Goal: Task Accomplishment & Management: Use online tool/utility

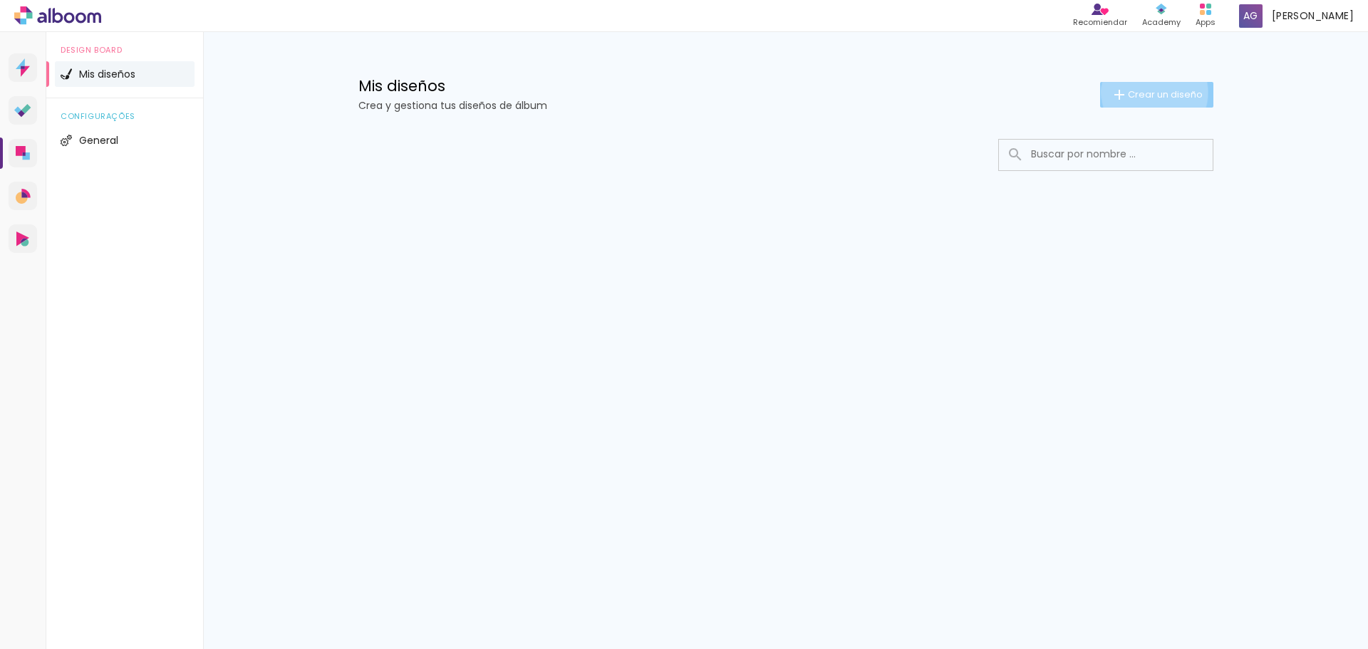
click at [1153, 93] on span "Crear un diseño" at bounding box center [1165, 94] width 75 height 9
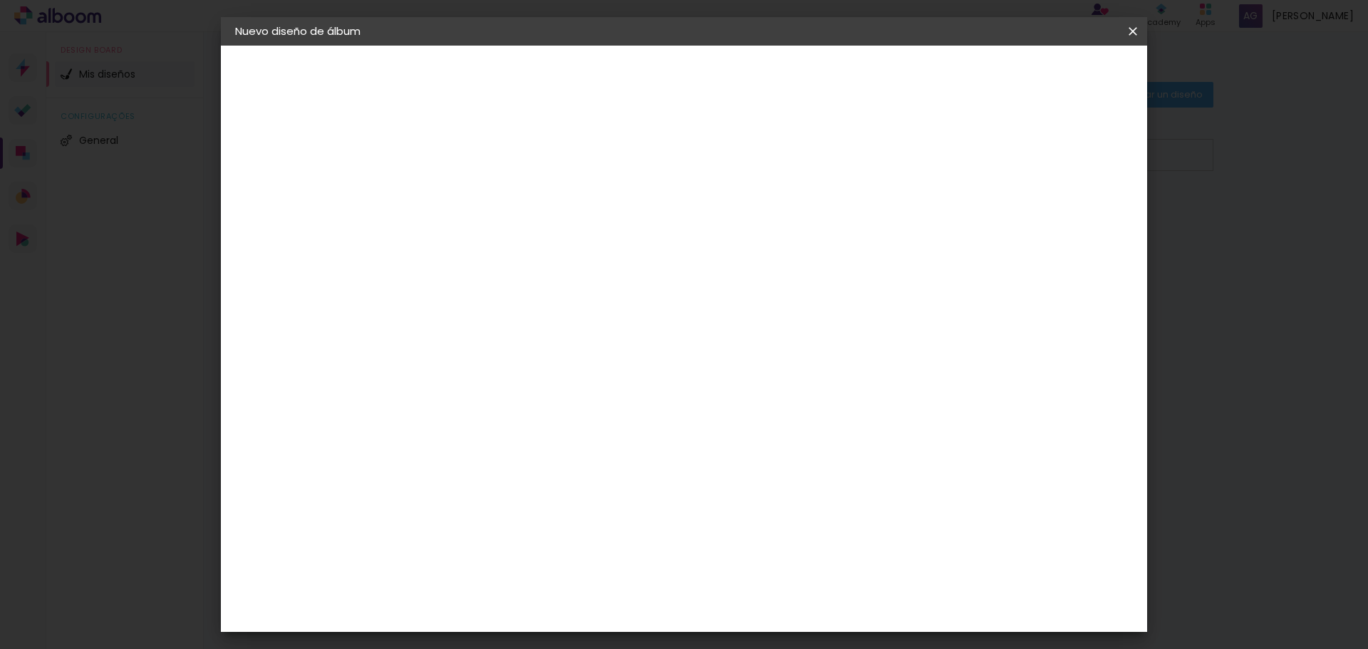
click at [0, 0] on paper-input-container "Título del álbum" at bounding box center [0, 0] width 0 height 0
type input "[PERSON_NAME] y [PERSON_NAME]"
type paper-input "[PERSON_NAME] y [PERSON_NAME]"
click at [0, 0] on slot "Avanzar" at bounding box center [0, 0] width 0 height 0
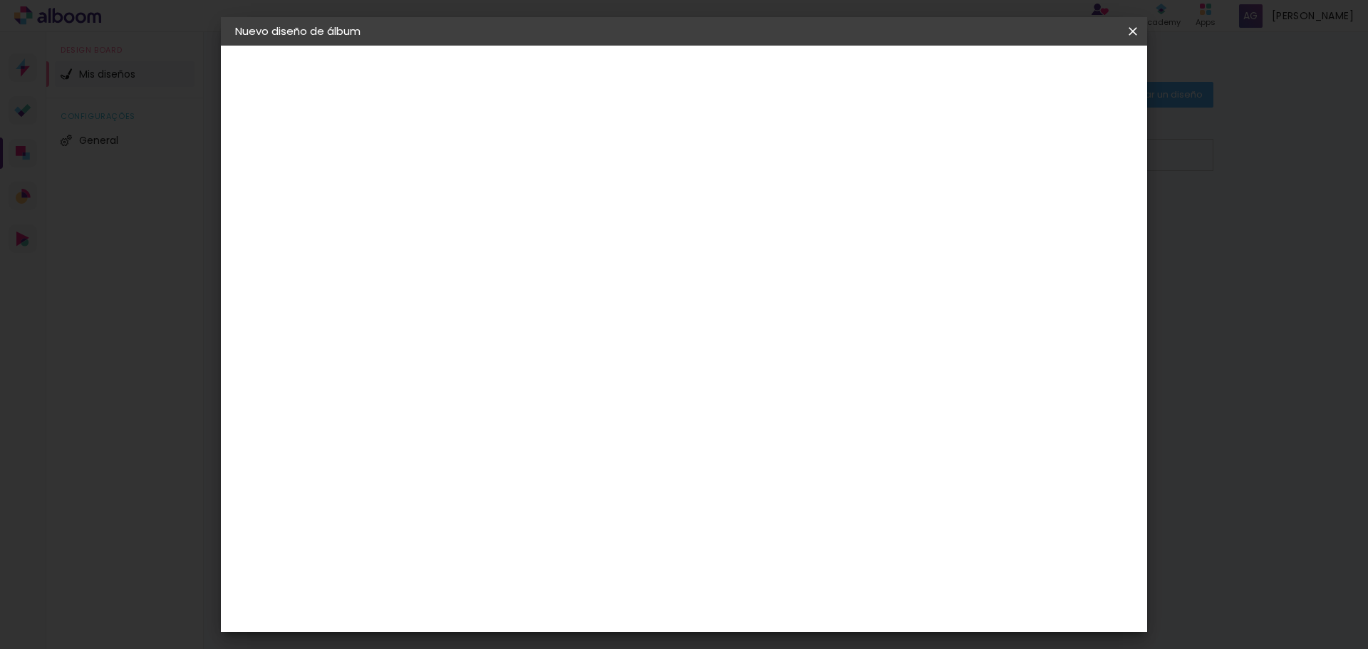
click at [477, 405] on paper-item "La Isla" at bounding box center [493, 423] width 133 height 37
click at [476, 413] on div "La Isla" at bounding box center [468, 424] width 19 height 23
click at [561, 405] on paper-item "La Isla" at bounding box center [493, 423] width 133 height 37
click at [524, 452] on div "Laboratorio Alfa II" at bounding box center [492, 463] width 66 height 23
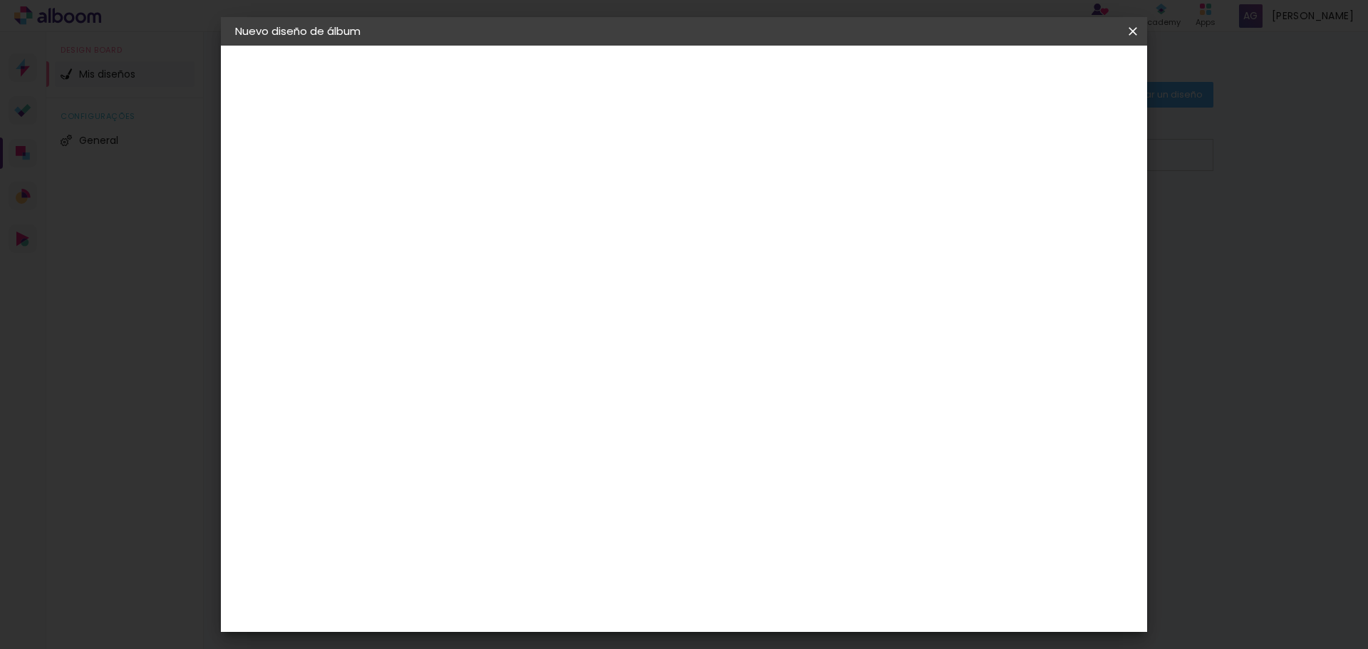
click at [477, 413] on div "La Isla" at bounding box center [468, 424] width 19 height 23
click at [0, 0] on slot "Avanzar" at bounding box center [0, 0] width 0 height 0
click at [541, 239] on iron-icon at bounding box center [532, 247] width 17 height 17
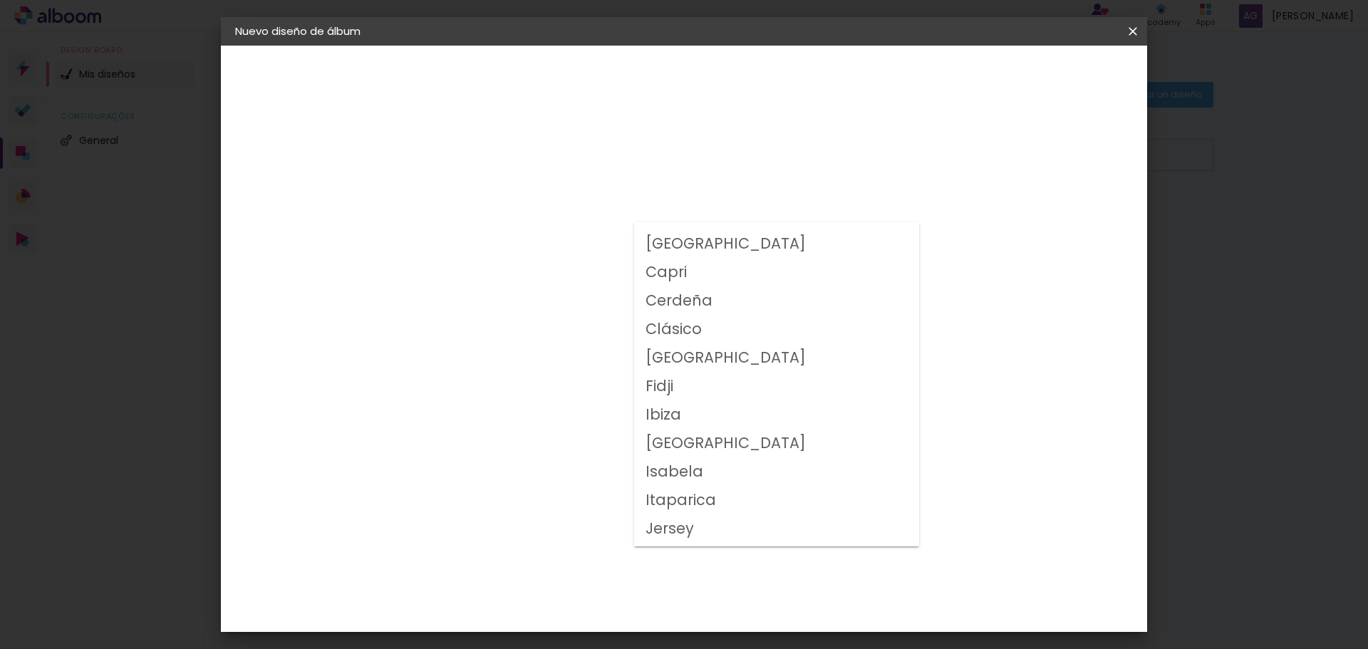
scroll to position [50, 0]
click at [0, 0] on slot "Clásico" at bounding box center [0, 0] width 0 height 0
type input "Clásico"
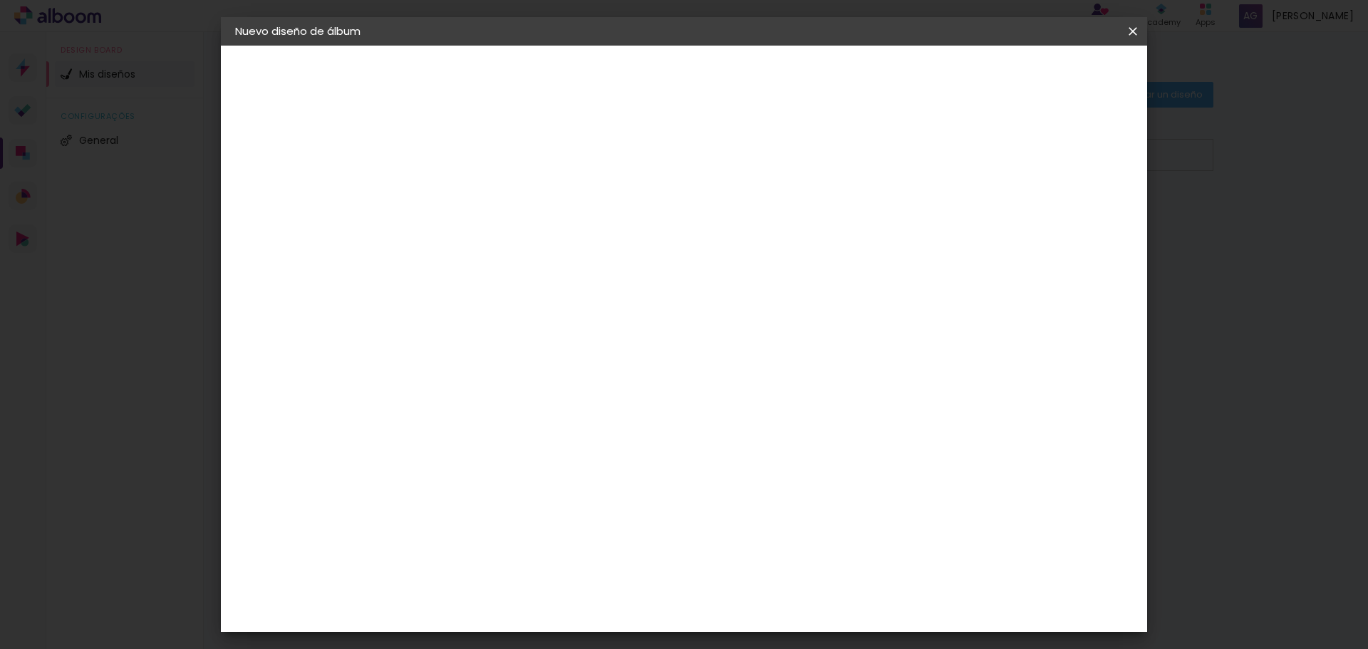
scroll to position [0, 0]
click at [647, 231] on iron-icon at bounding box center [638, 233] width 17 height 17
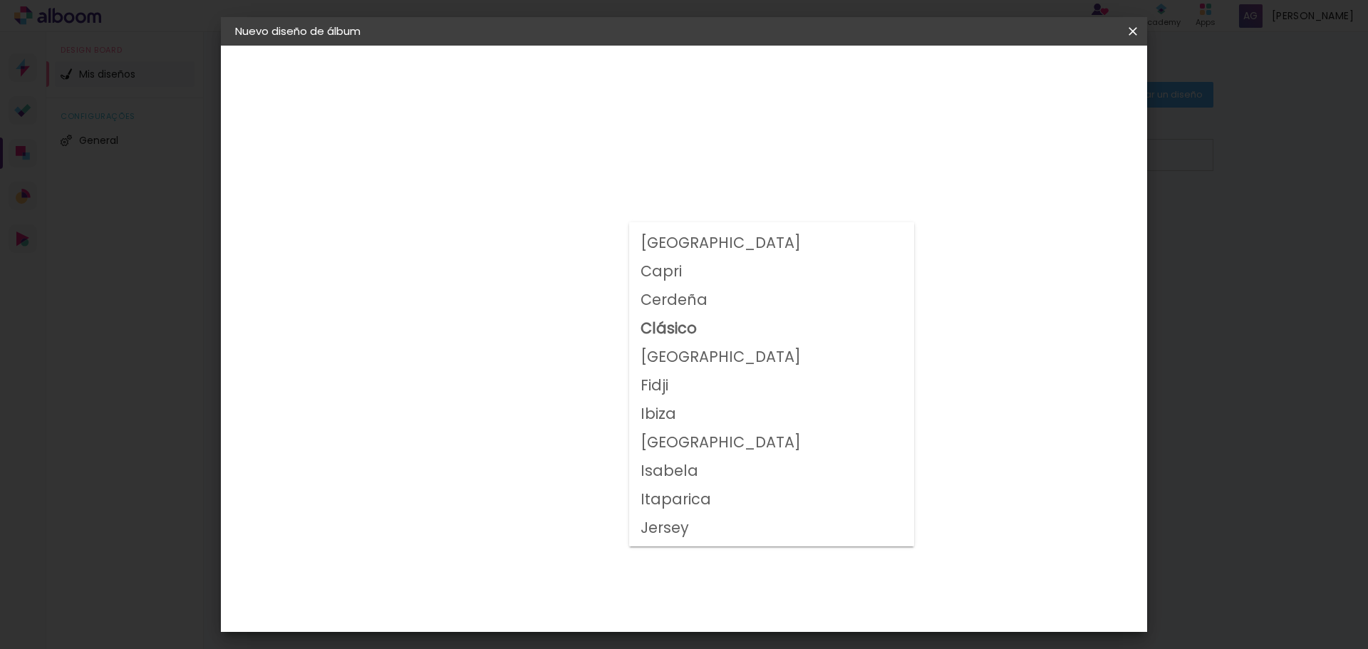
scroll to position [21, 0]
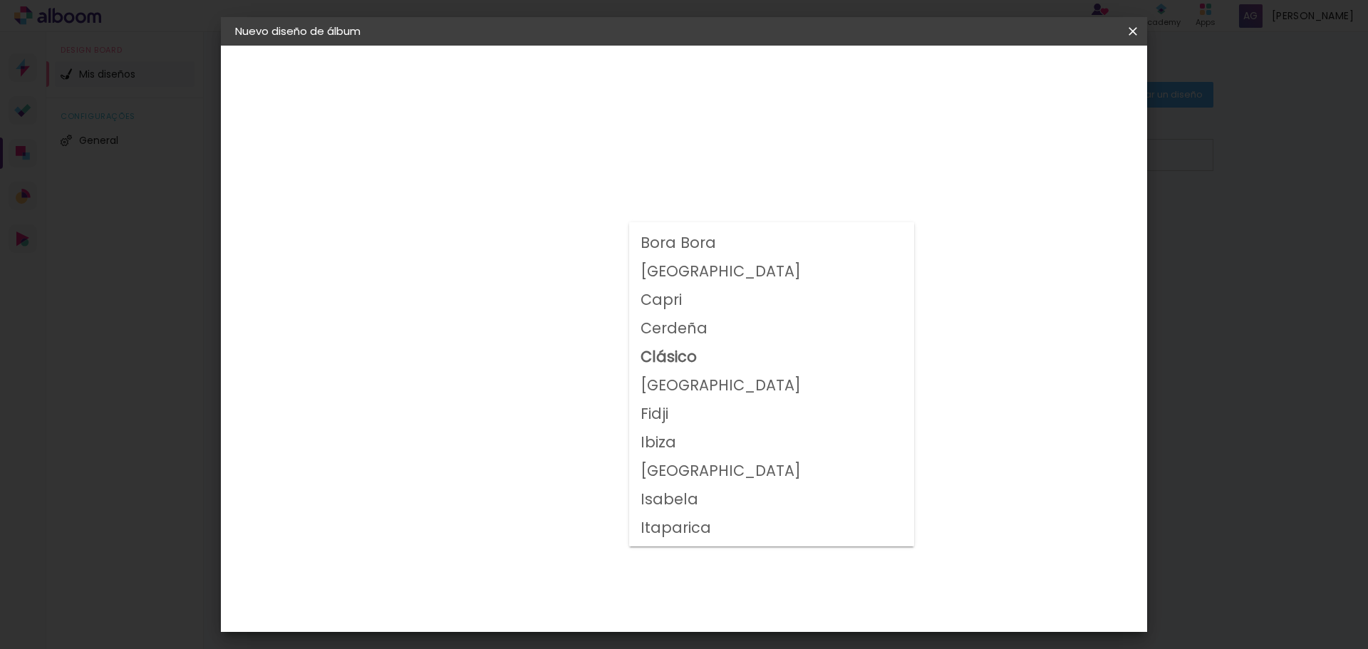
click at [533, 161] on div "Opciones disponibles [GEOGRAPHIC_DATA] Bora Bora [GEOGRAPHIC_DATA] Capri Cerdeñ…" at bounding box center [557, 106] width 303 height 121
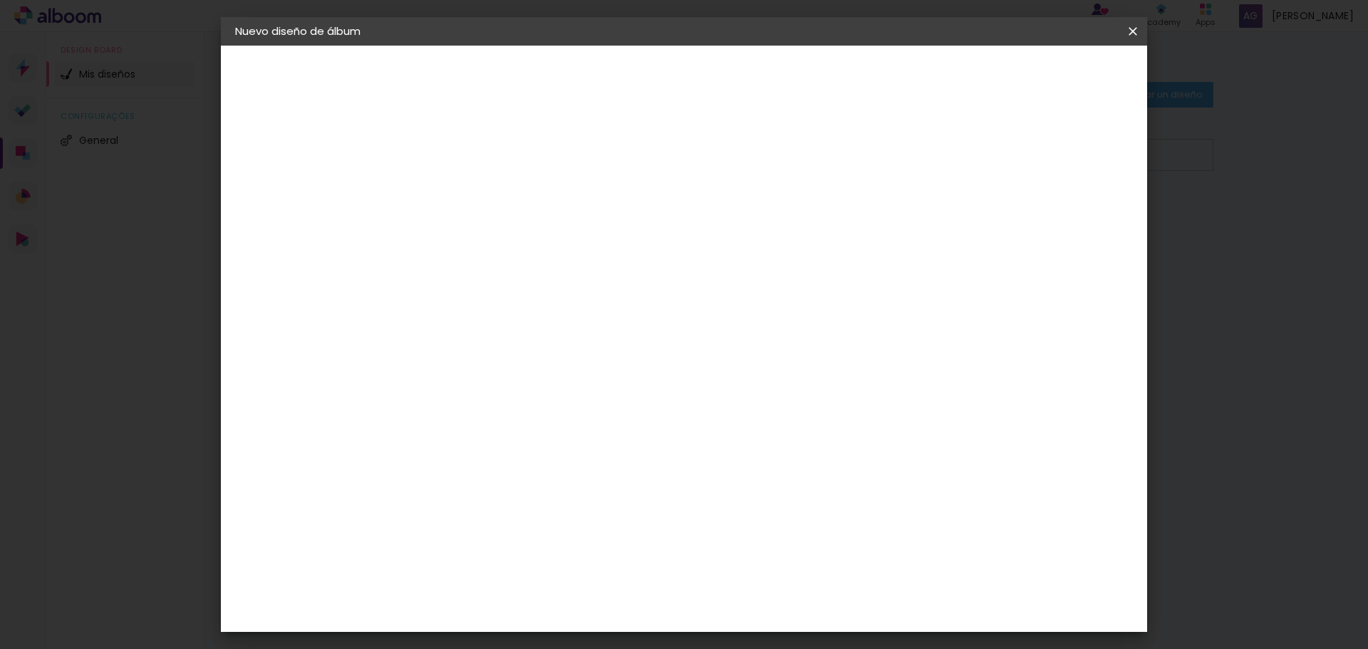
click at [280, 172] on div "La Isla" at bounding box center [273, 176] width 16 height 20
click at [519, 452] on div "Laboratorio Alfa II" at bounding box center [492, 463] width 66 height 23
click at [0, 0] on slot "Avanzar" at bounding box center [0, 0] width 0 height 0
click at [524, 237] on input "text" at bounding box center [496, 248] width 56 height 22
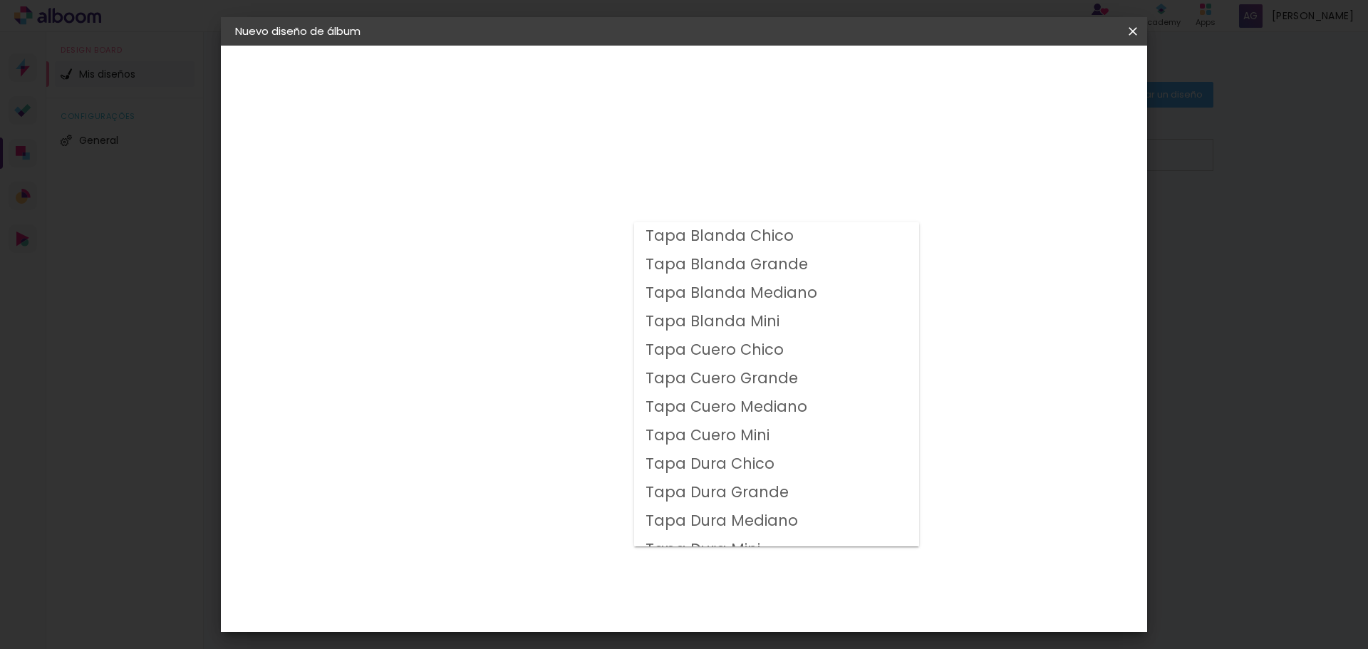
scroll to position [17, 0]
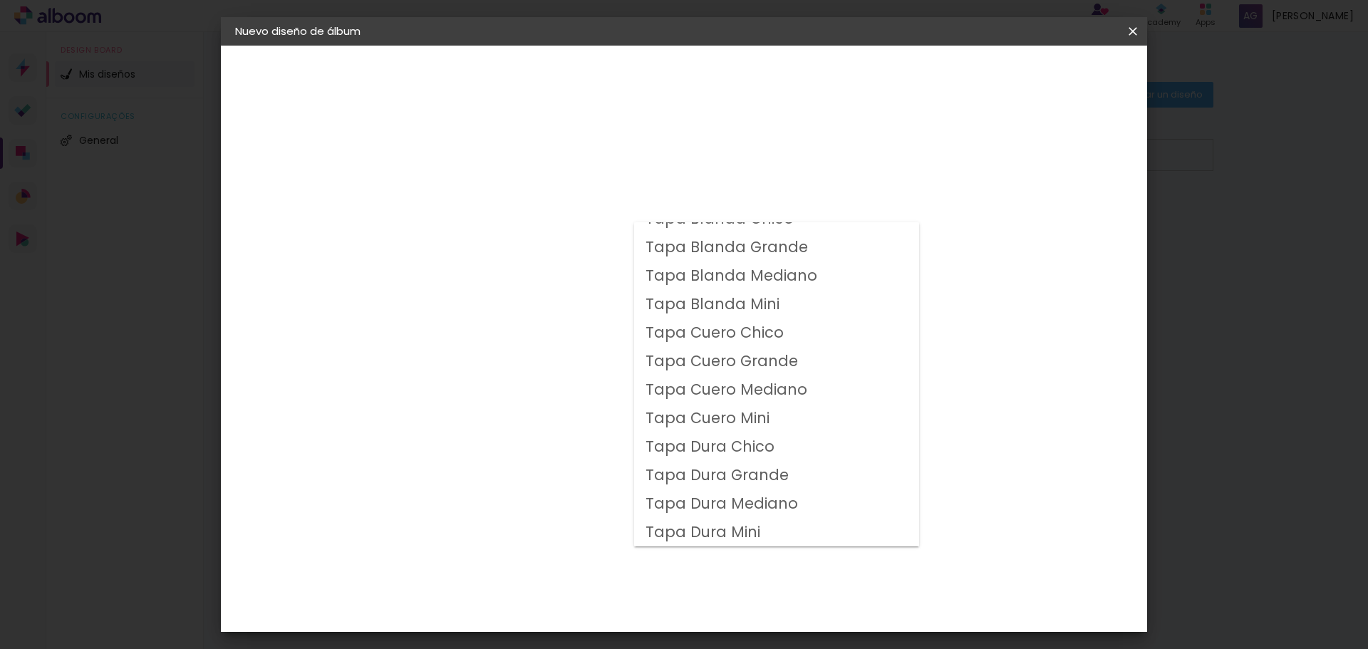
click at [0, 0] on slot "Tapa Dura Grande" at bounding box center [0, 0] width 0 height 0
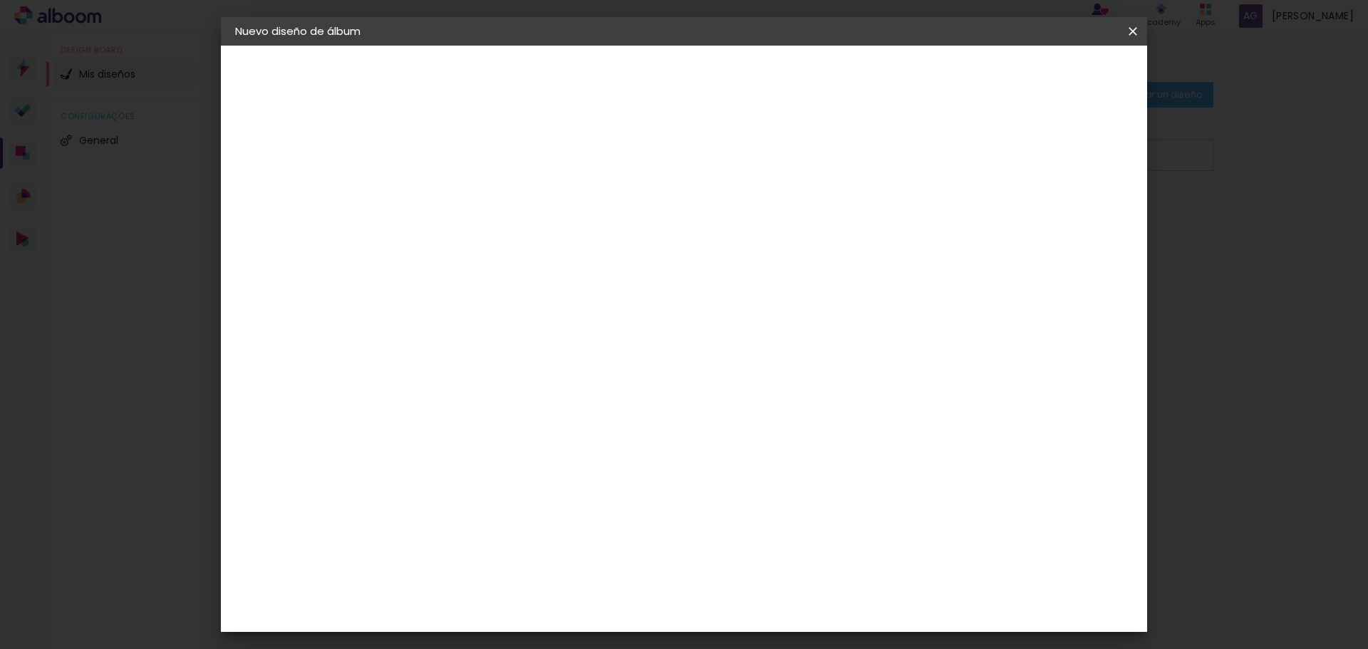
click at [629, 242] on input "Tapa Dura Grande" at bounding box center [548, 234] width 161 height 22
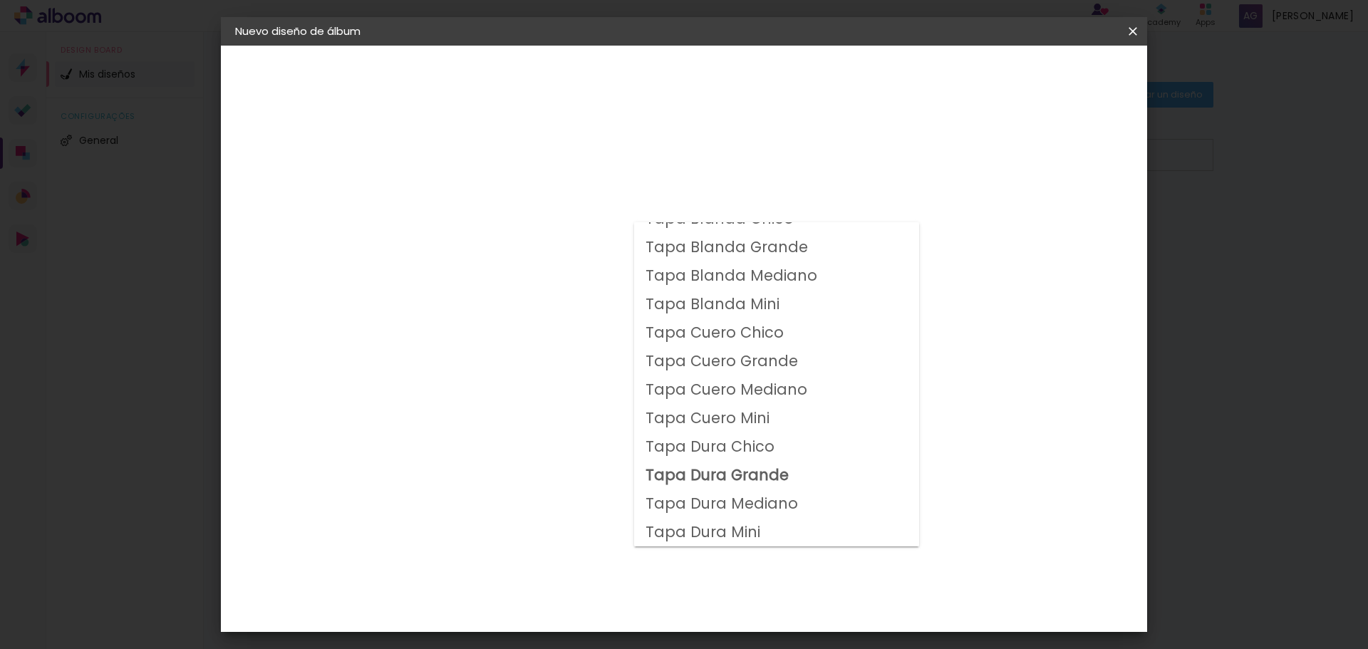
click at [0, 0] on slot "Tapa Dura Mediano" at bounding box center [0, 0] width 0 height 0
type input "Tapa Dura Mediano"
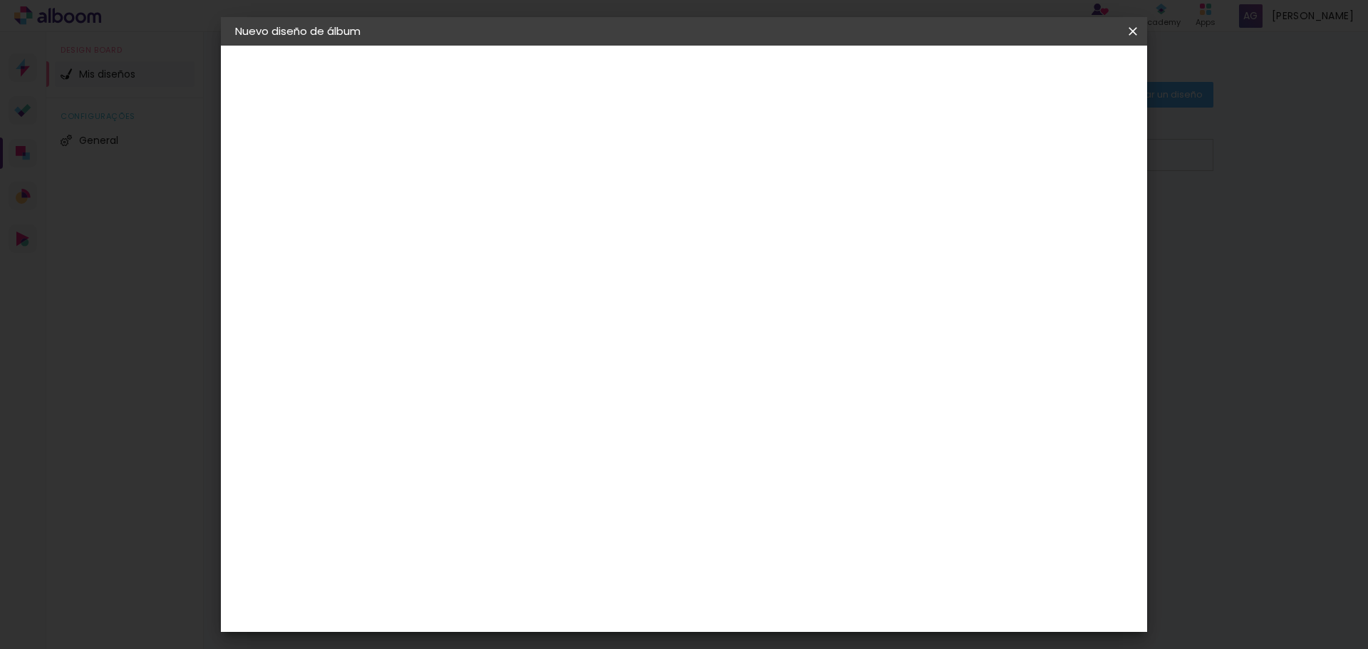
click at [564, 430] on span "30 × 60" at bounding box center [531, 453] width 66 height 46
click at [0, 0] on slot "Avanzar" at bounding box center [0, 0] width 0 height 0
click at [1019, 151] on div "Mostrar sangría" at bounding box center [1010, 154] width 96 height 18
type paper-checkbox "on"
click at [1019, 151] on div "Mostrar sangría" at bounding box center [1010, 154] width 96 height 18
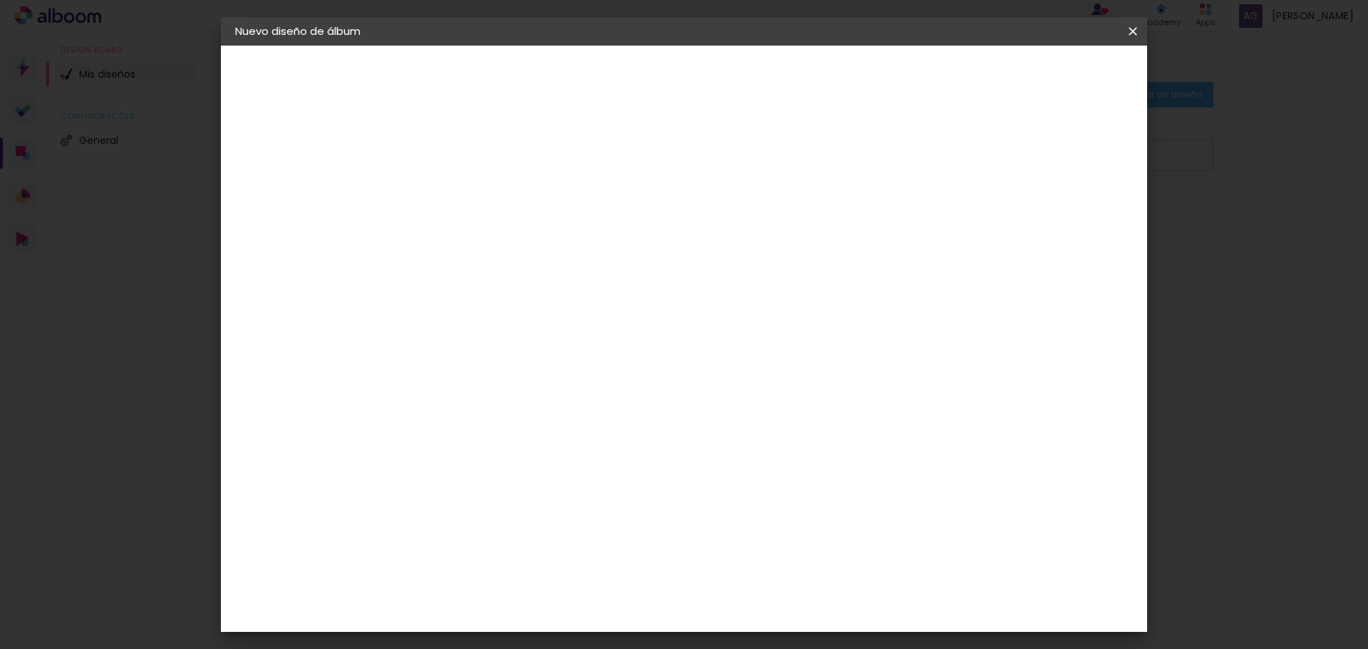
click at [1002, 212] on span "3" at bounding box center [1000, 212] width 15 height 21
click at [962, 152] on div at bounding box center [955, 153] width 13 height 13
click at [1044, 79] on span "Empezar diseño" at bounding box center [1004, 76] width 79 height 10
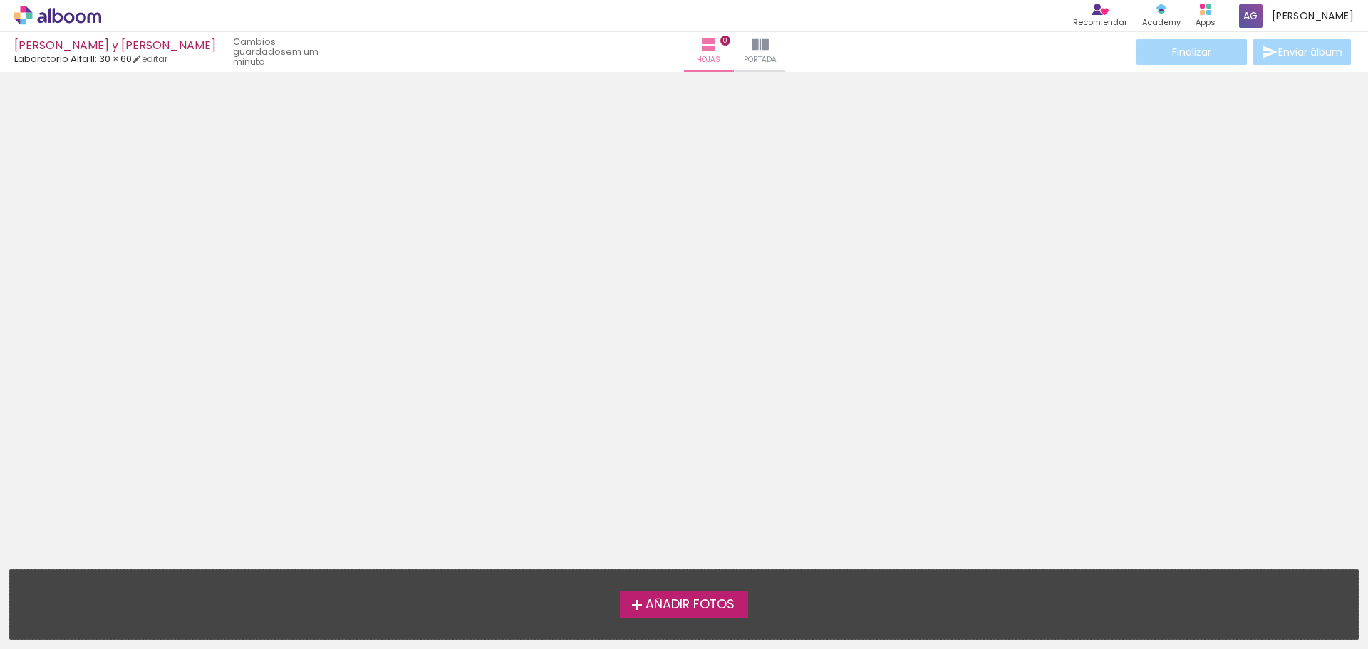
click at [678, 608] on span "Añadir Fotos" at bounding box center [689, 604] width 89 height 13
click at [0, 0] on input "file" at bounding box center [0, 0] width 0 height 0
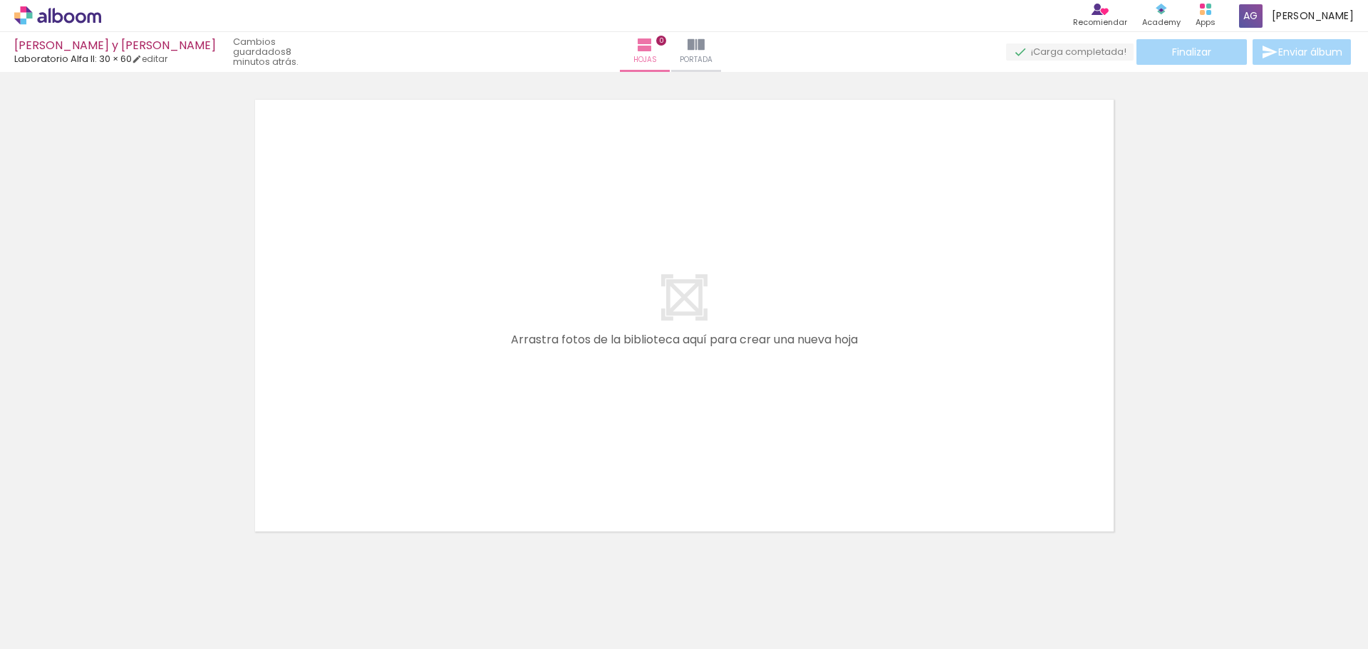
click at [132, 606] on div at bounding box center [128, 600] width 71 height 47
click at [160, 604] on div at bounding box center [127, 600] width 64 height 43
click at [151, 606] on div at bounding box center [128, 600] width 71 height 47
click at [162, 616] on div at bounding box center [128, 600] width 71 height 47
click at [160, 611] on div at bounding box center [127, 600] width 64 height 43
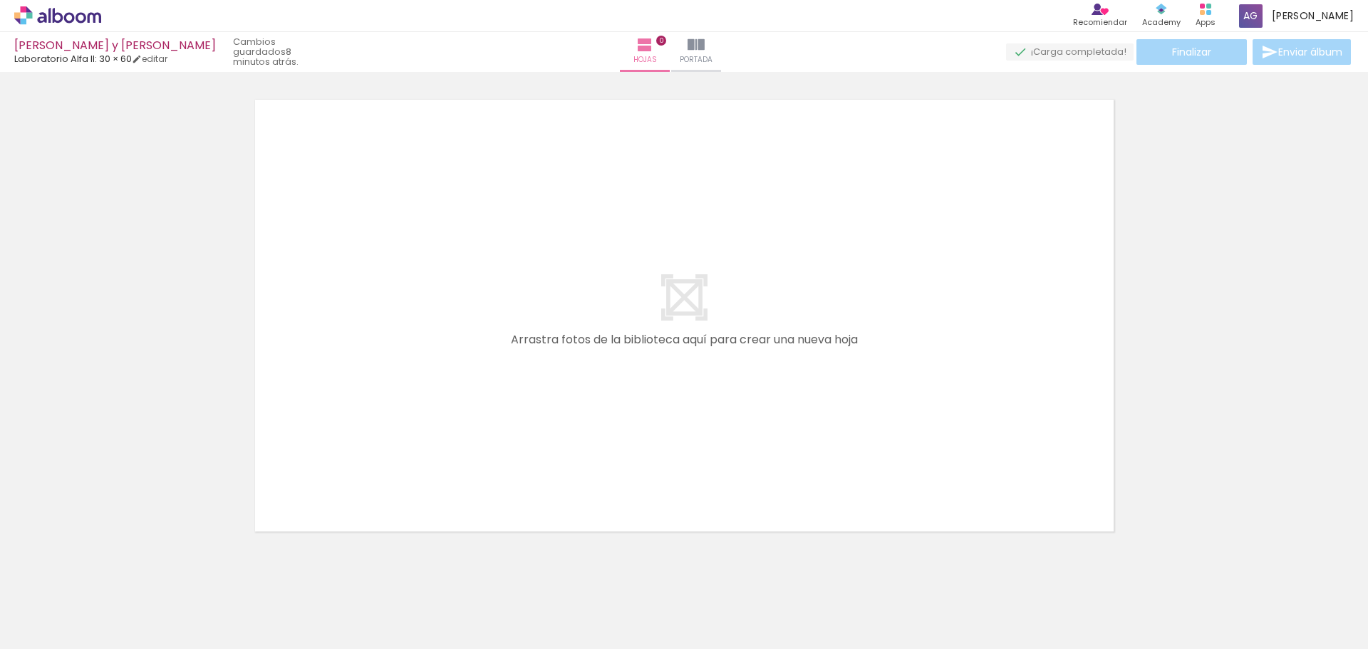
click at [149, 623] on div at bounding box center [128, 600] width 71 height 47
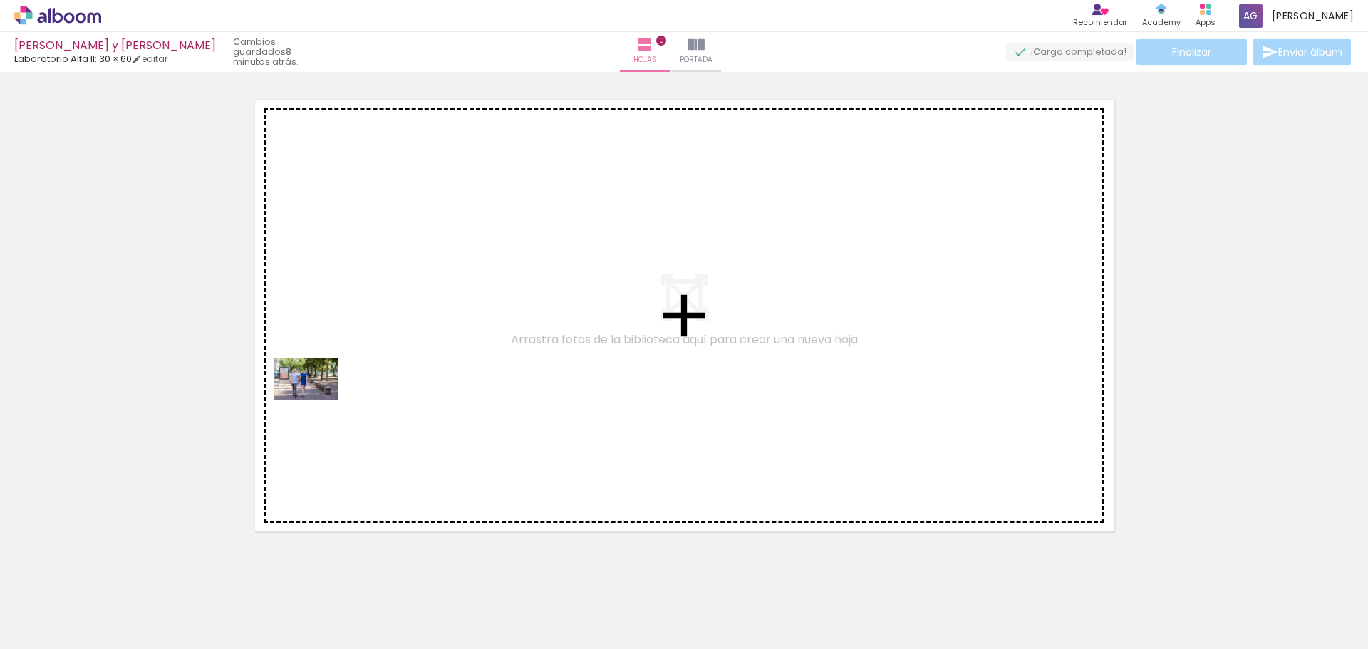
drag, startPoint x: 150, startPoint y: 616, endPoint x: 327, endPoint y: 384, distance: 291.7
click at [335, 359] on quentale-workspace at bounding box center [684, 324] width 1368 height 649
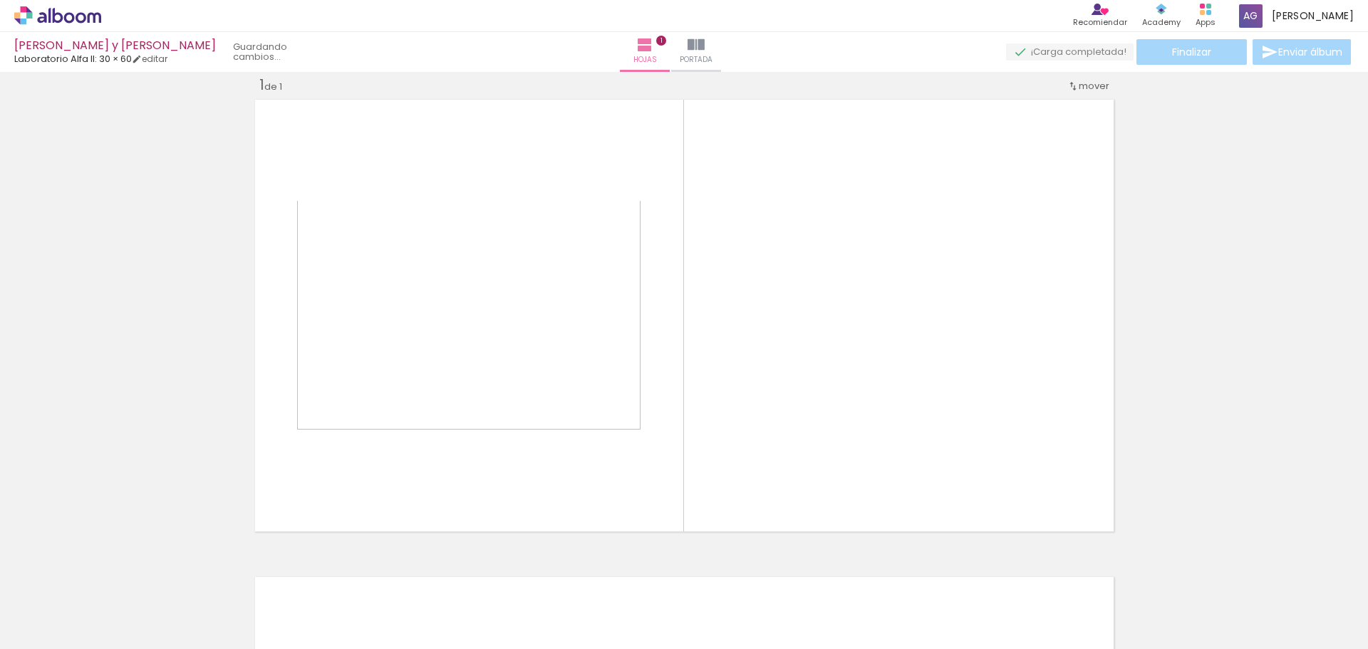
scroll to position [19, 0]
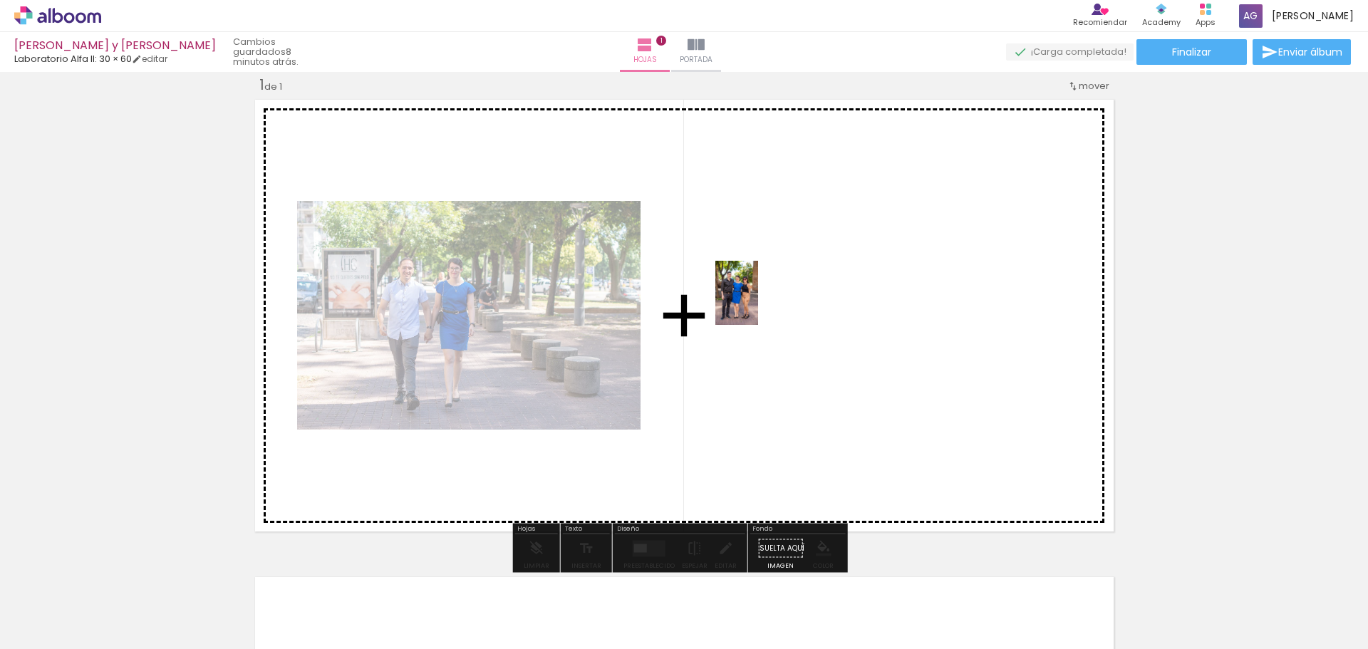
drag, startPoint x: 218, startPoint y: 607, endPoint x: 758, endPoint y: 304, distance: 619.5
click at [758, 304] on quentale-workspace at bounding box center [684, 324] width 1368 height 649
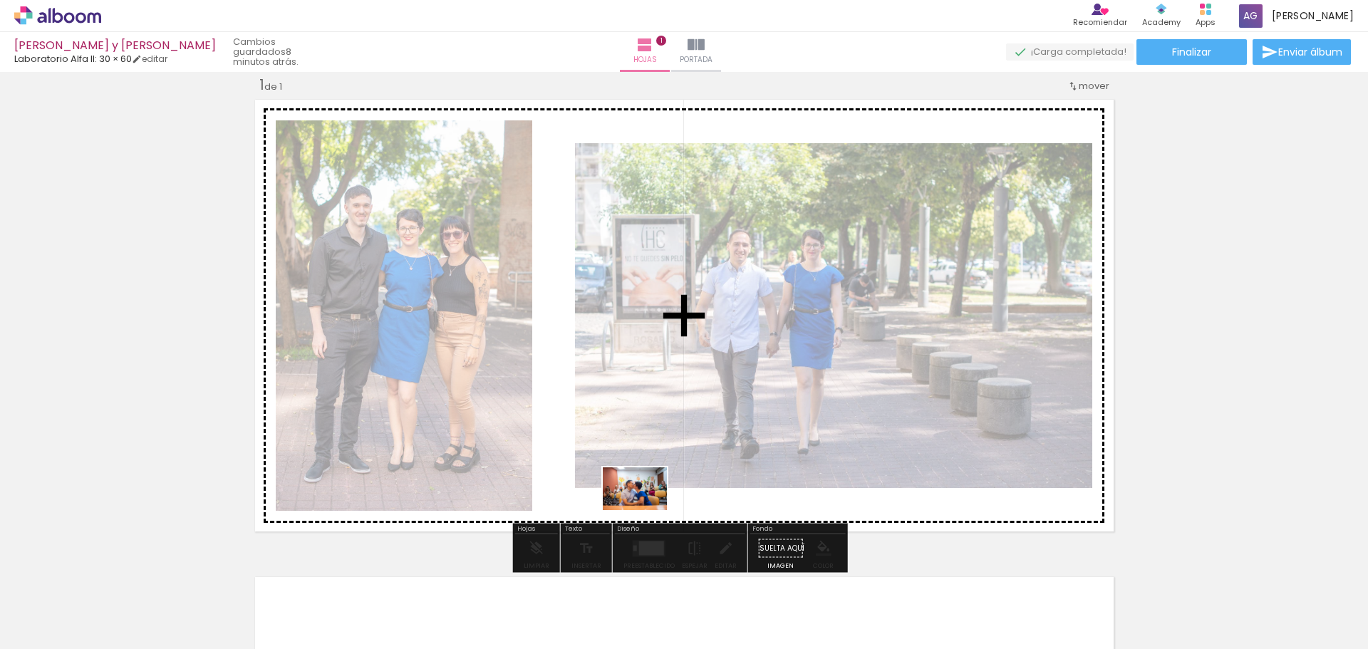
drag, startPoint x: 301, startPoint y: 616, endPoint x: 645, endPoint y: 510, distance: 360.8
click at [645, 510] on quentale-workspace at bounding box center [684, 324] width 1368 height 649
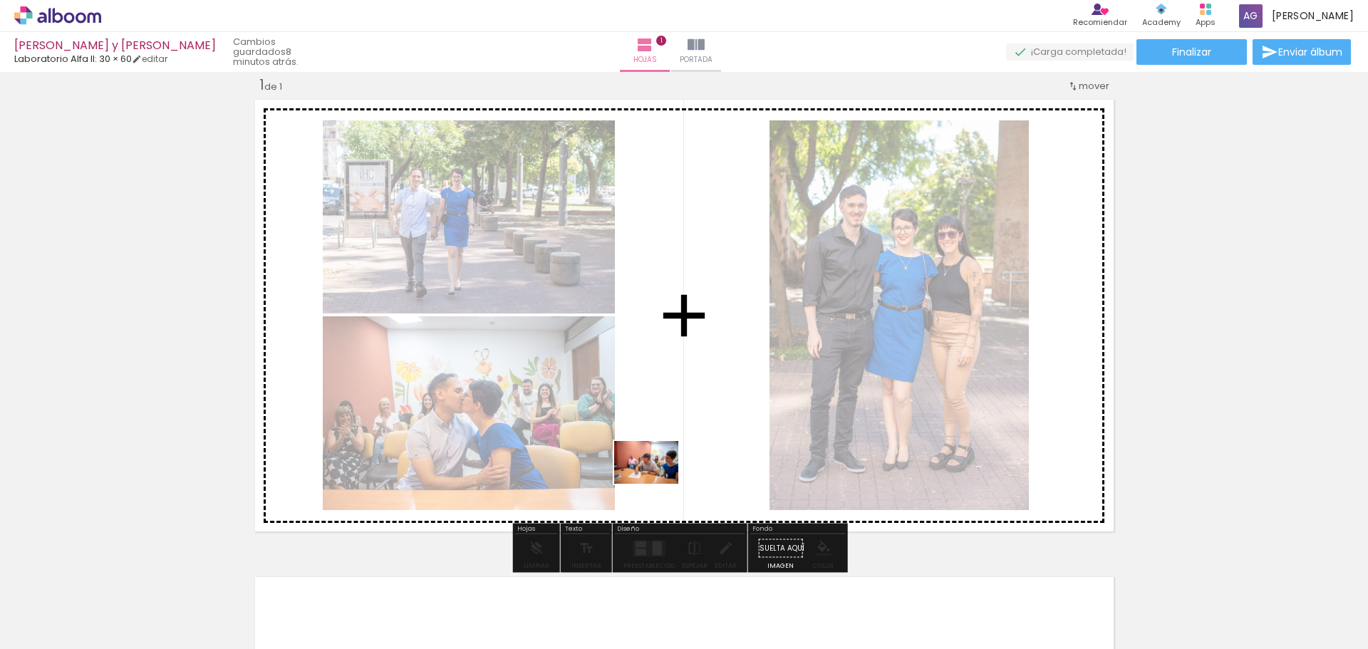
drag, startPoint x: 390, startPoint y: 601, endPoint x: 658, endPoint y: 484, distance: 292.3
click at [658, 484] on quentale-workspace at bounding box center [684, 324] width 1368 height 649
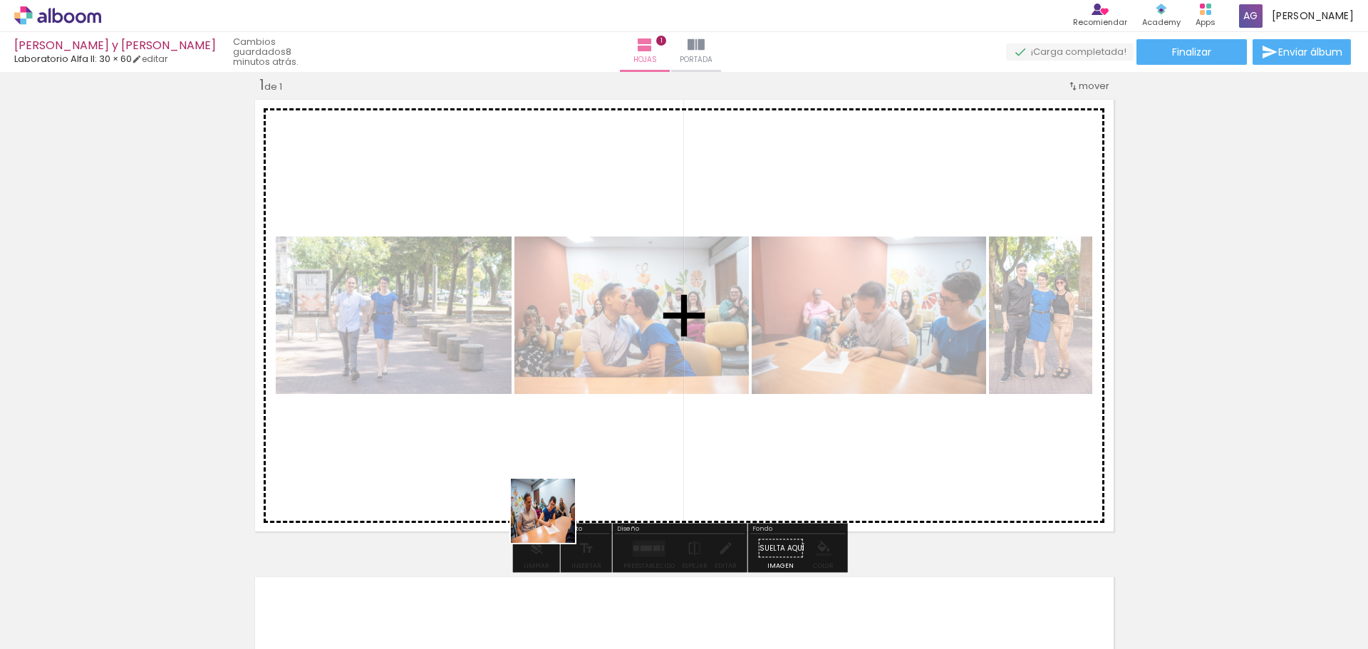
drag, startPoint x: 494, startPoint y: 574, endPoint x: 601, endPoint y: 492, distance: 135.1
click at [601, 492] on quentale-workspace at bounding box center [684, 324] width 1368 height 649
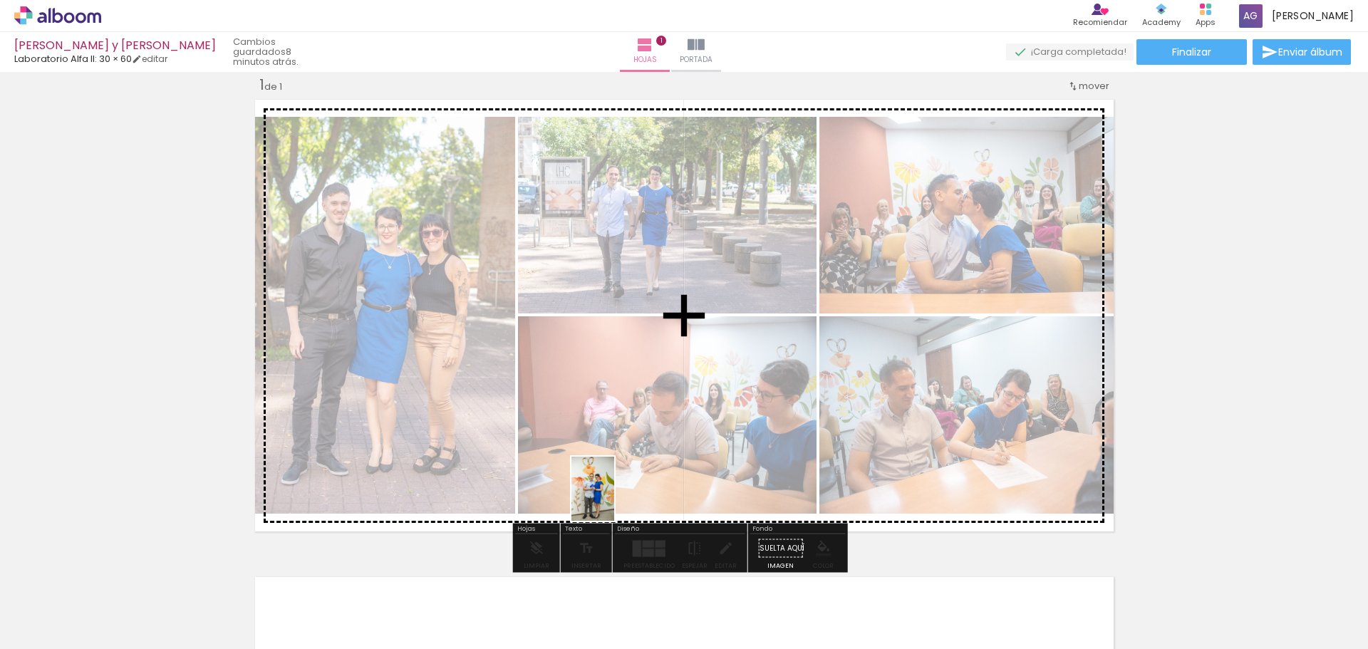
drag, startPoint x: 546, startPoint y: 604, endPoint x: 614, endPoint y: 499, distance: 125.1
click at [614, 499] on quentale-workspace at bounding box center [684, 324] width 1368 height 649
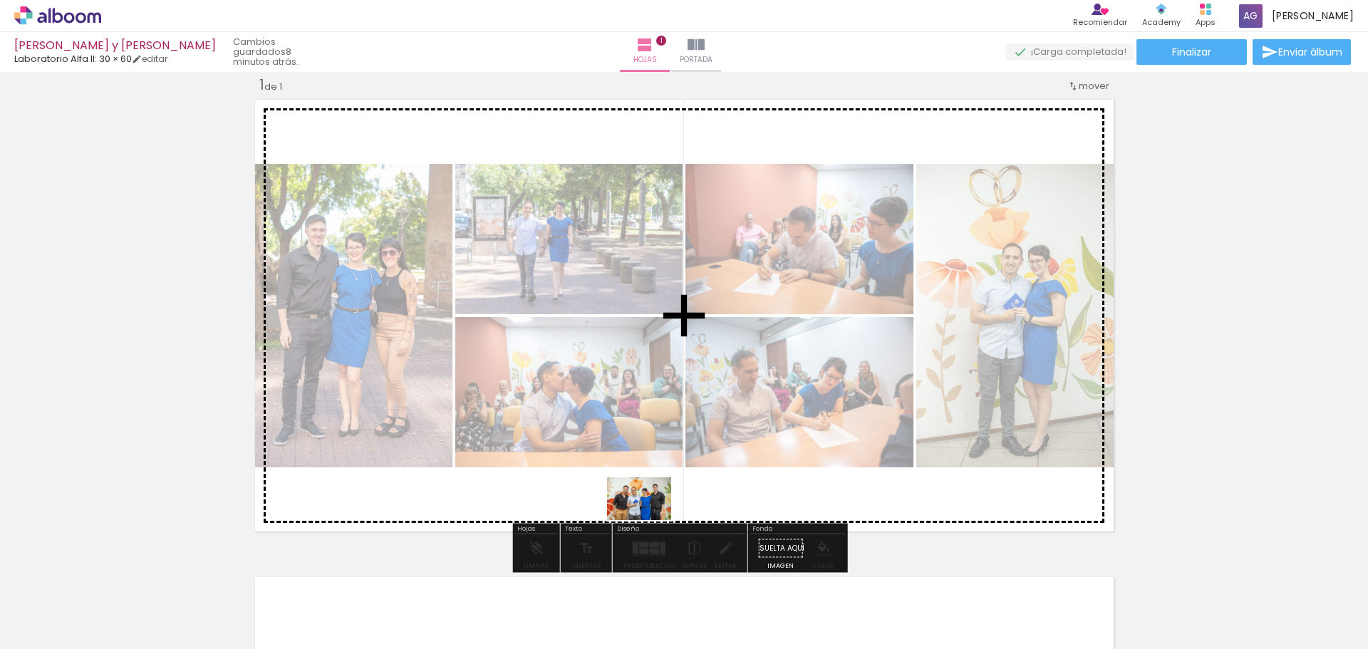
drag, startPoint x: 618, startPoint y: 576, endPoint x: 650, endPoint y: 520, distance: 64.4
click at [650, 520] on quentale-workspace at bounding box center [684, 324] width 1368 height 649
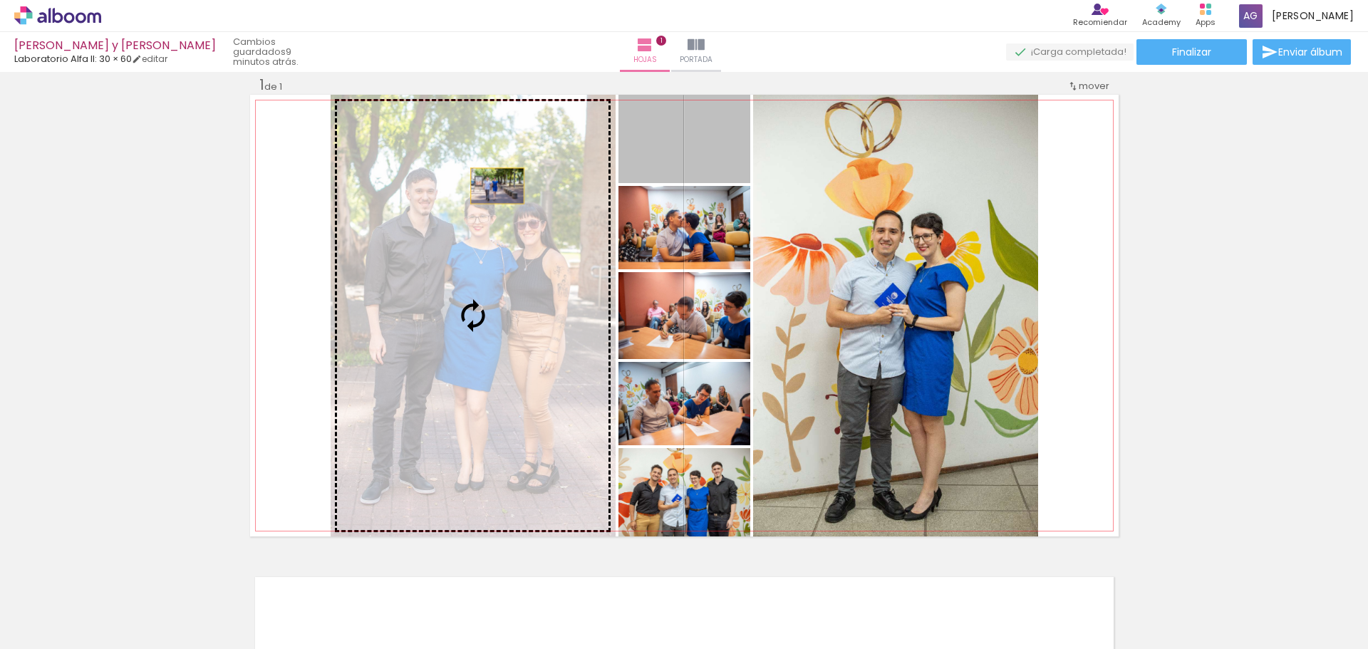
drag, startPoint x: 665, startPoint y: 161, endPoint x: 492, endPoint y: 186, distance: 175.6
click at [0, 0] on slot at bounding box center [0, 0] width 0 height 0
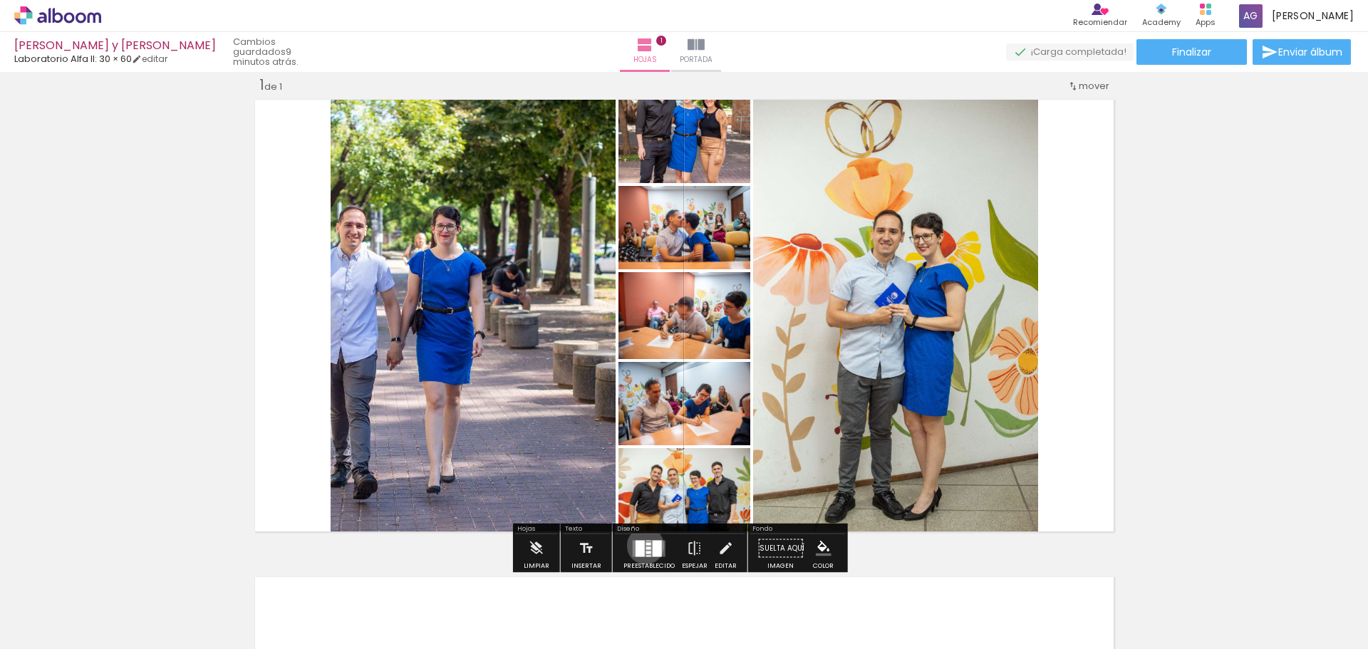
click at [642, 546] on quentale-layouter at bounding box center [649, 548] width 33 height 16
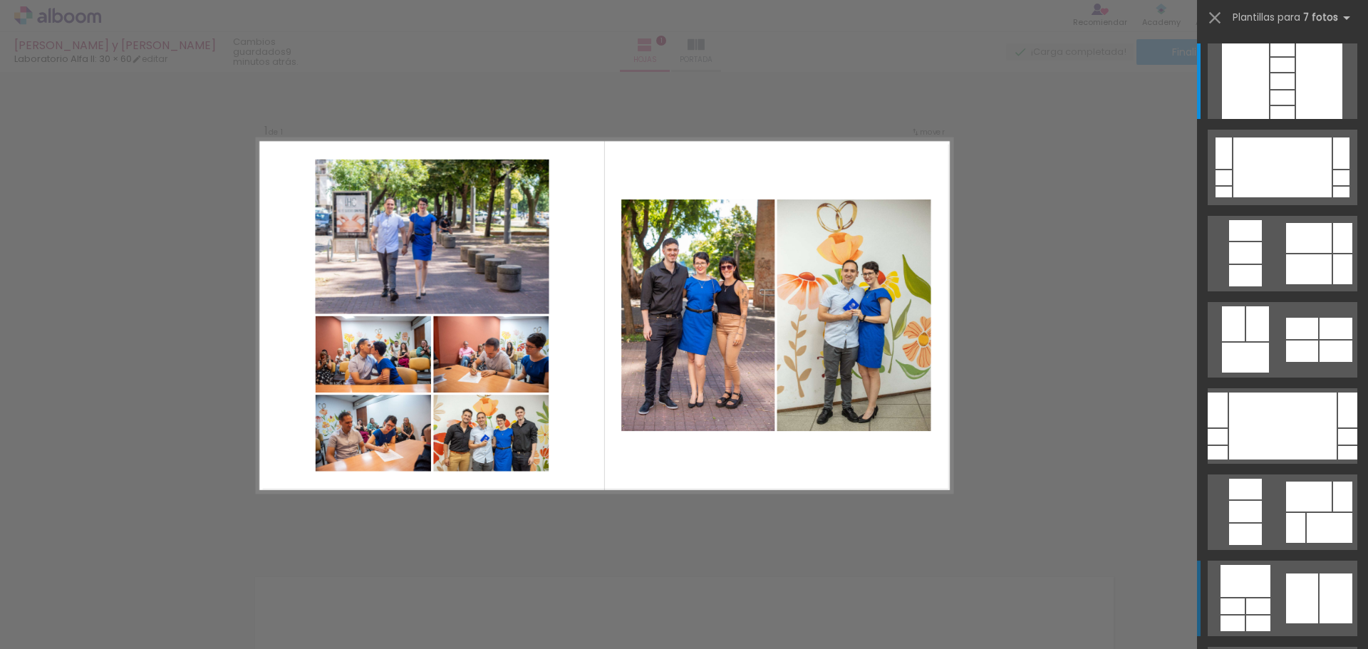
click at [1267, 119] on quentale-layouter at bounding box center [1283, 81] width 150 height 76
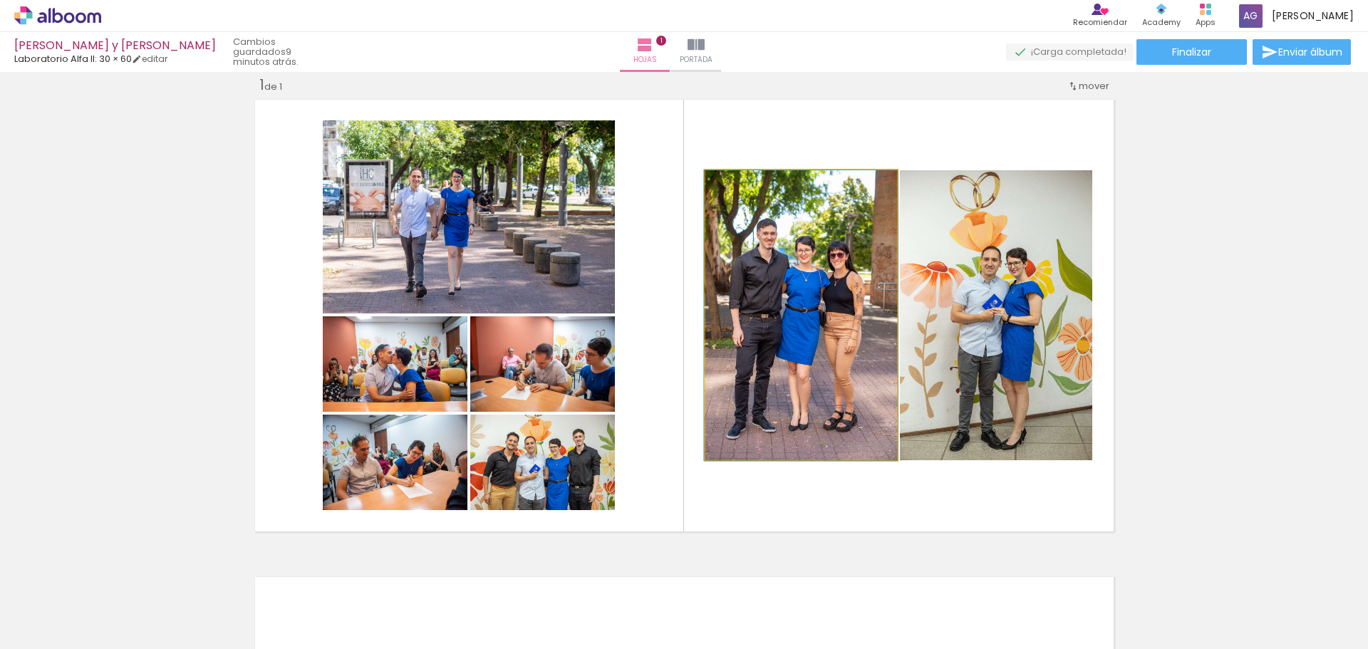
click at [770, 265] on quentale-photo at bounding box center [801, 315] width 192 height 290
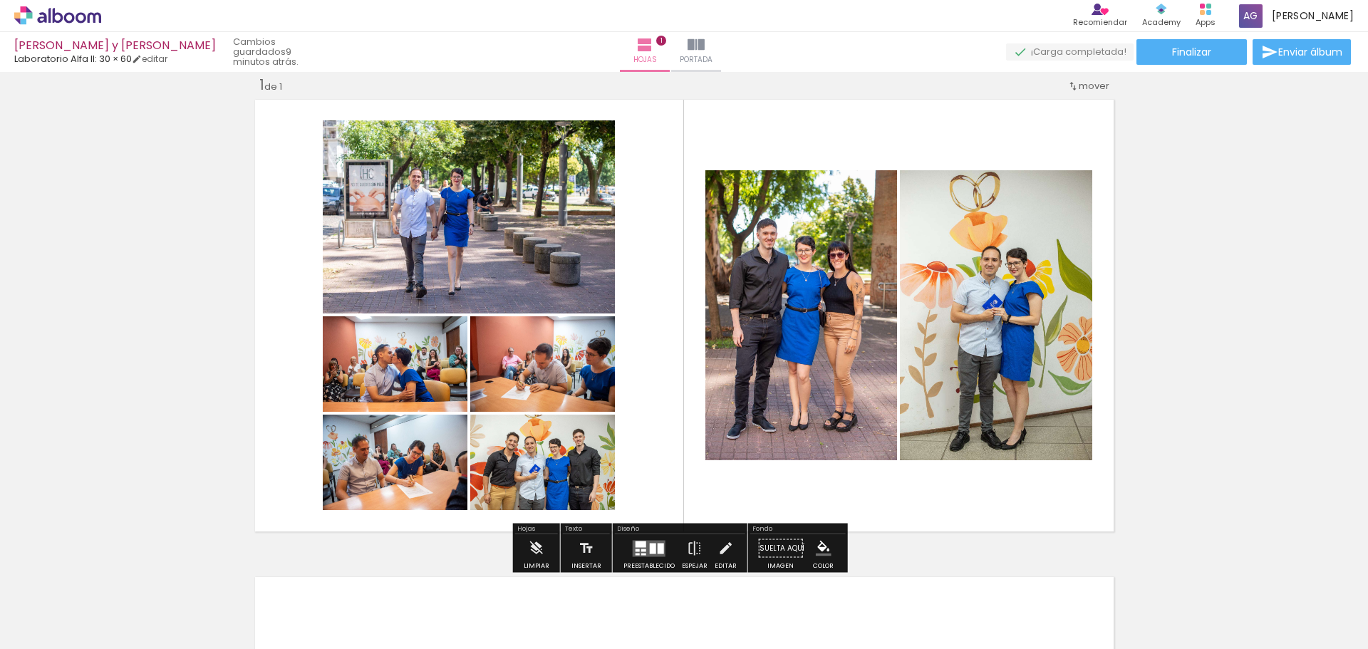
click at [770, 265] on quentale-photo at bounding box center [801, 315] width 192 height 290
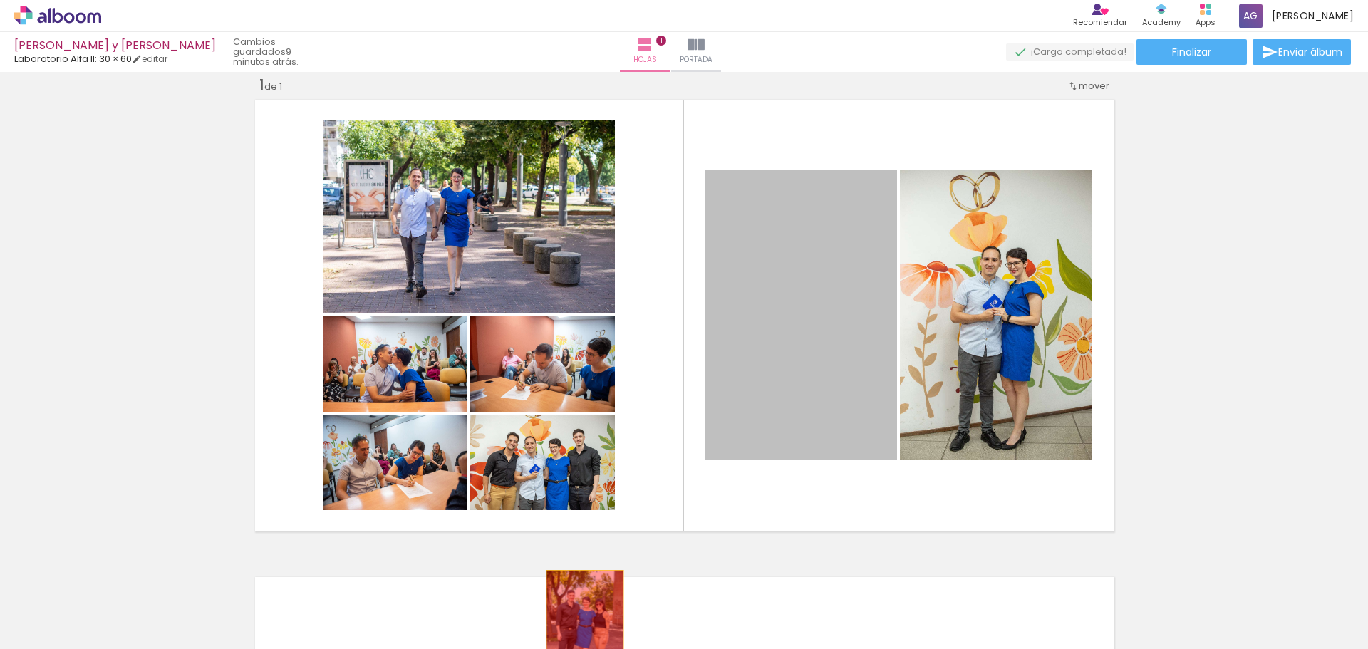
drag, startPoint x: 770, startPoint y: 265, endPoint x: 579, endPoint y: 628, distance: 410.5
click at [579, 628] on quentale-workspace at bounding box center [684, 324] width 1368 height 649
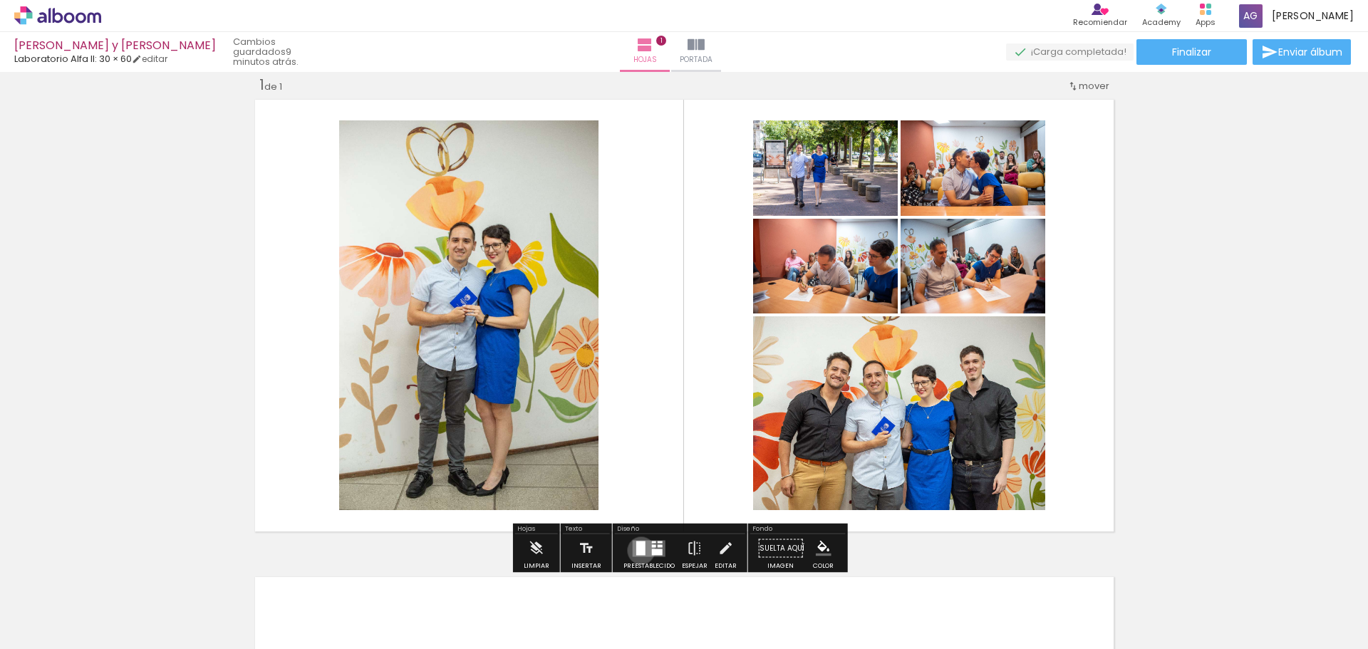
click at [638, 551] on div at bounding box center [640, 548] width 9 height 14
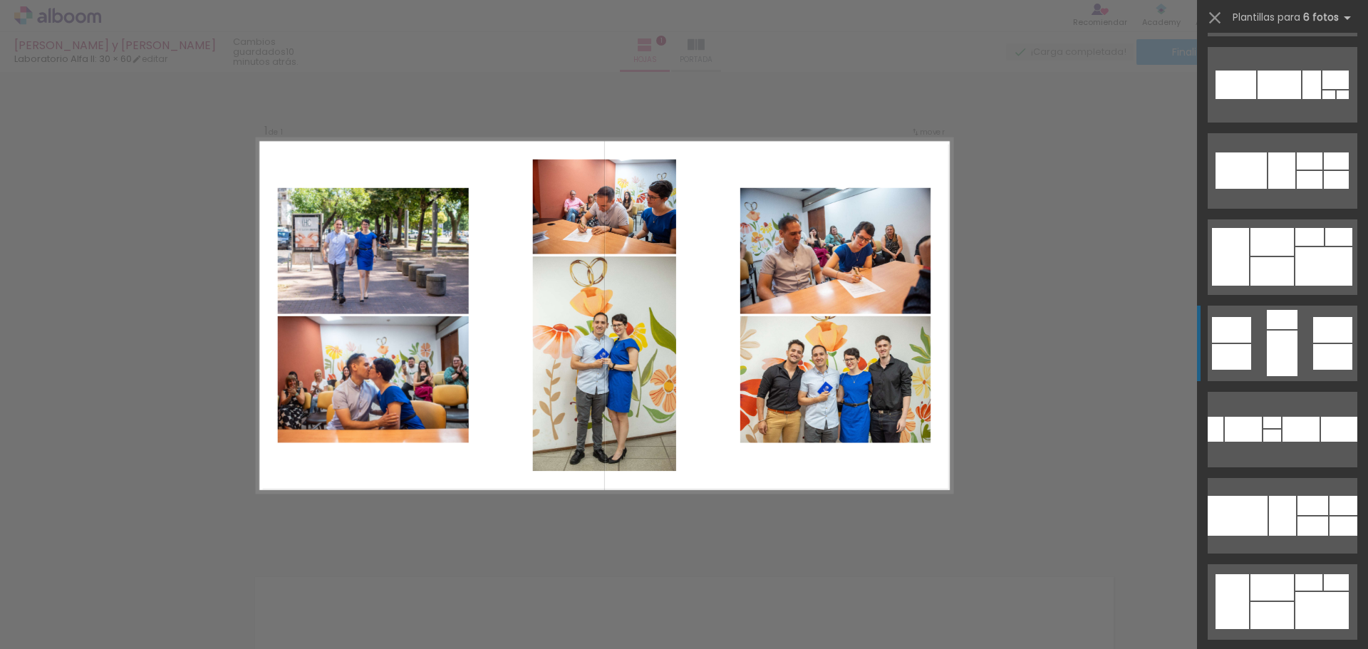
scroll to position [499, 0]
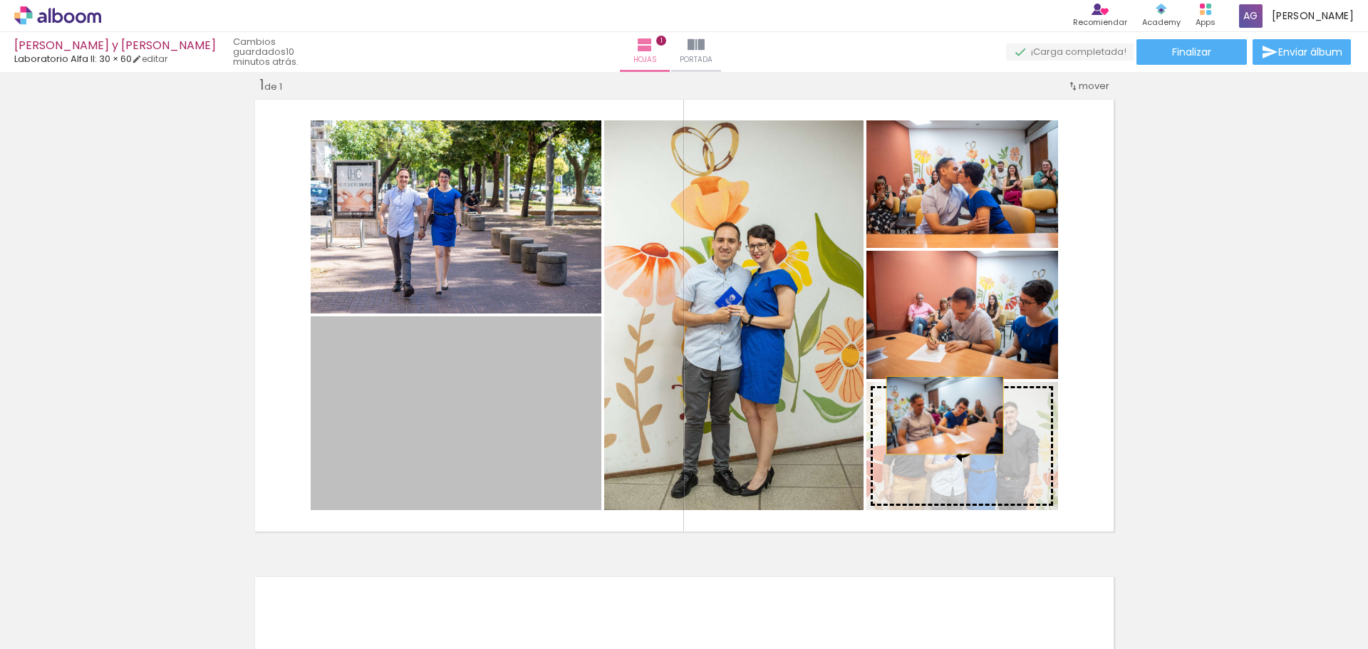
drag, startPoint x: 480, startPoint y: 430, endPoint x: 939, endPoint y: 415, distance: 459.1
click at [0, 0] on slot at bounding box center [0, 0] width 0 height 0
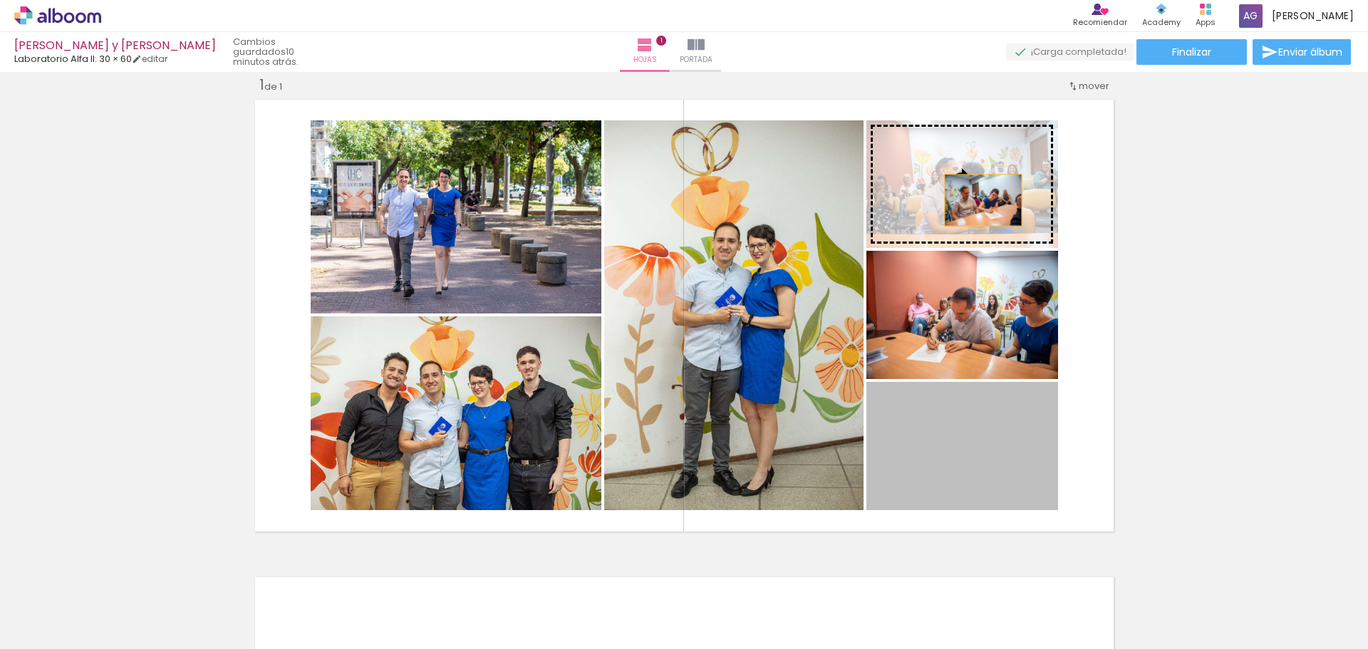
drag, startPoint x: 977, startPoint y: 459, endPoint x: 977, endPoint y: 200, distance: 258.6
click at [0, 0] on slot at bounding box center [0, 0] width 0 height 0
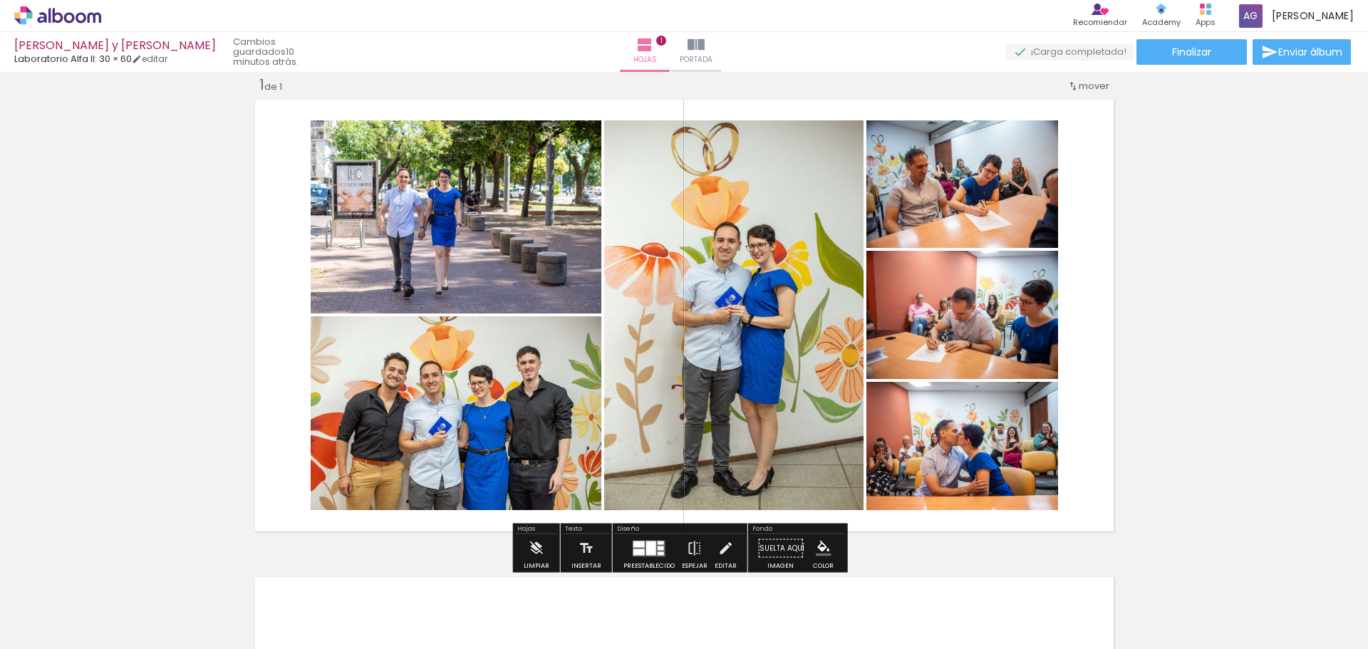
drag, startPoint x: 1194, startPoint y: 405, endPoint x: 985, endPoint y: 219, distance: 280.6
click at [985, 219] on div "Insertar hoja 1 de 1" at bounding box center [684, 535] width 1368 height 955
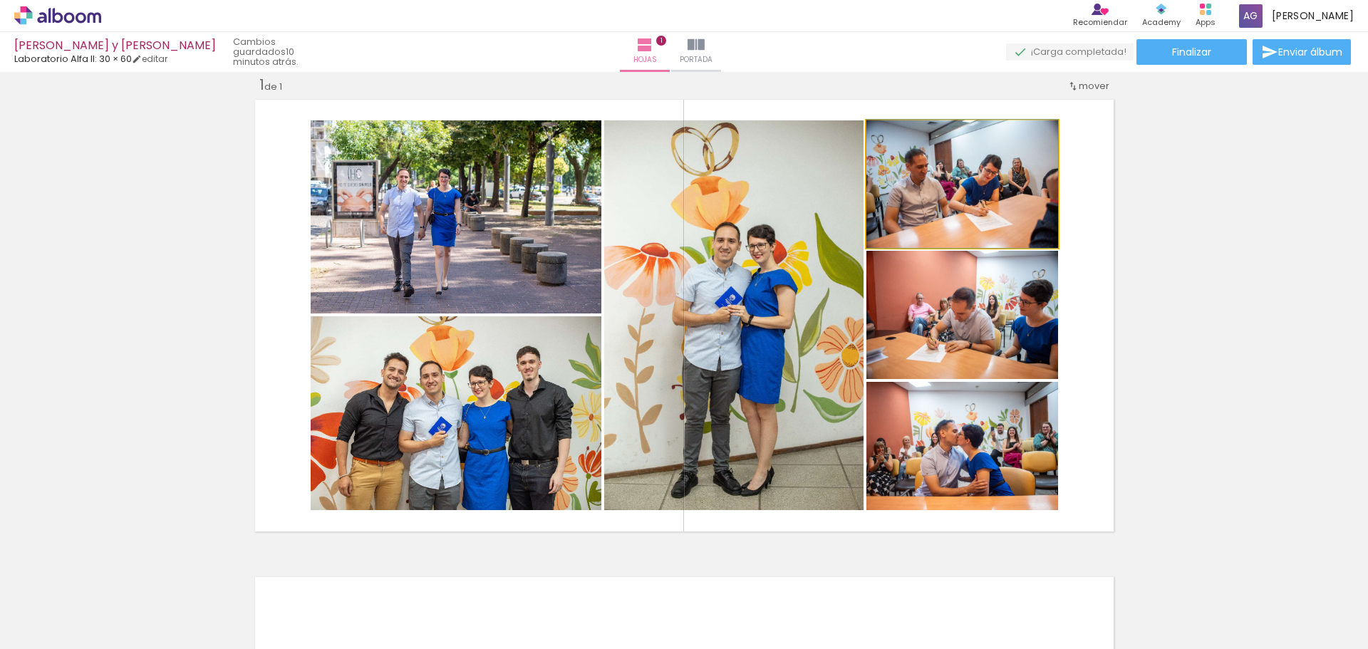
click at [985, 219] on quentale-photo at bounding box center [962, 184] width 192 height 128
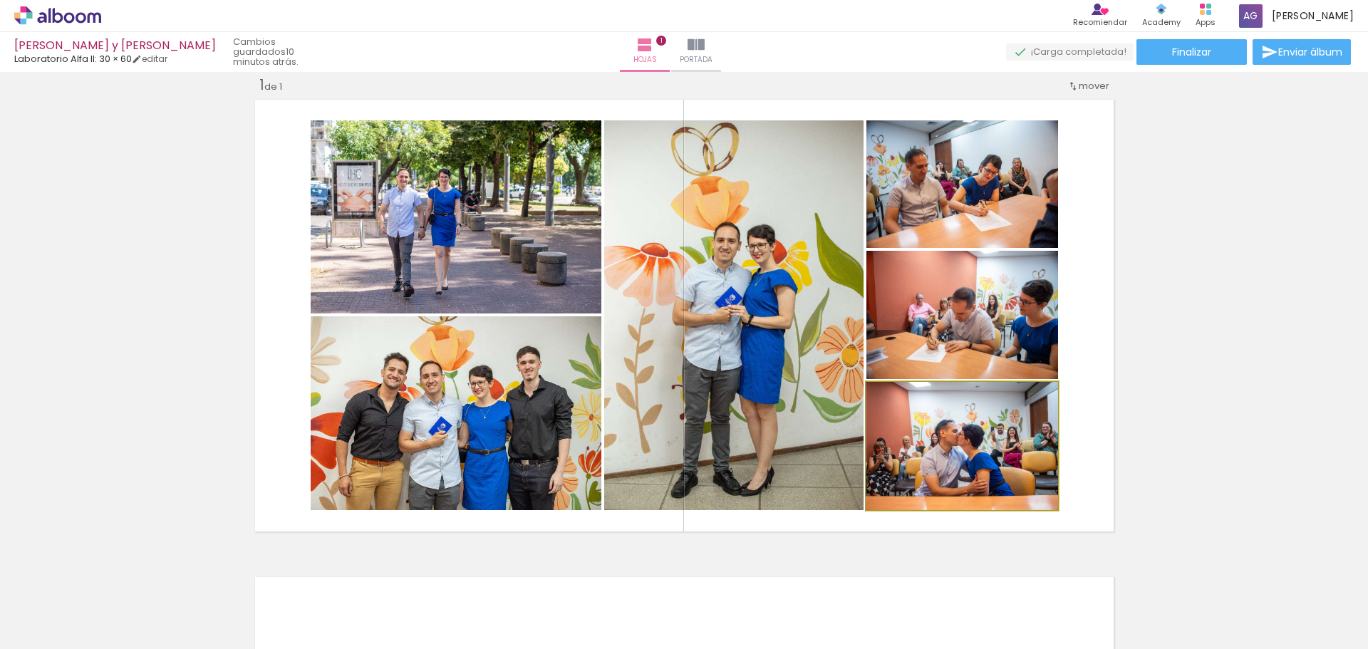
click at [962, 420] on quentale-photo at bounding box center [962, 446] width 192 height 128
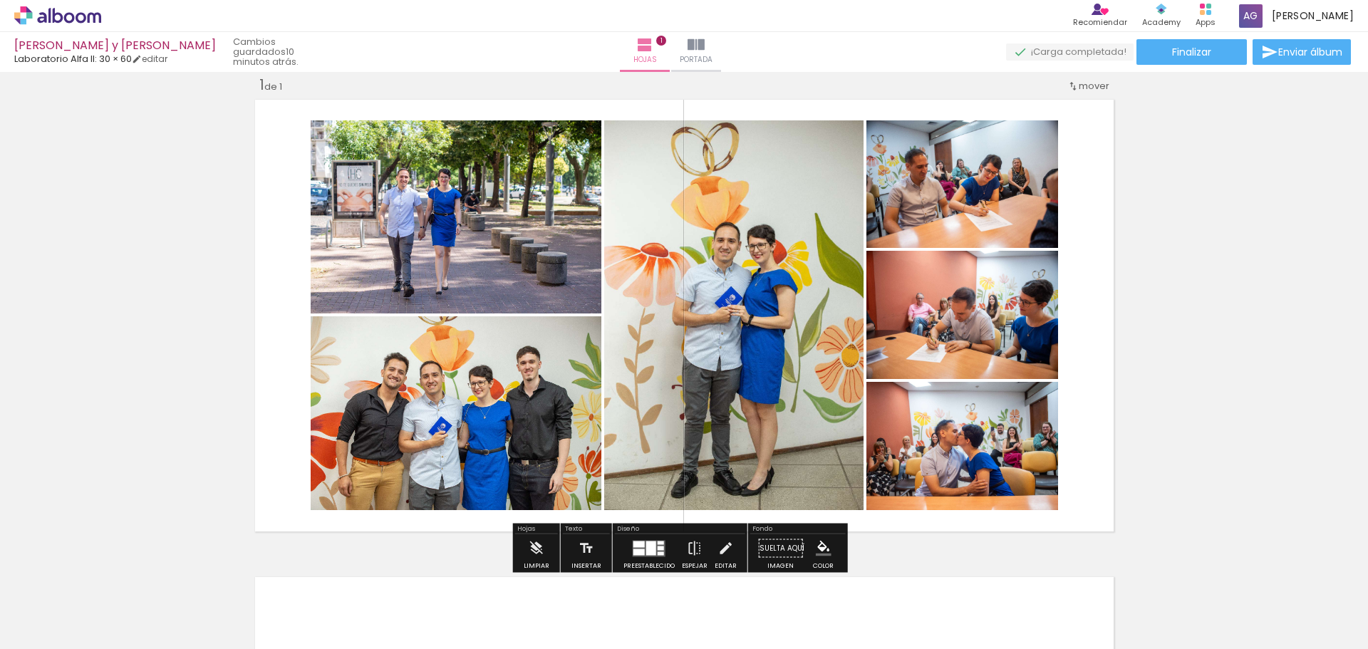
click at [1071, 200] on quentale-layouter at bounding box center [684, 316] width 868 height 442
click at [928, 211] on quentale-photo at bounding box center [962, 184] width 192 height 128
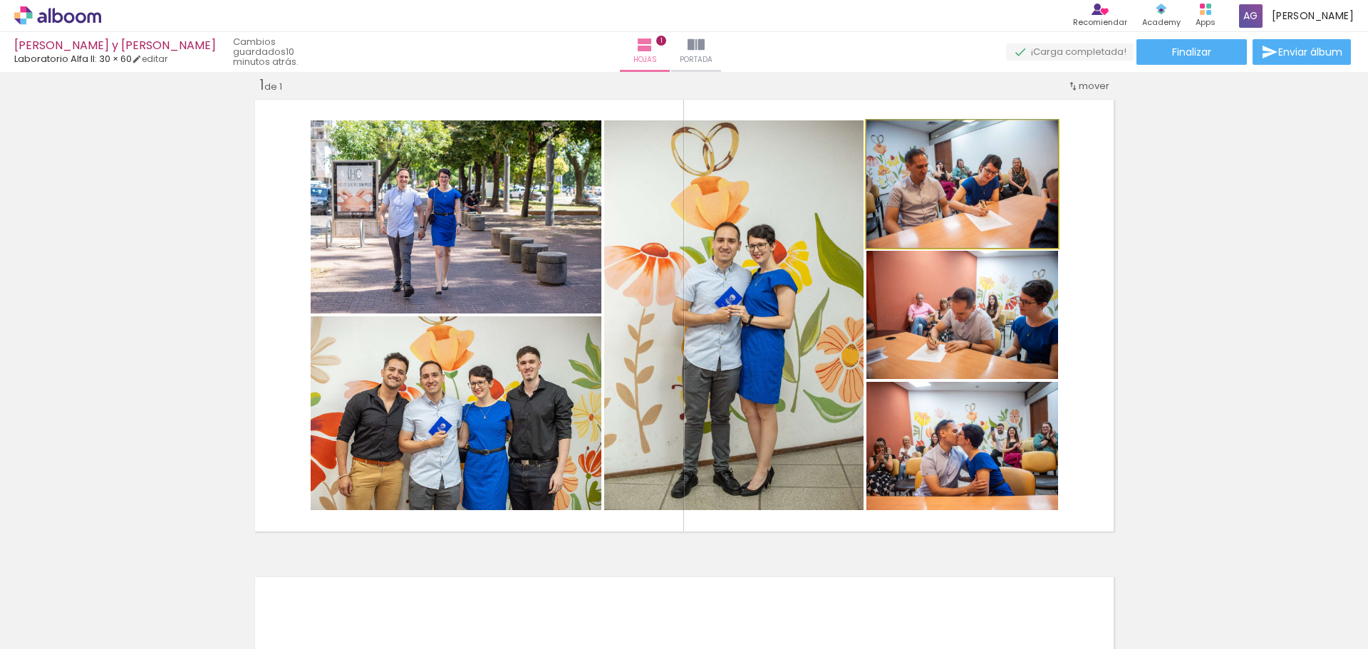
click at [928, 211] on quentale-photo at bounding box center [962, 184] width 192 height 128
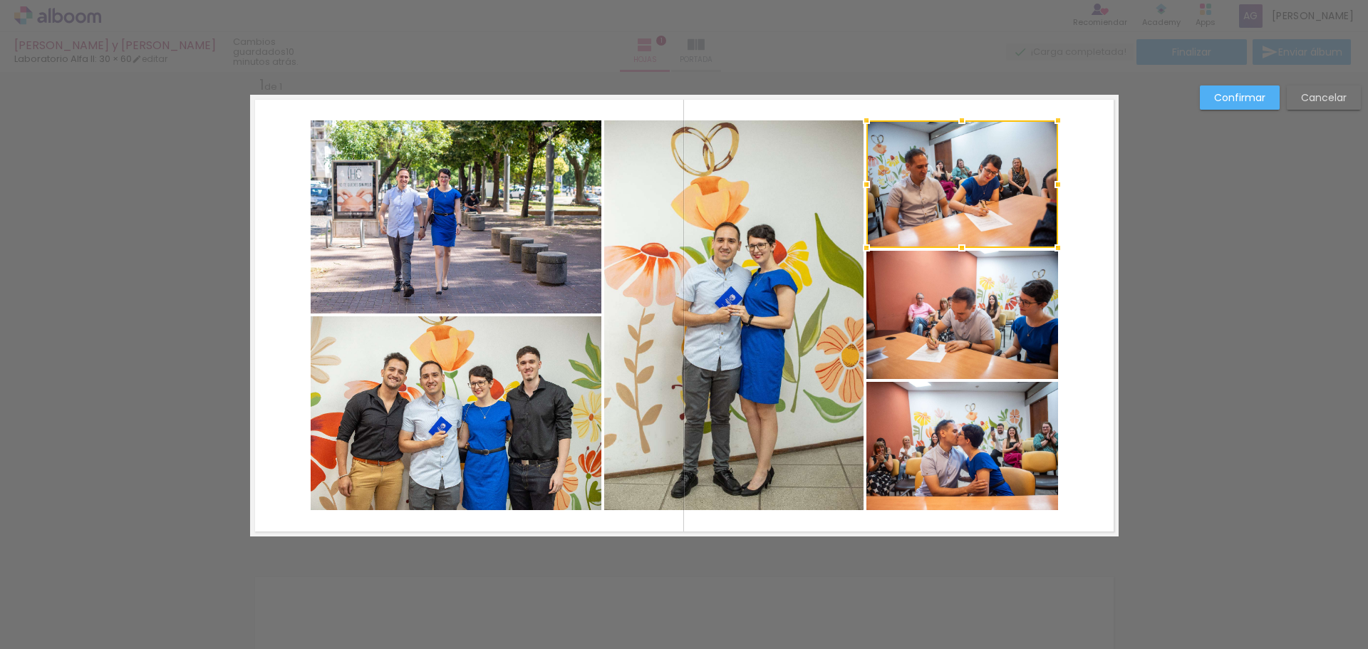
click at [1079, 293] on quentale-layouter at bounding box center [684, 316] width 868 height 442
click at [940, 219] on quentale-photo at bounding box center [962, 184] width 192 height 128
click at [928, 308] on quentale-photo at bounding box center [962, 315] width 192 height 128
click at [935, 420] on quentale-photo at bounding box center [962, 446] width 192 height 128
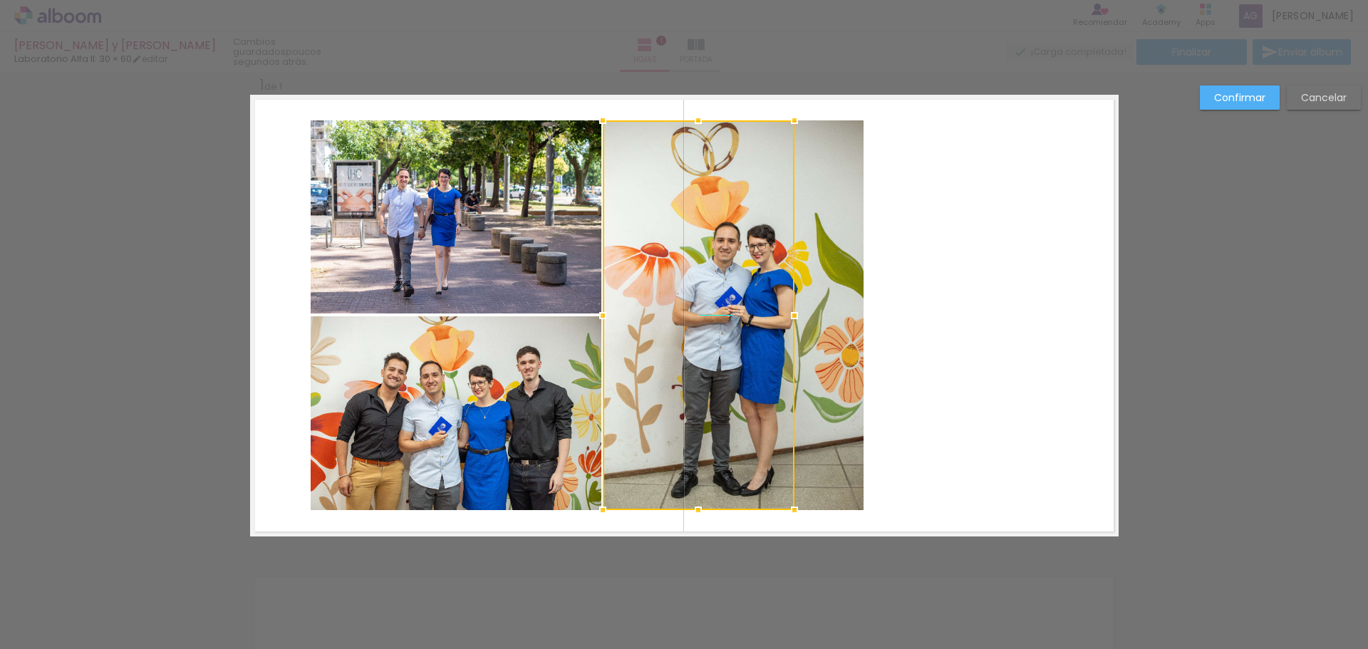
drag, startPoint x: 952, startPoint y: 349, endPoint x: 688, endPoint y: 349, distance: 263.6
click at [688, 349] on div at bounding box center [699, 315] width 192 height 390
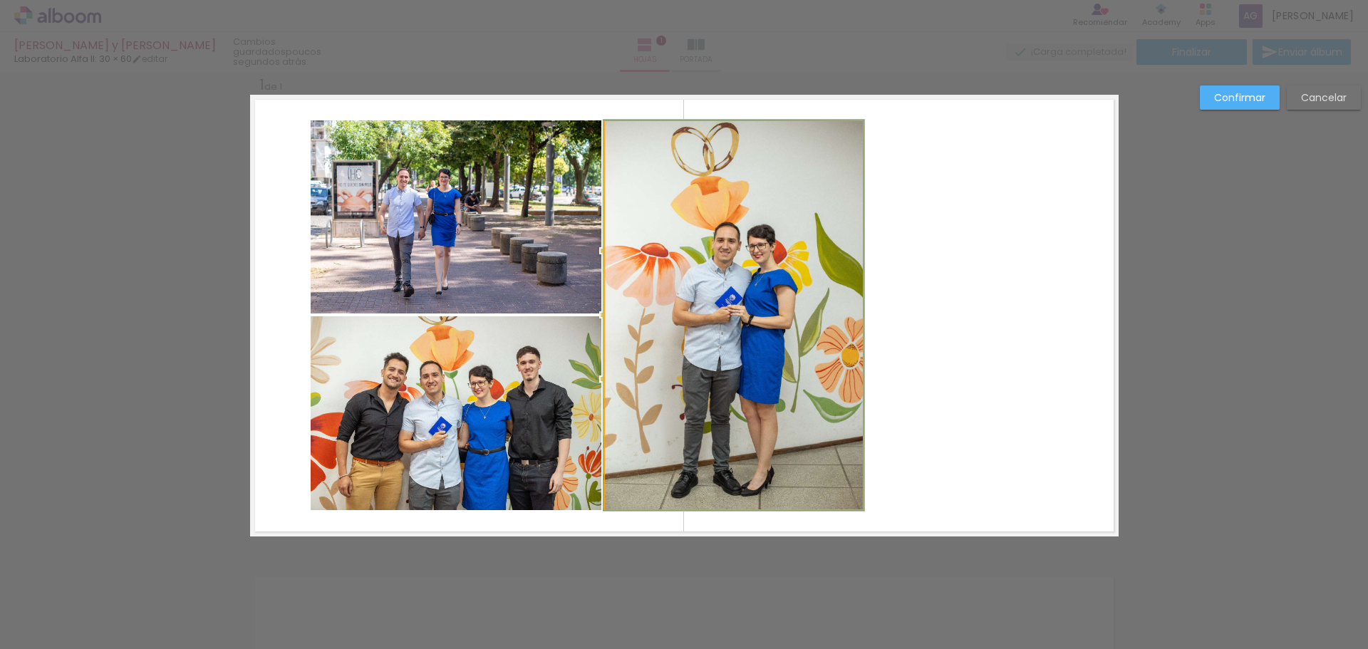
click at [850, 324] on quentale-photo at bounding box center [733, 315] width 259 height 390
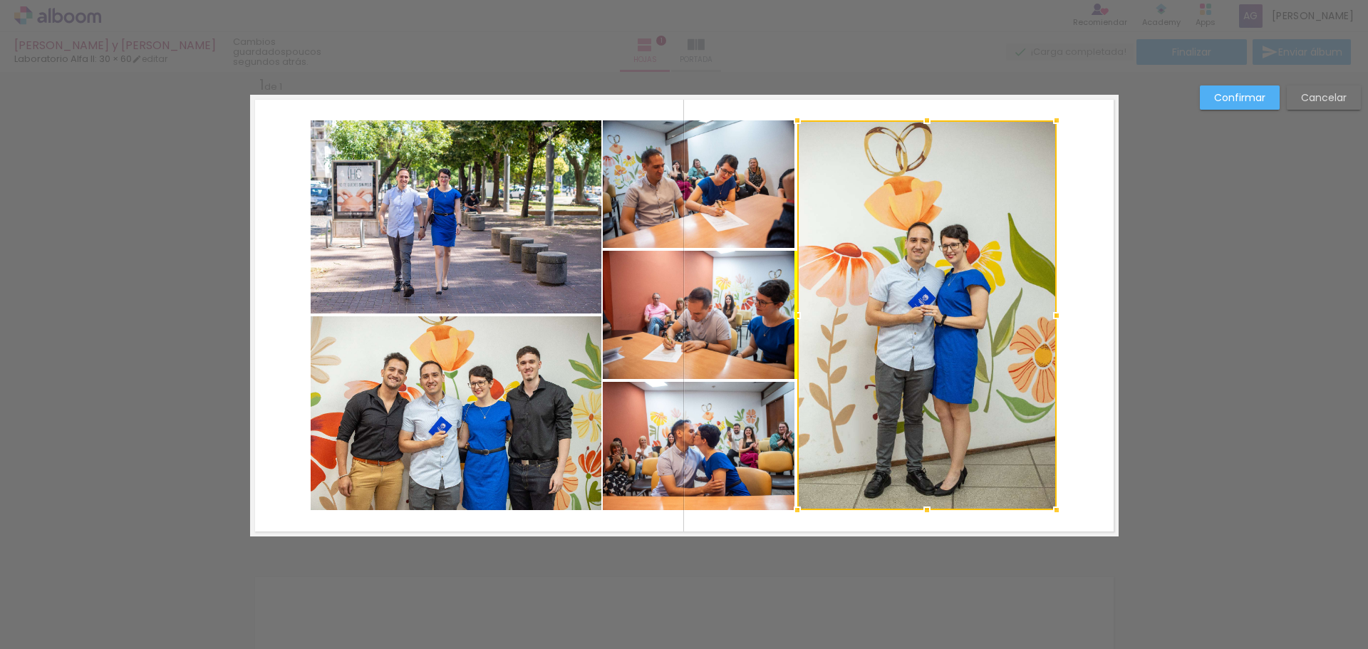
drag, startPoint x: 819, startPoint y: 323, endPoint x: 1016, endPoint y: 318, distance: 197.4
click at [1016, 318] on div at bounding box center [926, 315] width 259 height 390
click at [1236, 311] on div "Confirmar Cancelar" at bounding box center [684, 547] width 1368 height 989
click at [678, 551] on div "Confirmar Cancelar" at bounding box center [684, 547] width 1368 height 989
click at [0, 0] on slot "Cancelar" at bounding box center [0, 0] width 0 height 0
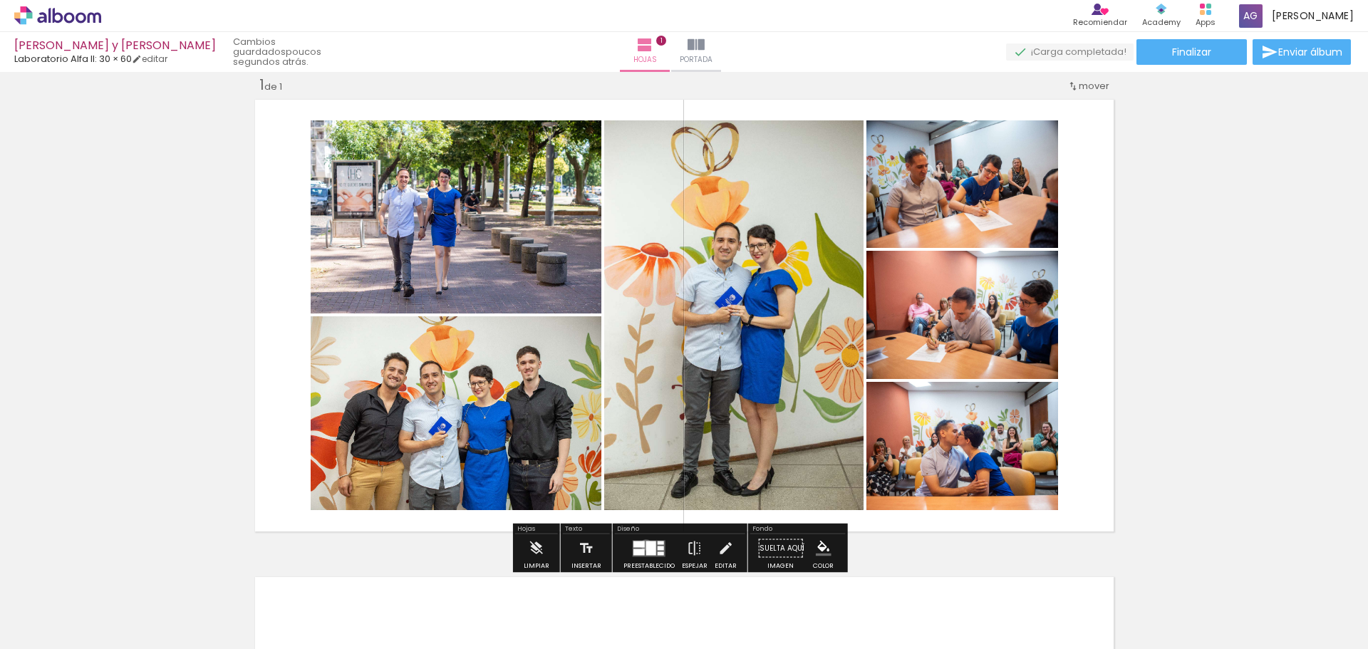
drag, startPoint x: 643, startPoint y: 545, endPoint x: 663, endPoint y: 528, distance: 26.8
click at [646, 546] on div at bounding box center [651, 548] width 10 height 14
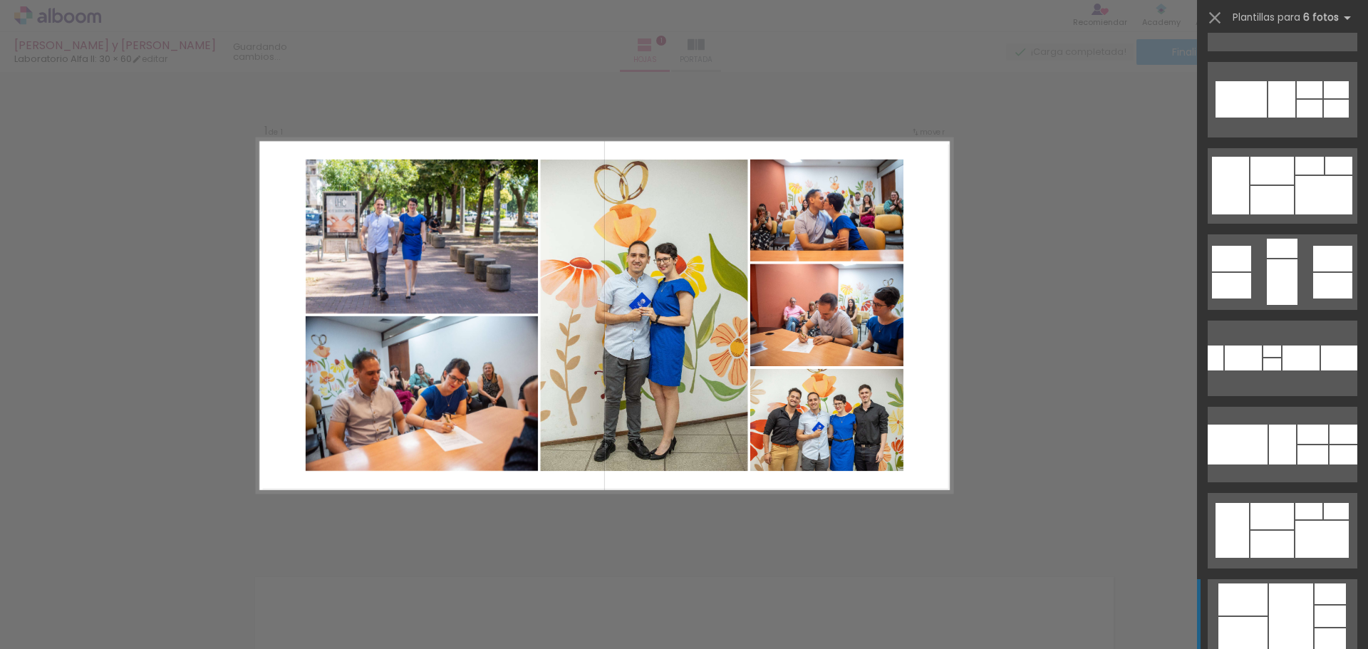
scroll to position [948, 0]
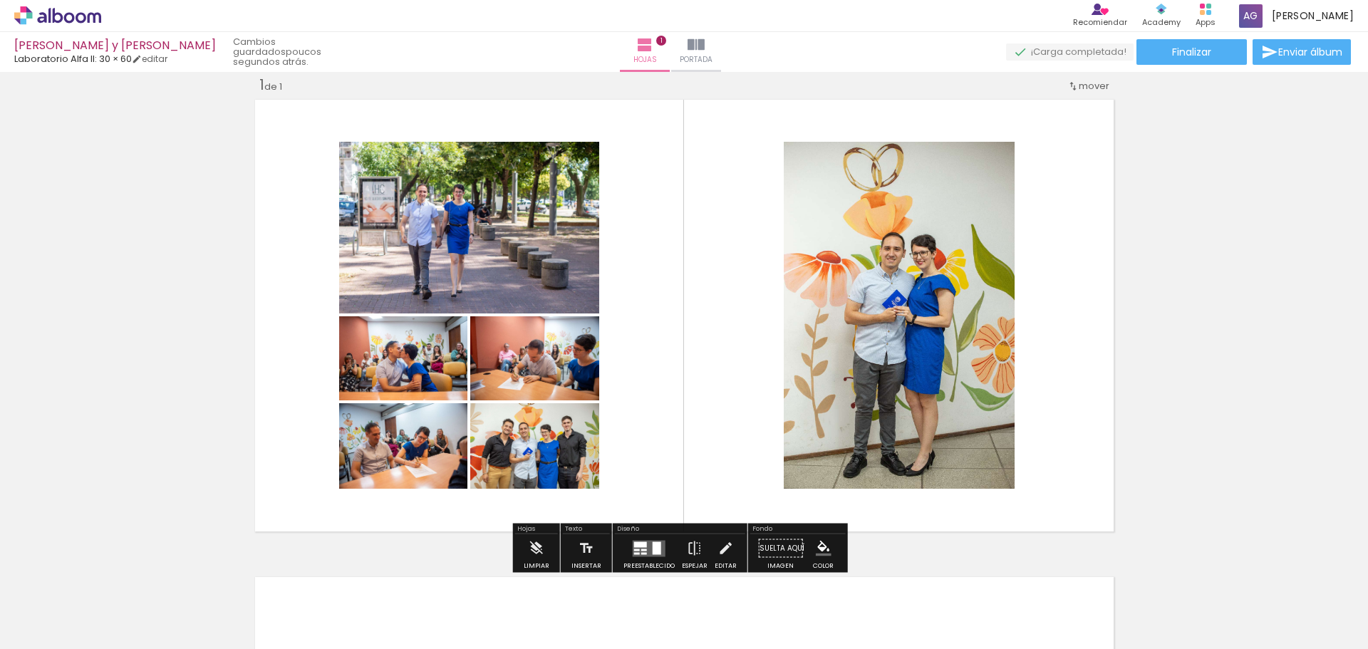
click at [653, 542] on div at bounding box center [657, 547] width 9 height 13
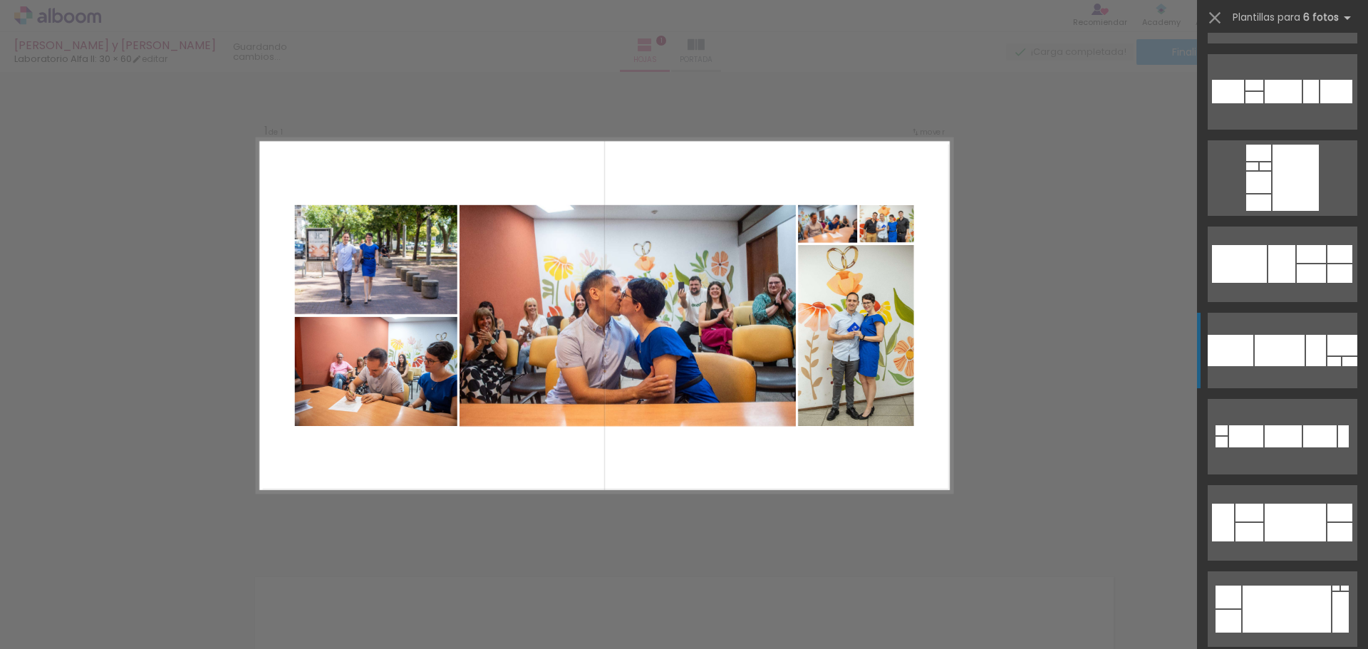
scroll to position [2703, 0]
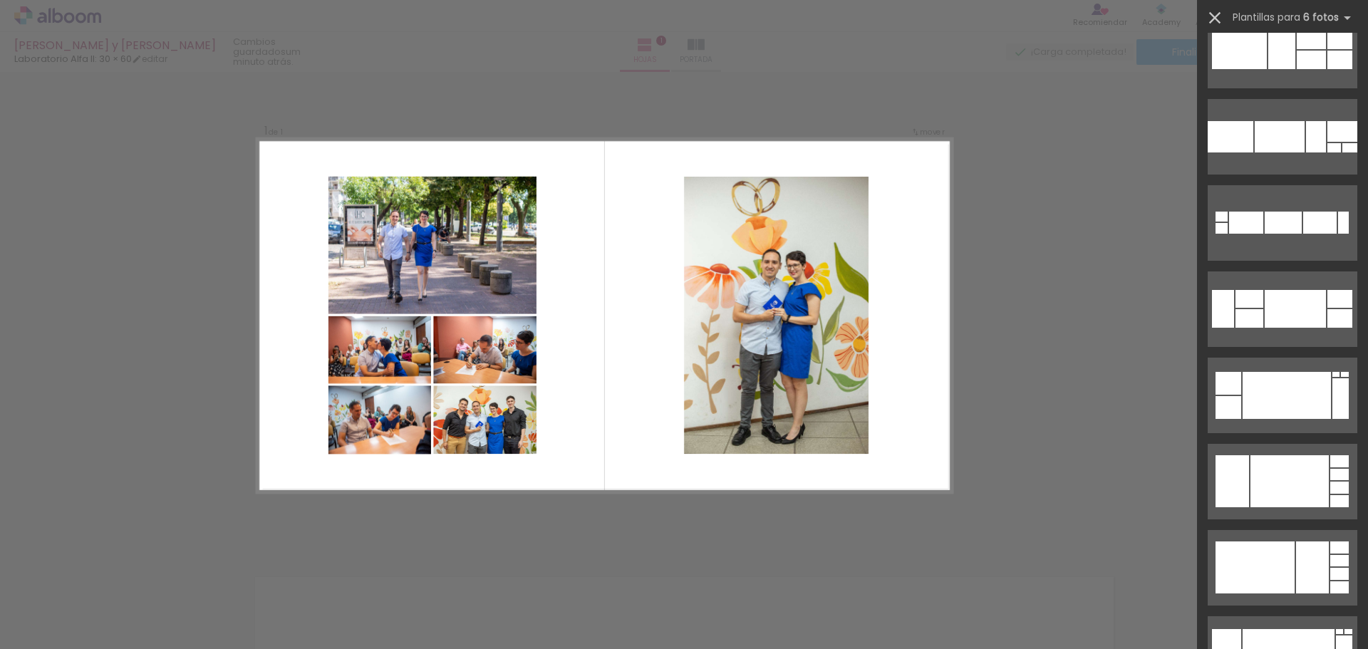
click at [1210, 18] on iron-icon at bounding box center [1215, 18] width 20 height 20
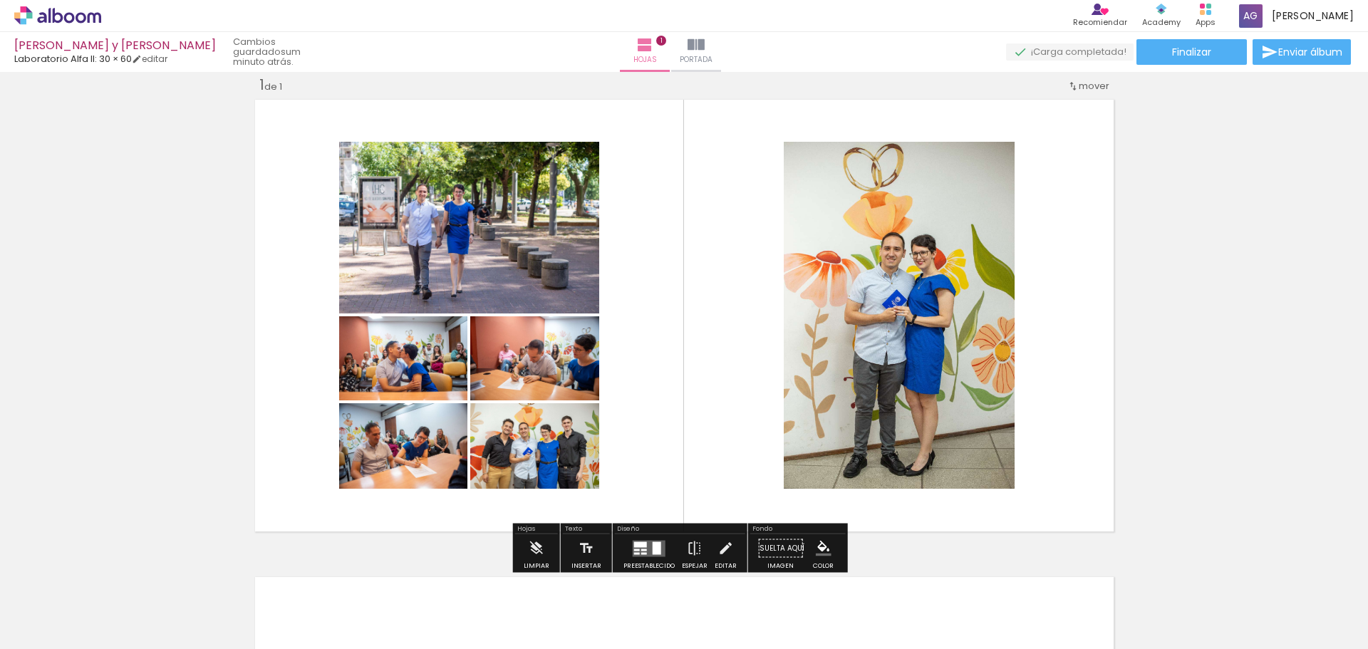
click at [1269, 266] on div "Insertar hoja 1 de 1" at bounding box center [684, 535] width 1368 height 955
click at [0, 0] on slot "B&N" at bounding box center [0, 0] width 0 height 0
click at [648, 544] on quentale-layouter at bounding box center [649, 548] width 33 height 16
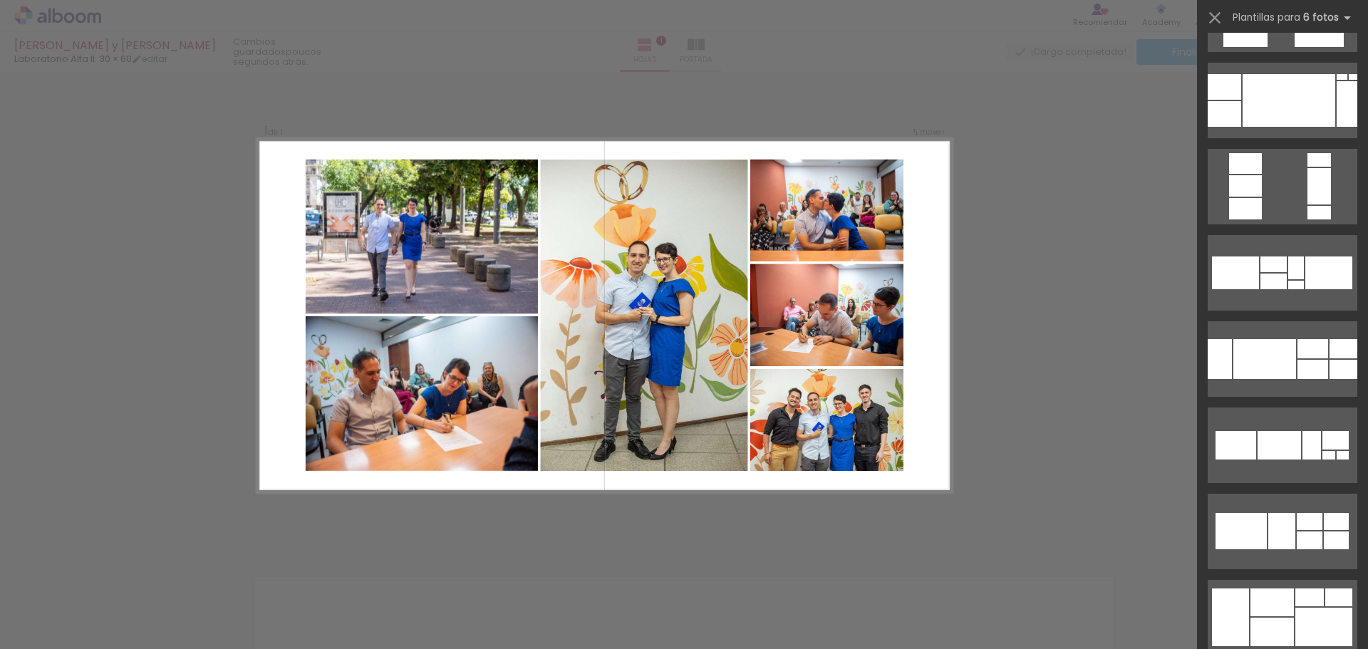
scroll to position [0, 0]
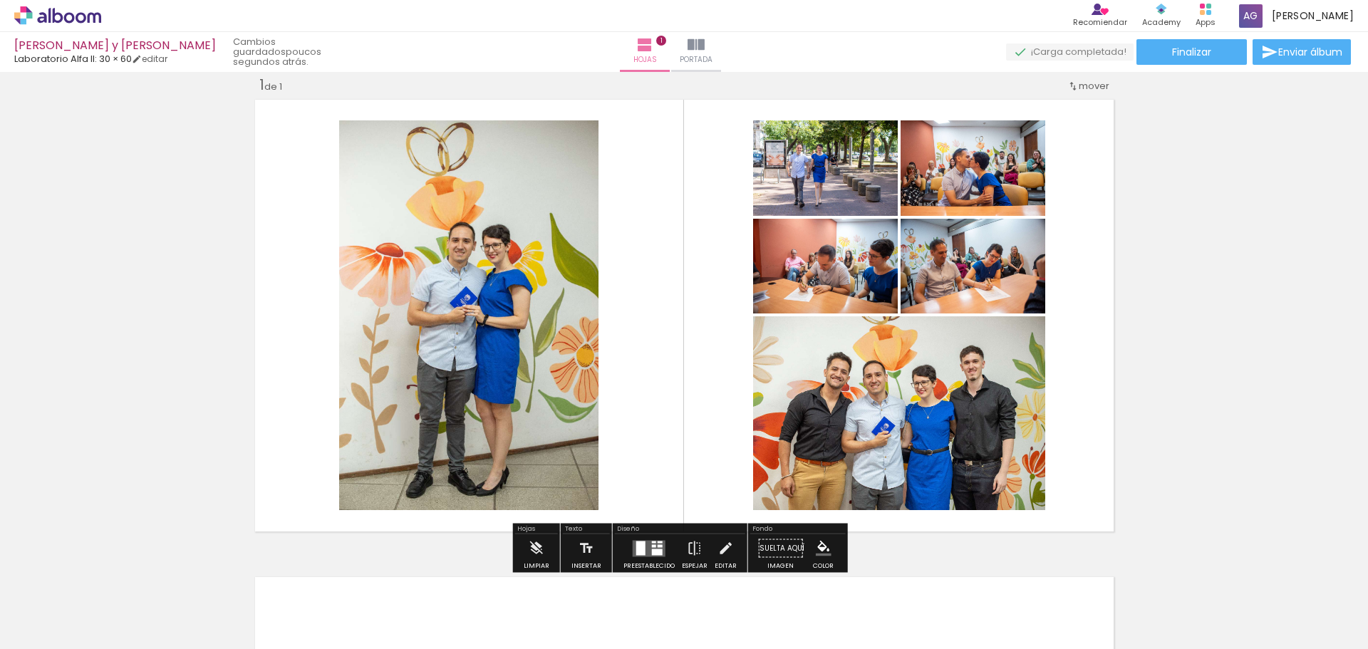
drag, startPoint x: 1174, startPoint y: 415, endPoint x: 864, endPoint y: 238, distance: 356.7
click at [864, 238] on div "Insertar hoja 1 de 1" at bounding box center [684, 535] width 1368 height 955
click at [1084, 250] on quentale-layouter at bounding box center [684, 316] width 868 height 442
click at [956, 281] on quentale-photo at bounding box center [973, 266] width 145 height 95
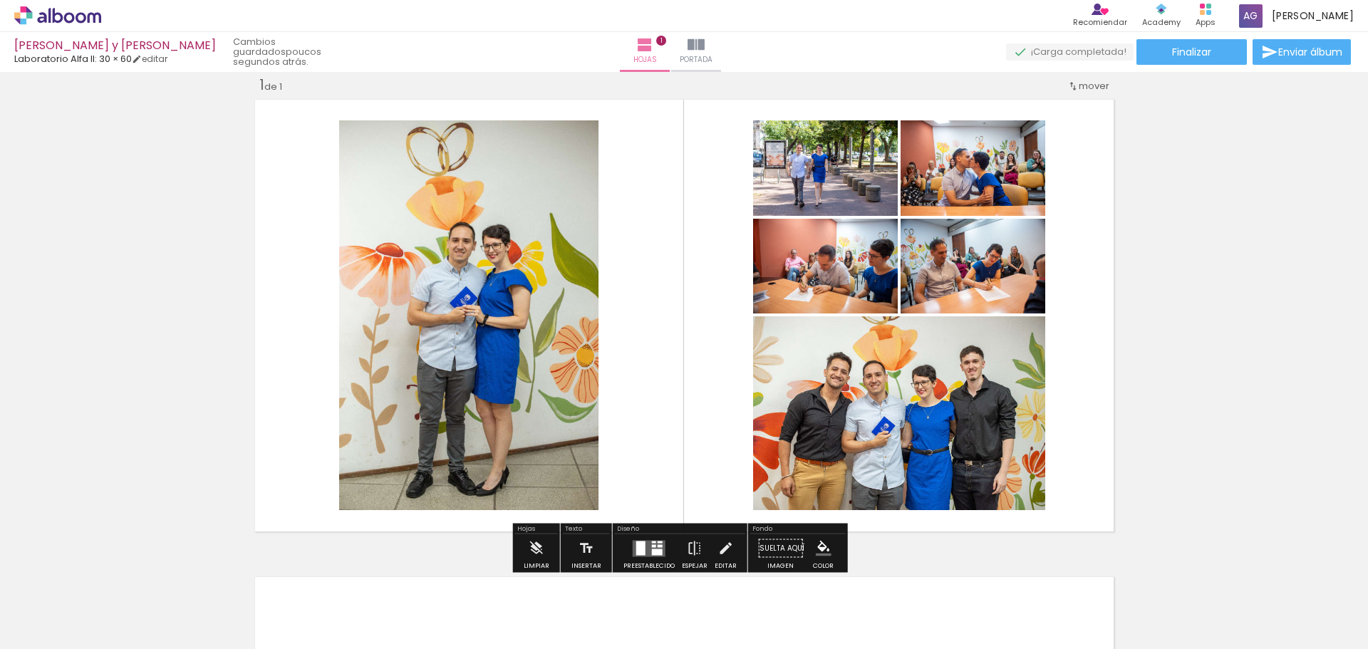
click at [956, 281] on quentale-photo at bounding box center [973, 266] width 145 height 95
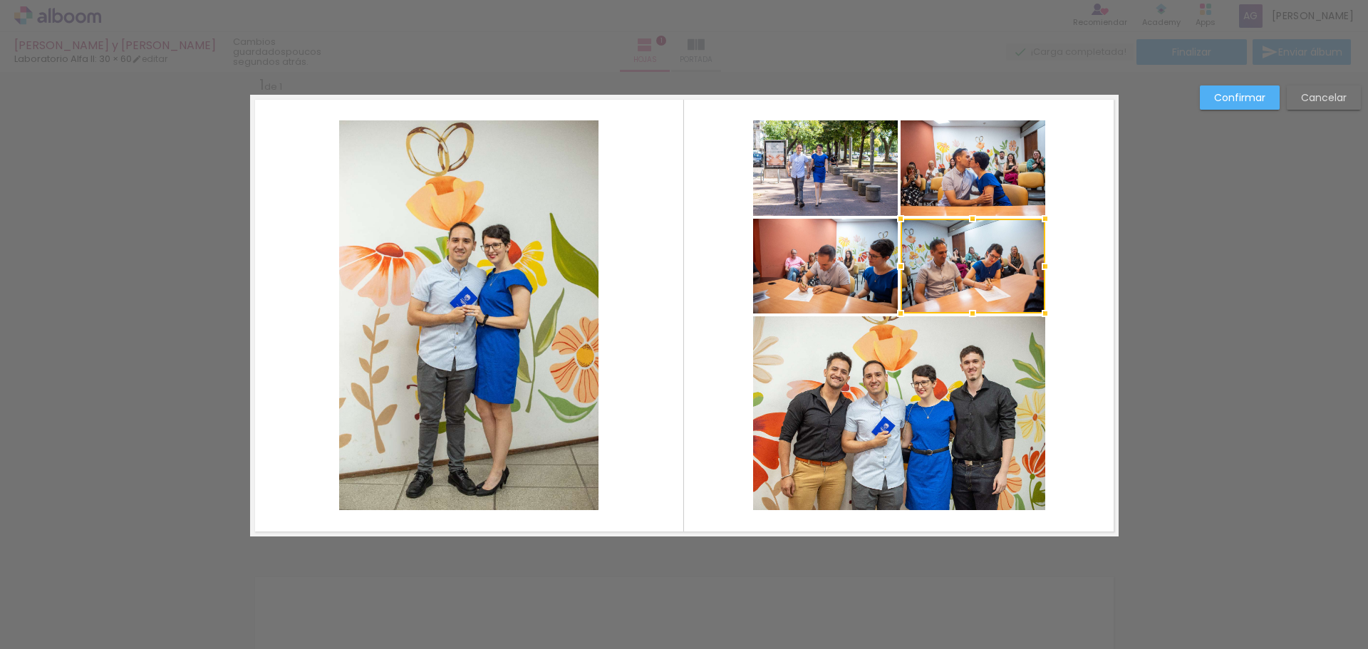
click at [1163, 467] on div "Confirmar Cancelar" at bounding box center [684, 547] width 1368 height 989
drag, startPoint x: 1194, startPoint y: 464, endPoint x: 803, endPoint y: 211, distance: 465.8
click at [803, 211] on div "Insertar hoja 1 de 1 Confirmar Cancelar" at bounding box center [684, 547] width 1368 height 989
click at [821, 178] on quentale-photo at bounding box center [825, 167] width 145 height 95
click at [943, 180] on quentale-photo at bounding box center [973, 167] width 145 height 95
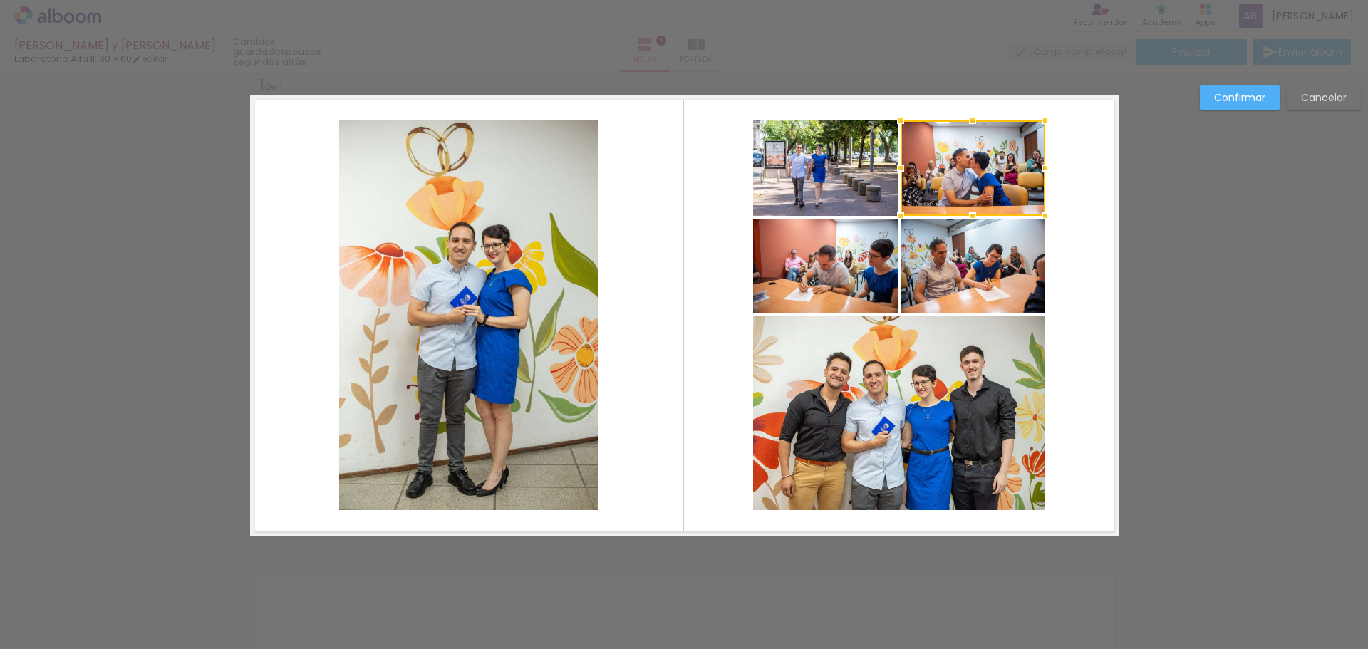
click at [839, 273] on quentale-photo at bounding box center [825, 266] width 145 height 95
click at [831, 162] on quentale-photo at bounding box center [825, 167] width 145 height 95
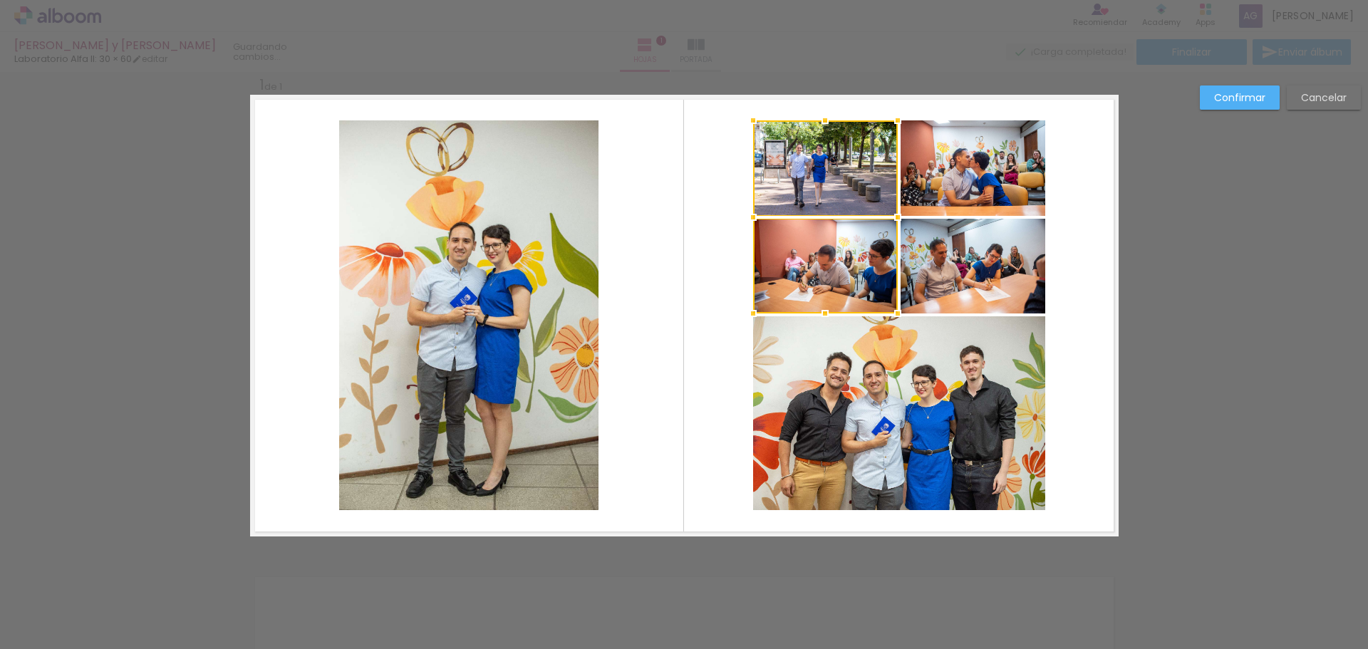
click at [923, 274] on quentale-photo at bounding box center [973, 266] width 145 height 95
click at [878, 406] on quentale-photo at bounding box center [899, 413] width 292 height 194
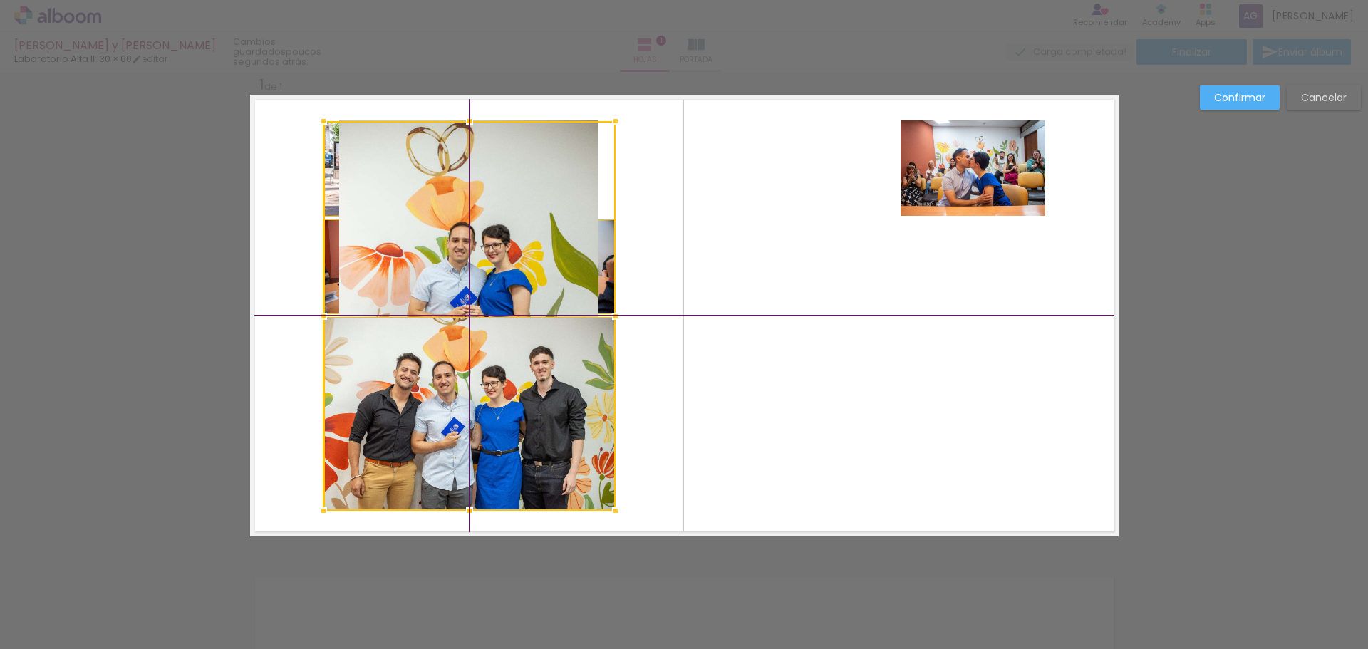
drag, startPoint x: 855, startPoint y: 290, endPoint x: 403, endPoint y: 299, distance: 451.8
click at [403, 299] on div at bounding box center [469, 316] width 292 height 390
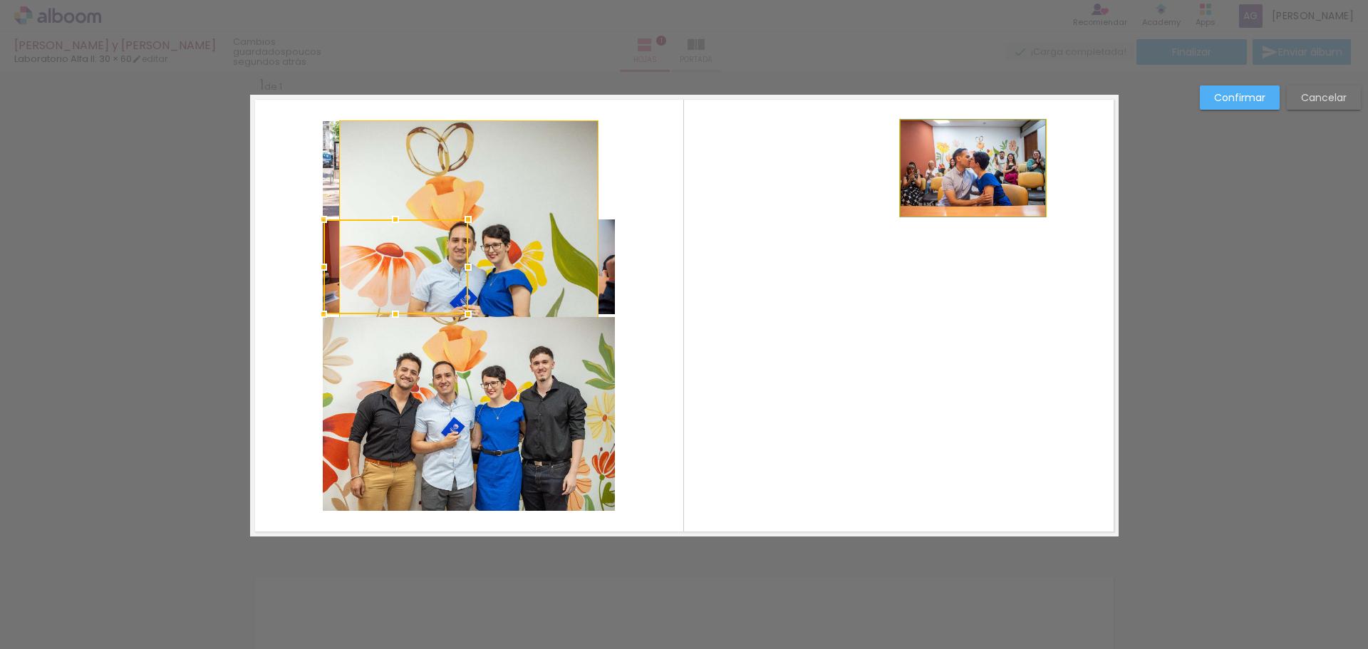
click at [971, 181] on quentale-photo at bounding box center [973, 167] width 145 height 95
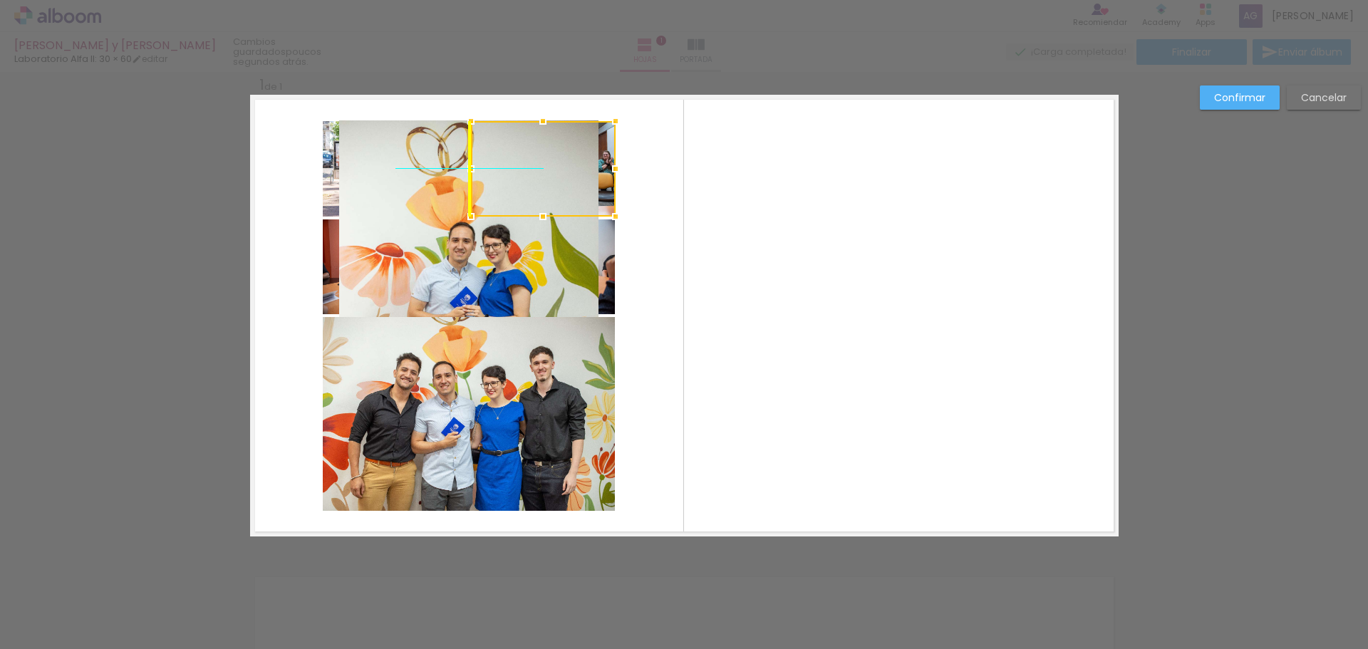
drag, startPoint x: 975, startPoint y: 175, endPoint x: 551, endPoint y: 180, distance: 424.6
click at [551, 180] on div at bounding box center [543, 168] width 145 height 95
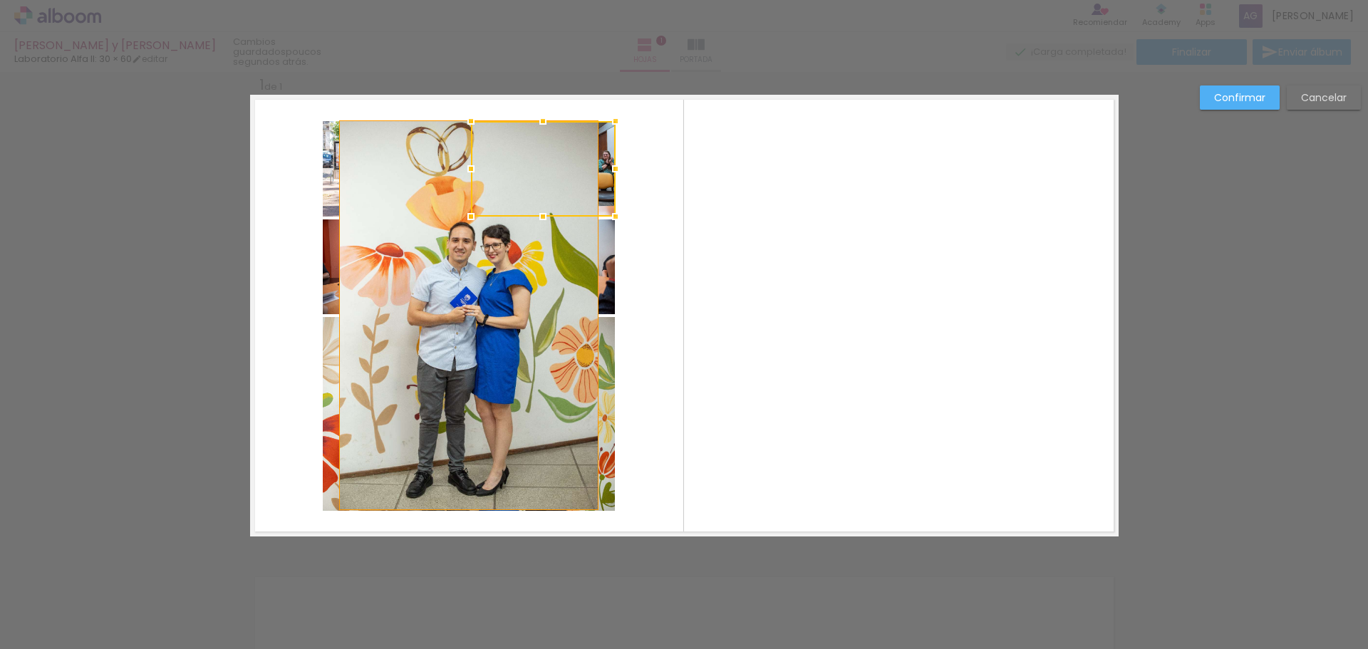
click at [440, 264] on quentale-photo at bounding box center [468, 315] width 259 height 390
click at [465, 169] on quentale-photo at bounding box center [468, 315] width 259 height 390
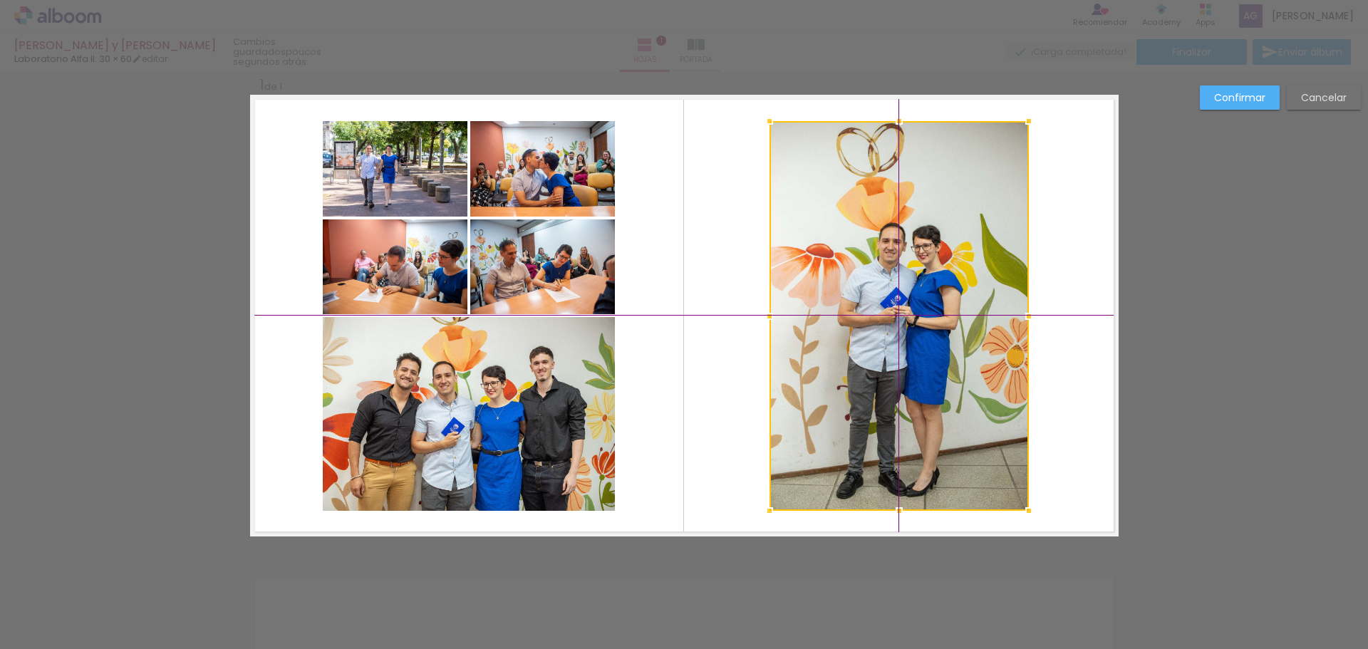
drag, startPoint x: 458, startPoint y: 174, endPoint x: 875, endPoint y: 178, distance: 416.8
click at [875, 178] on div at bounding box center [898, 316] width 259 height 390
click at [1204, 307] on div "Confirmar Cancelar" at bounding box center [684, 547] width 1368 height 989
click at [286, 254] on quentale-layouter at bounding box center [684, 316] width 868 height 442
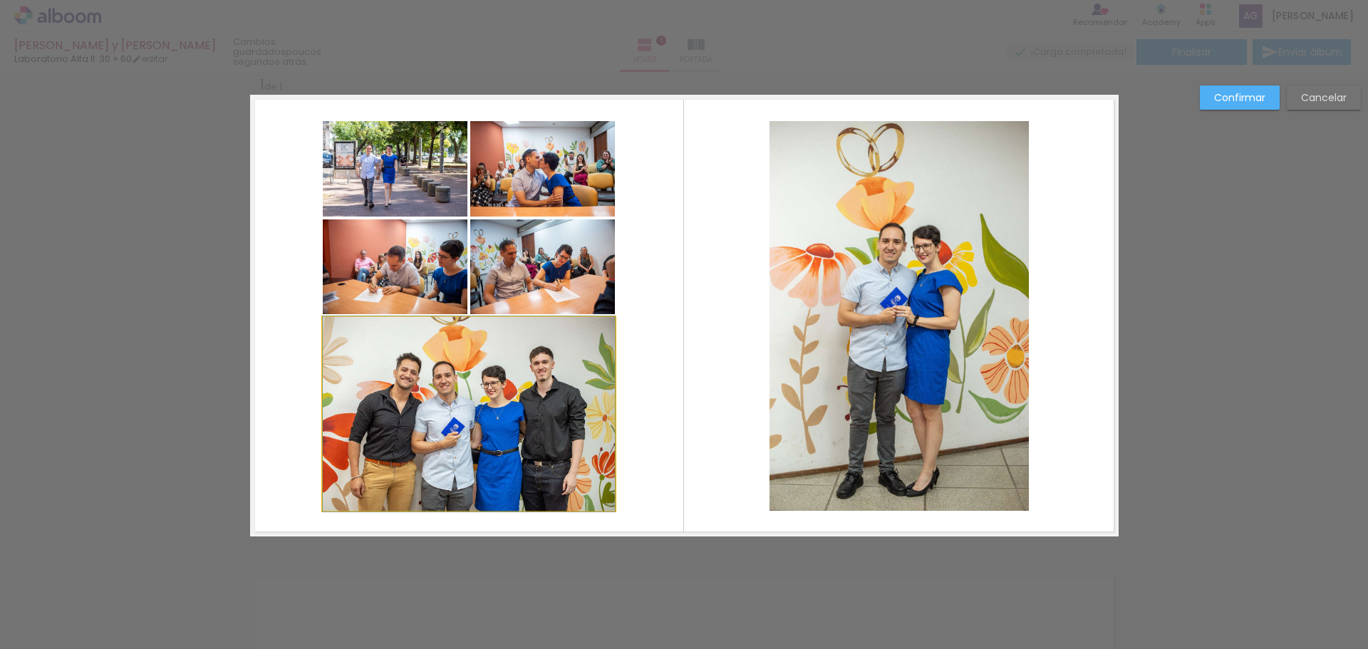
click at [445, 375] on quentale-photo at bounding box center [469, 414] width 292 height 194
click at [469, 315] on div at bounding box center [469, 316] width 28 height 28
click at [368, 348] on quentale-photo at bounding box center [469, 413] width 292 height 194
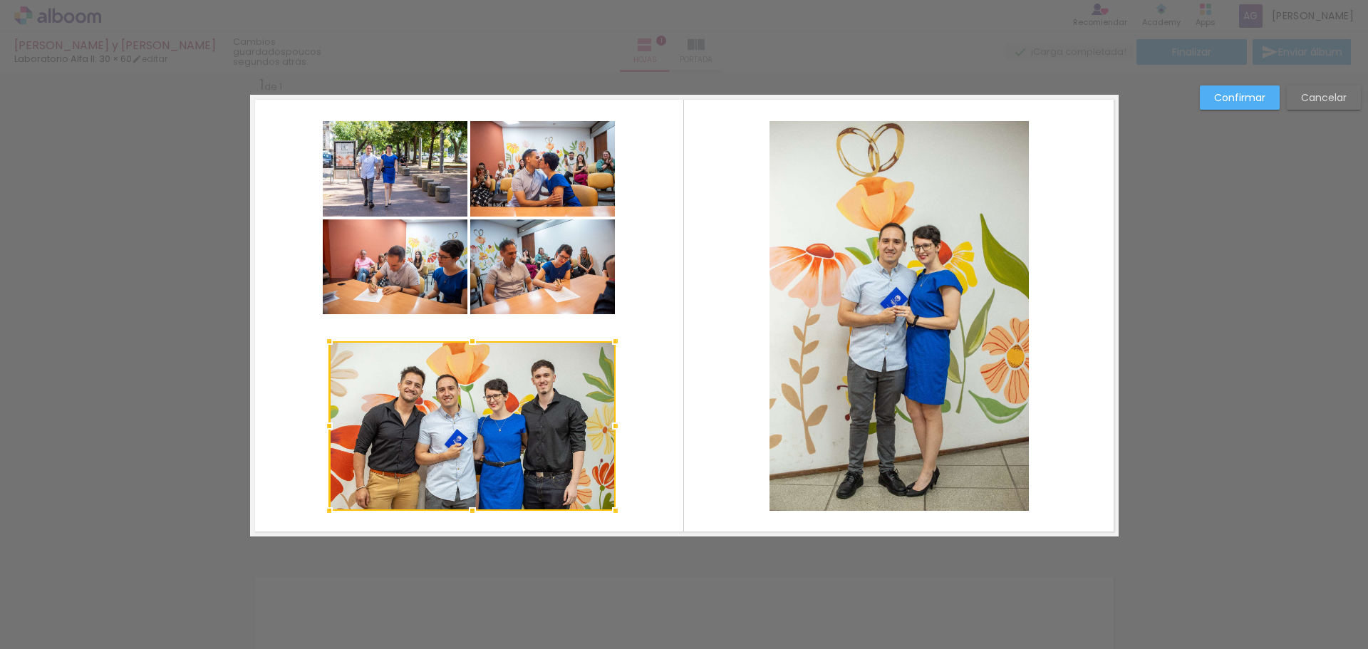
drag, startPoint x: 321, startPoint y: 318, endPoint x: 326, endPoint y: 343, distance: 25.6
click at [326, 343] on div at bounding box center [329, 341] width 28 height 28
click at [345, 354] on quentale-photo at bounding box center [471, 426] width 286 height 170
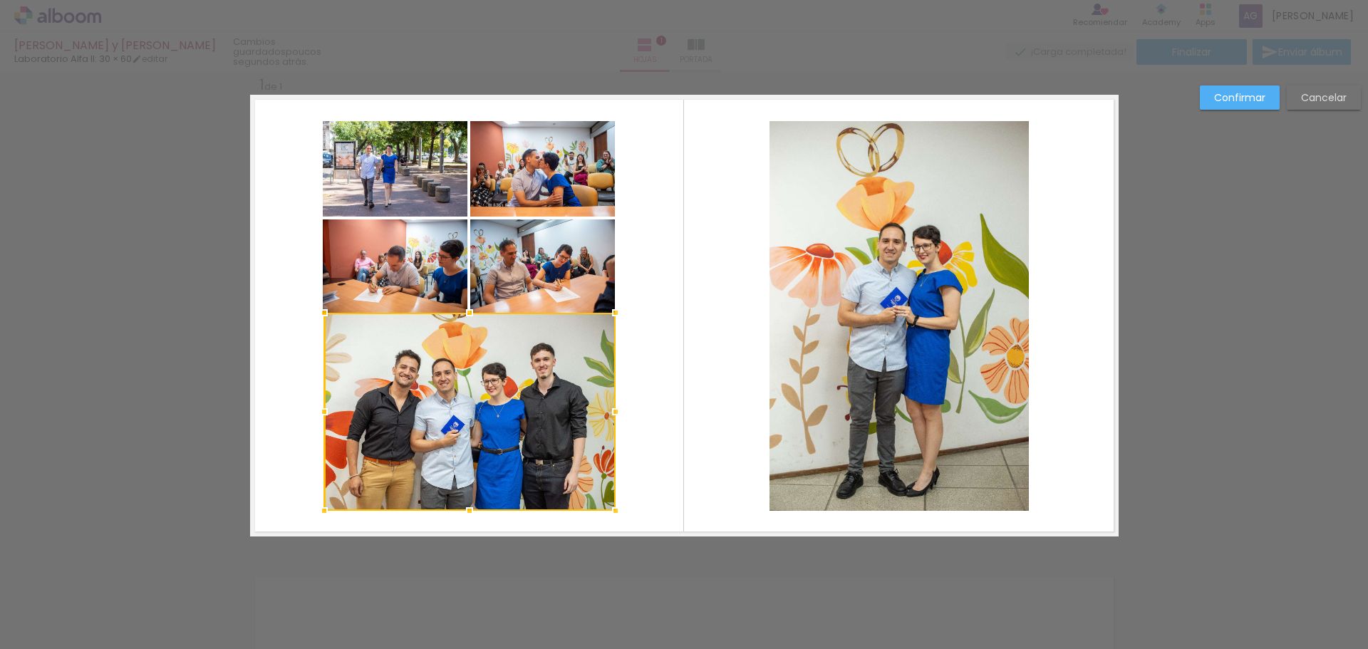
drag, startPoint x: 323, startPoint y: 343, endPoint x: 318, endPoint y: 313, distance: 29.6
click at [318, 313] on div at bounding box center [324, 313] width 28 height 28
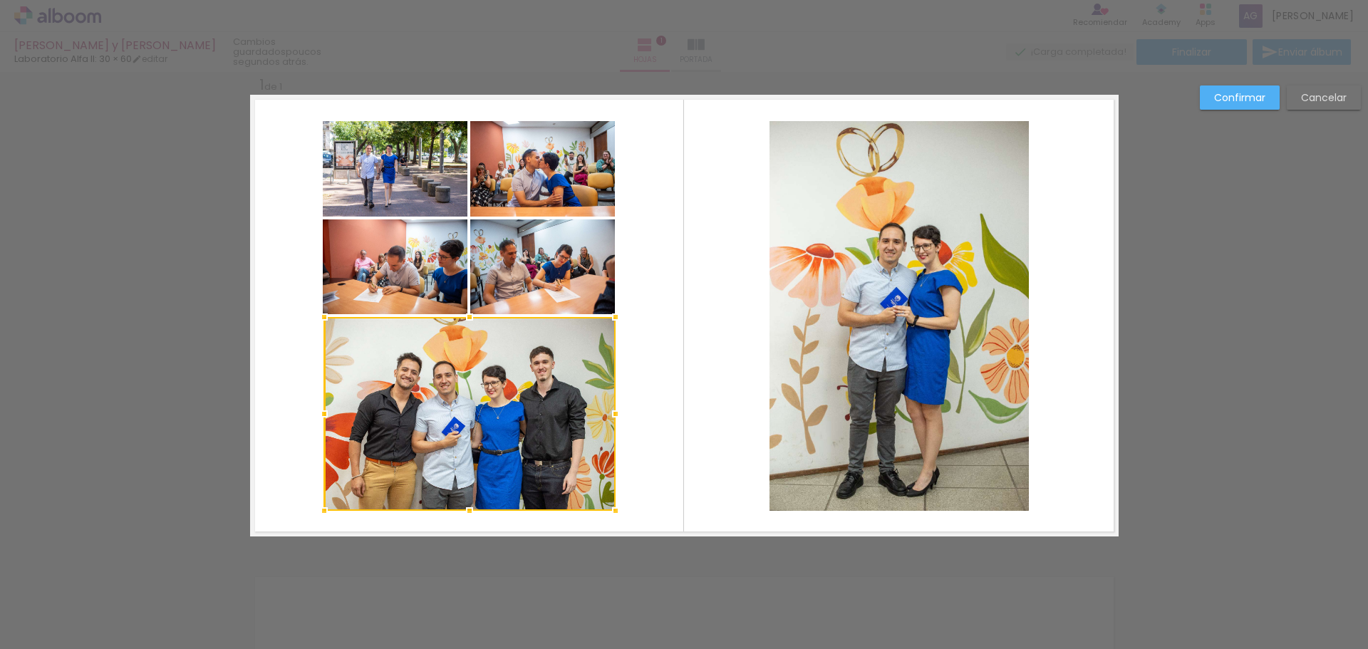
drag, startPoint x: 465, startPoint y: 311, endPoint x: 455, endPoint y: 316, distance: 11.2
click at [455, 316] on div at bounding box center [469, 317] width 28 height 28
click at [365, 379] on quentale-photo at bounding box center [468, 414] width 291 height 194
click at [317, 415] on div at bounding box center [322, 414] width 28 height 28
click at [0, 0] on slot "Cancelar" at bounding box center [0, 0] width 0 height 0
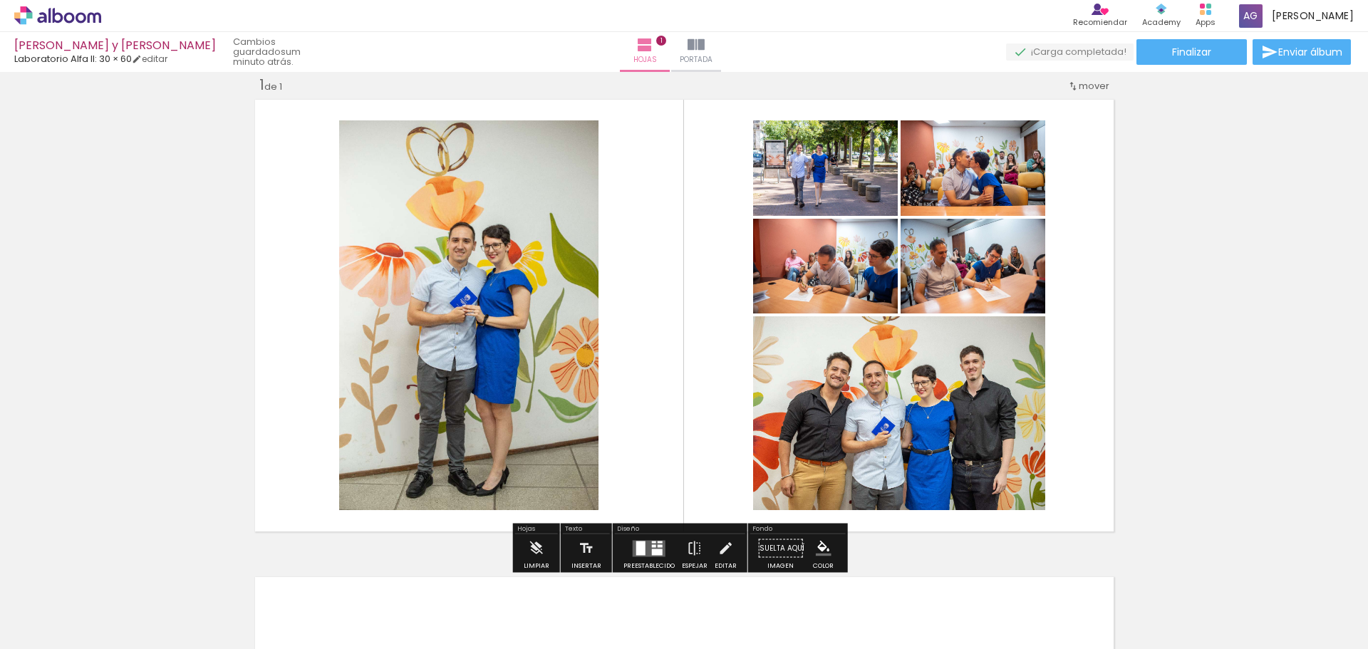
click at [1058, 401] on quentale-layouter at bounding box center [684, 316] width 868 height 442
click at [987, 386] on quentale-photo at bounding box center [899, 413] width 292 height 194
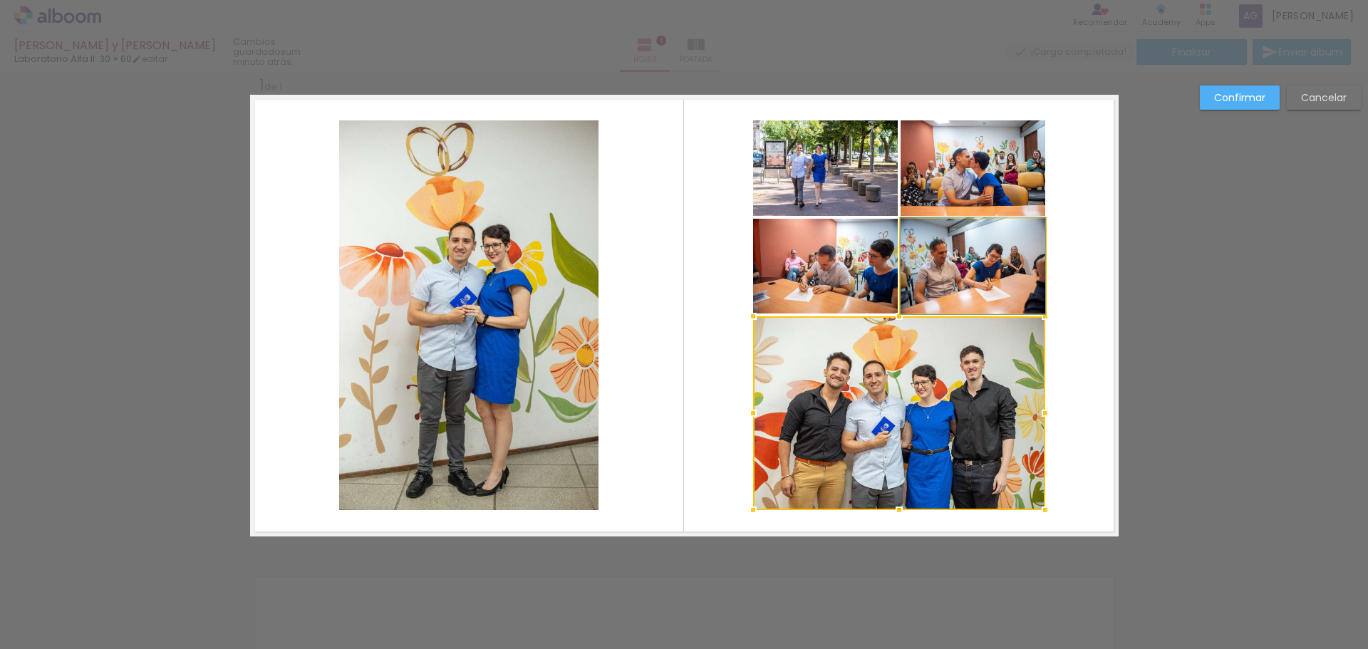
click at [946, 276] on quentale-photo at bounding box center [973, 266] width 145 height 95
click at [796, 256] on div at bounding box center [899, 364] width 292 height 291
click at [851, 183] on quentale-photo at bounding box center [825, 167] width 145 height 95
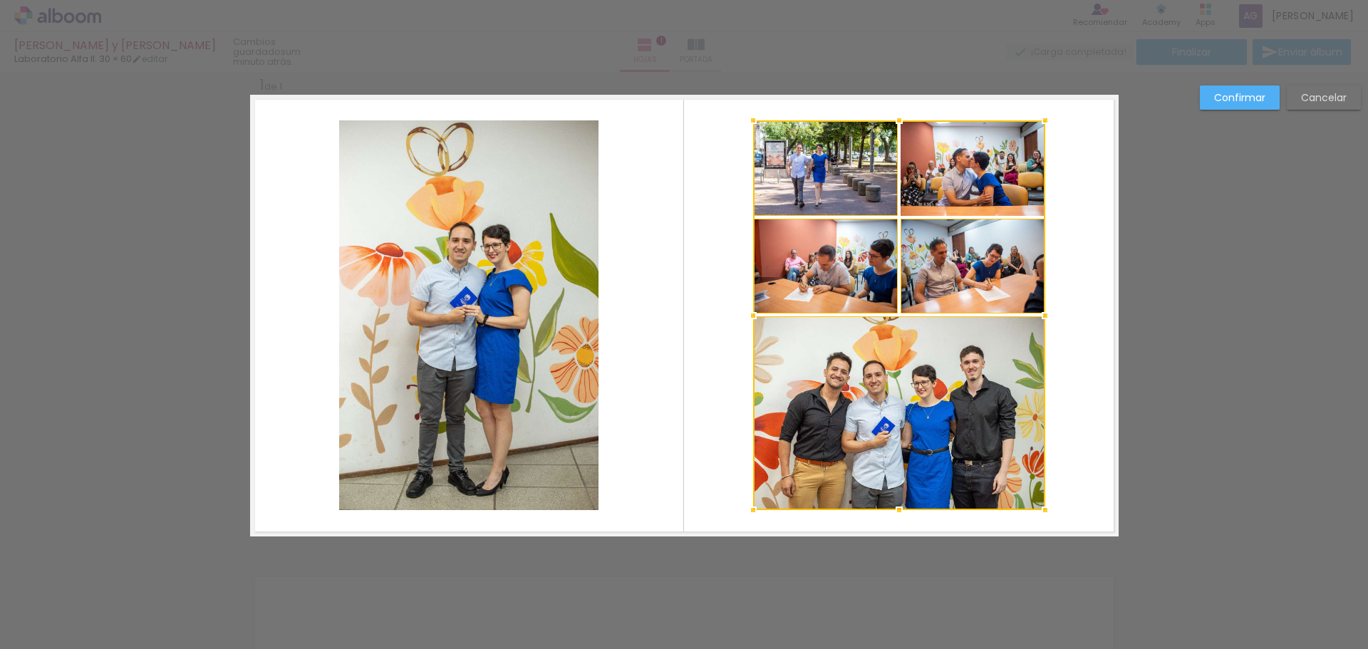
click at [957, 167] on div at bounding box center [899, 315] width 292 height 390
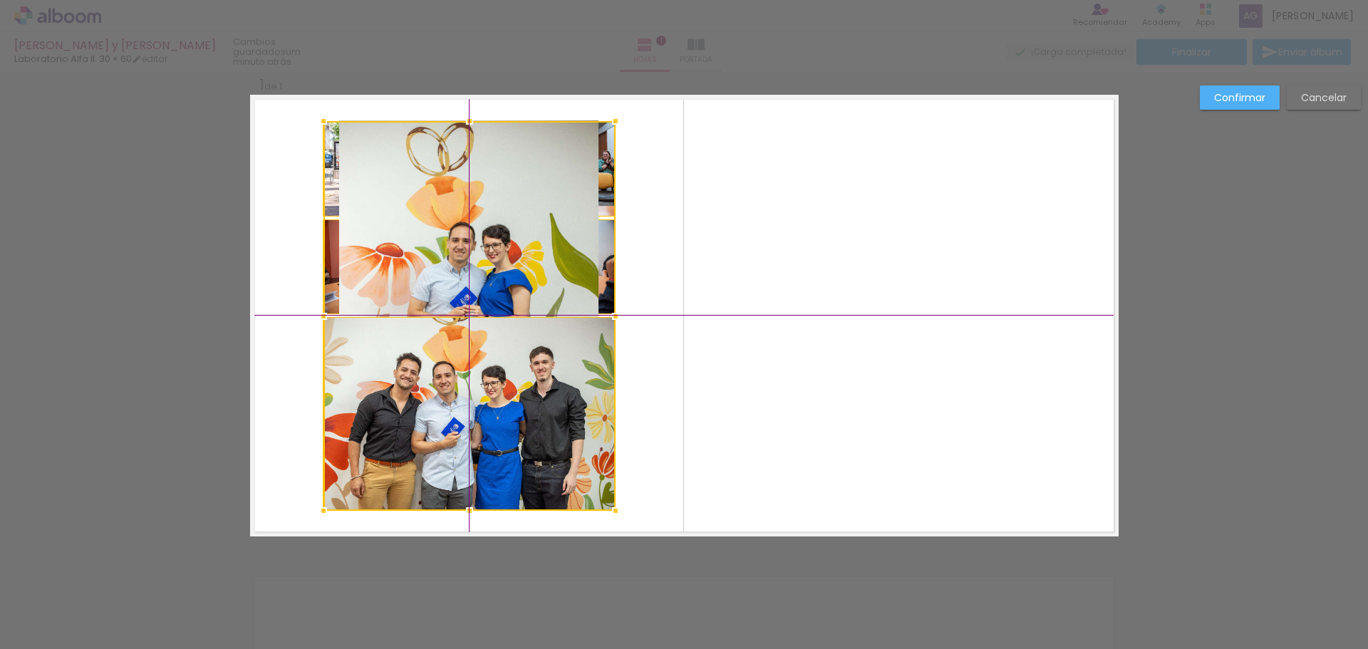
drag, startPoint x: 937, startPoint y: 186, endPoint x: 529, endPoint y: 195, distance: 408.3
click at [529, 195] on div at bounding box center [469, 316] width 292 height 390
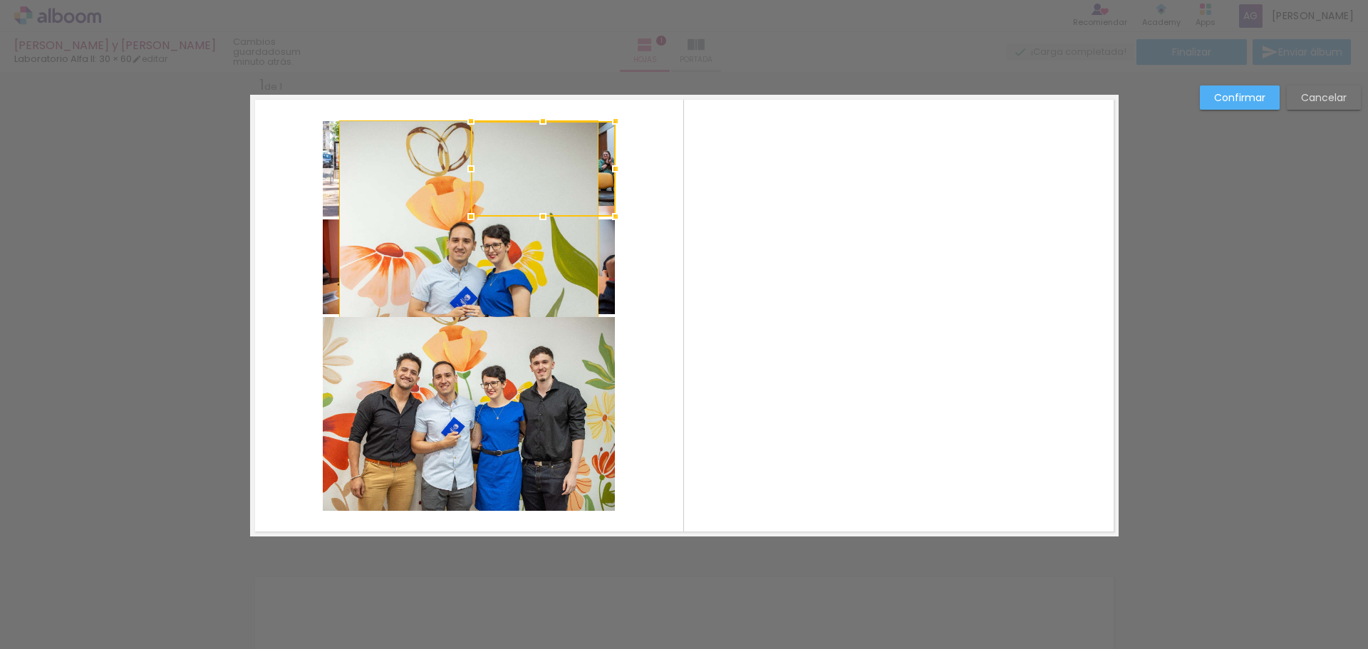
click at [770, 268] on quentale-layouter at bounding box center [684, 316] width 868 height 442
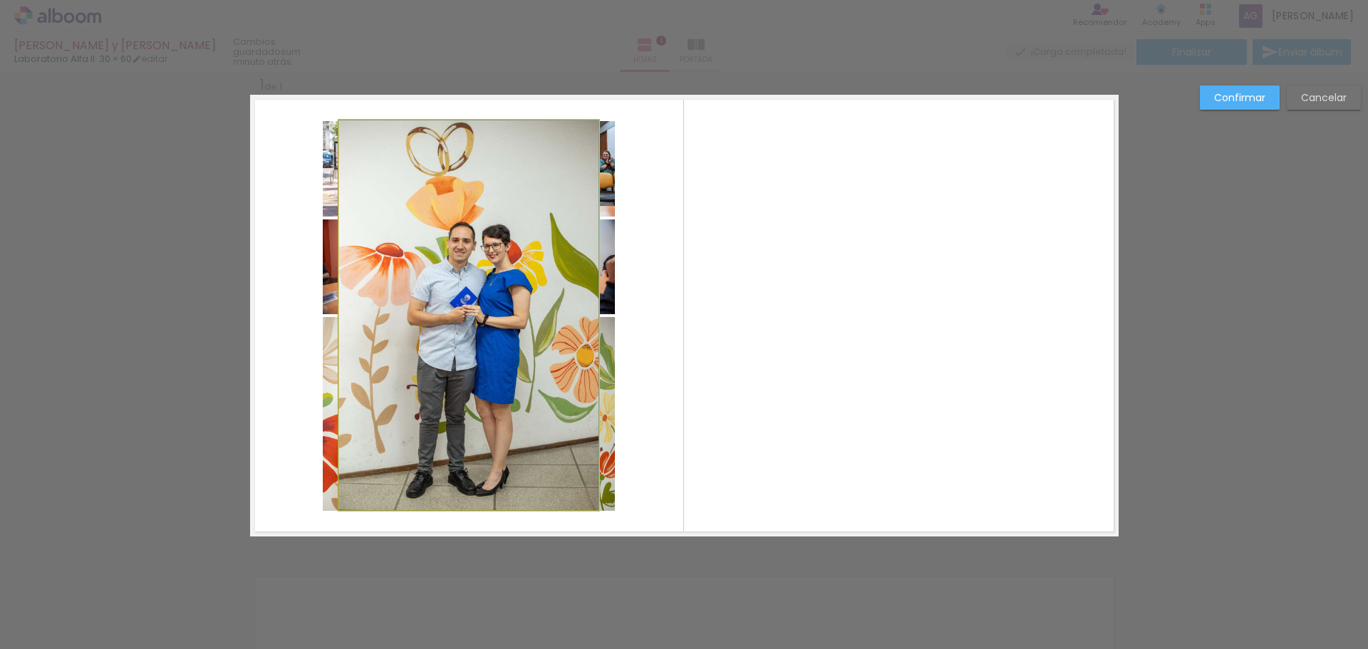
click at [460, 176] on quentale-photo at bounding box center [468, 315] width 259 height 390
click at [495, 189] on quentale-photo at bounding box center [468, 315] width 259 height 390
click at [465, 236] on quentale-photo at bounding box center [468, 315] width 259 height 390
click at [469, 148] on quentale-photo at bounding box center [468, 315] width 259 height 390
click at [418, 159] on quentale-photo at bounding box center [468, 315] width 259 height 390
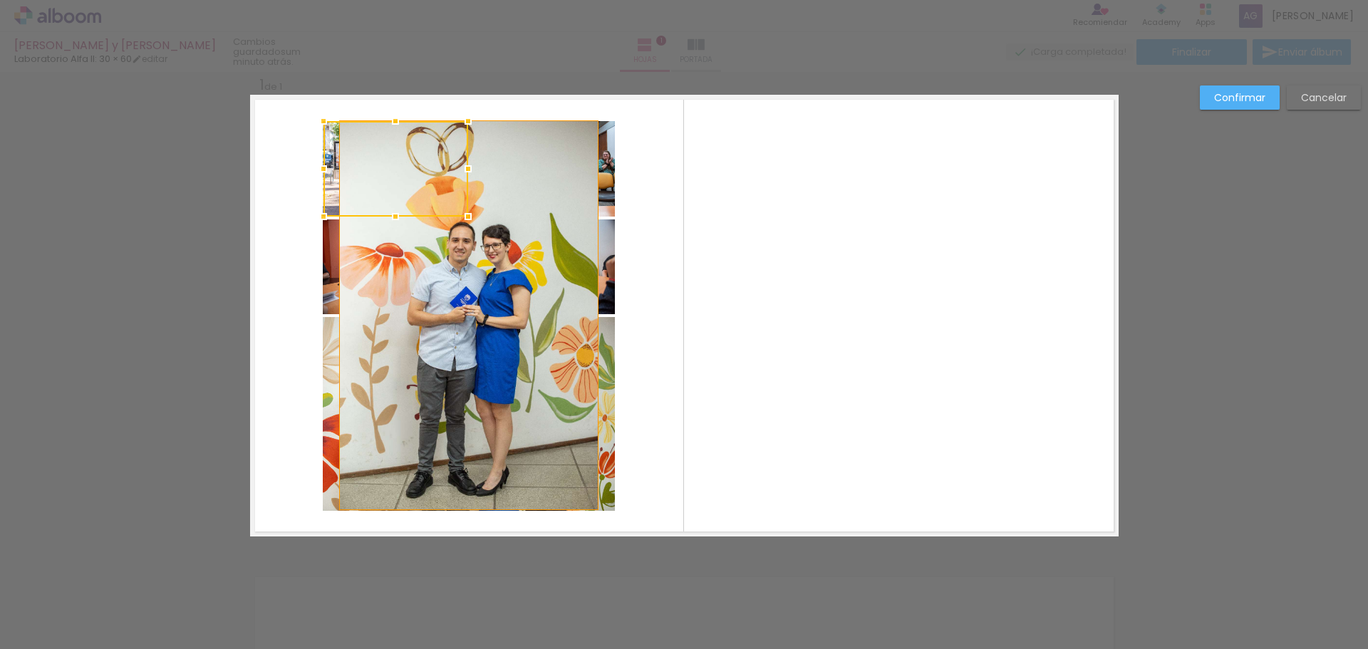
click at [398, 264] on quentale-photo at bounding box center [468, 315] width 259 height 390
click at [462, 194] on quentale-photo at bounding box center [468, 315] width 259 height 390
click at [464, 194] on quentale-photo at bounding box center [468, 315] width 259 height 390
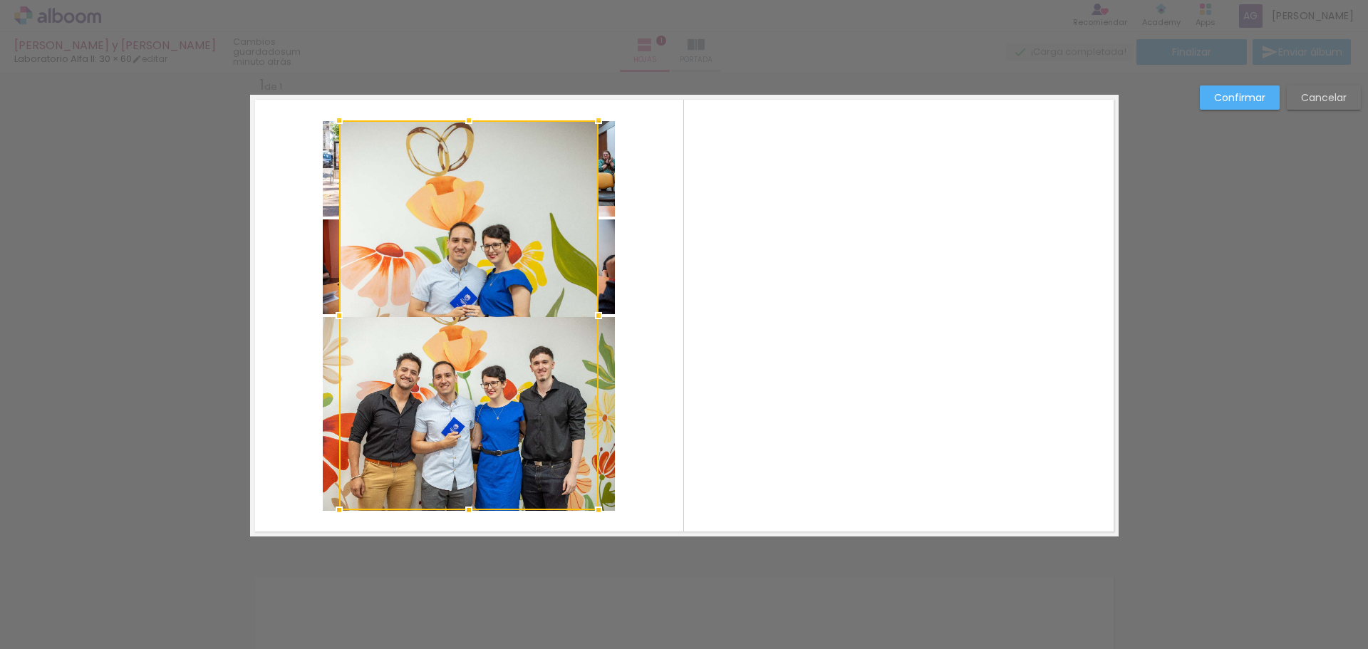
click at [461, 258] on div at bounding box center [468, 315] width 259 height 390
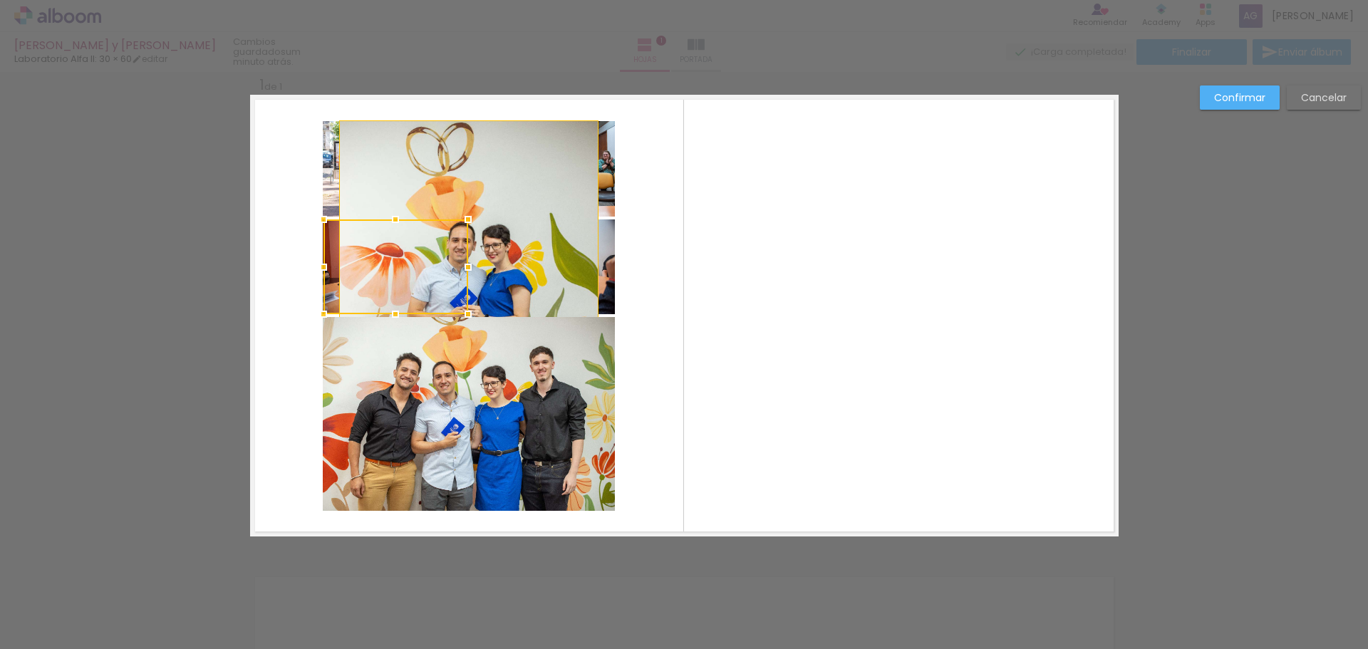
click at [735, 280] on quentale-layouter at bounding box center [684, 316] width 868 height 442
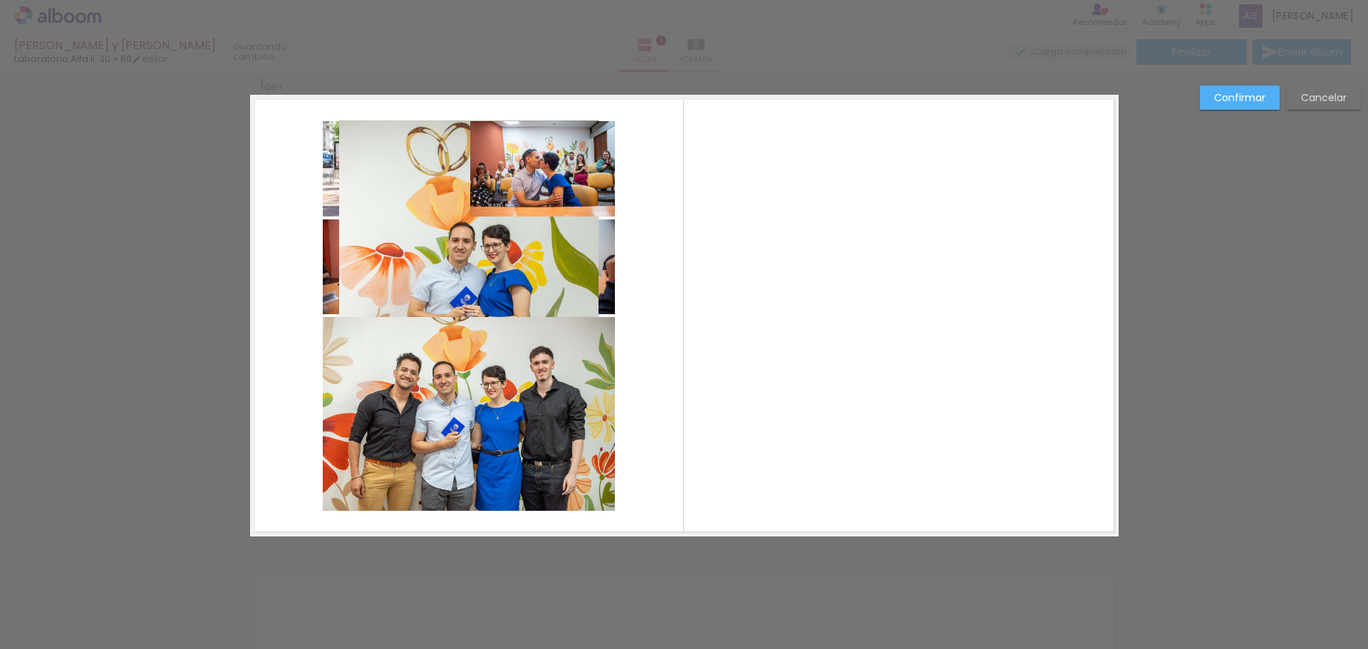
click at [563, 162] on quentale-photo at bounding box center [542, 168] width 145 height 95
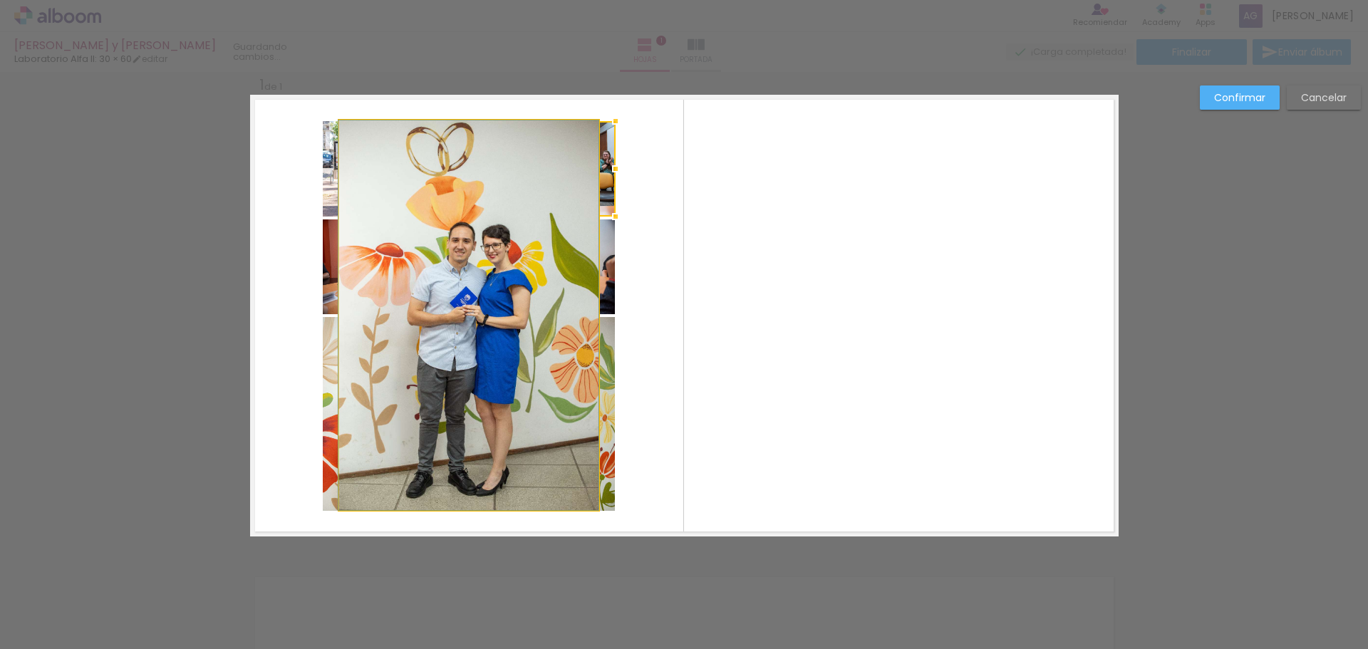
click at [484, 254] on quentale-photo at bounding box center [468, 315] width 259 height 390
click at [477, 192] on quentale-photo at bounding box center [468, 315] width 259 height 390
click at [354, 123] on quentale-photo at bounding box center [468, 315] width 259 height 390
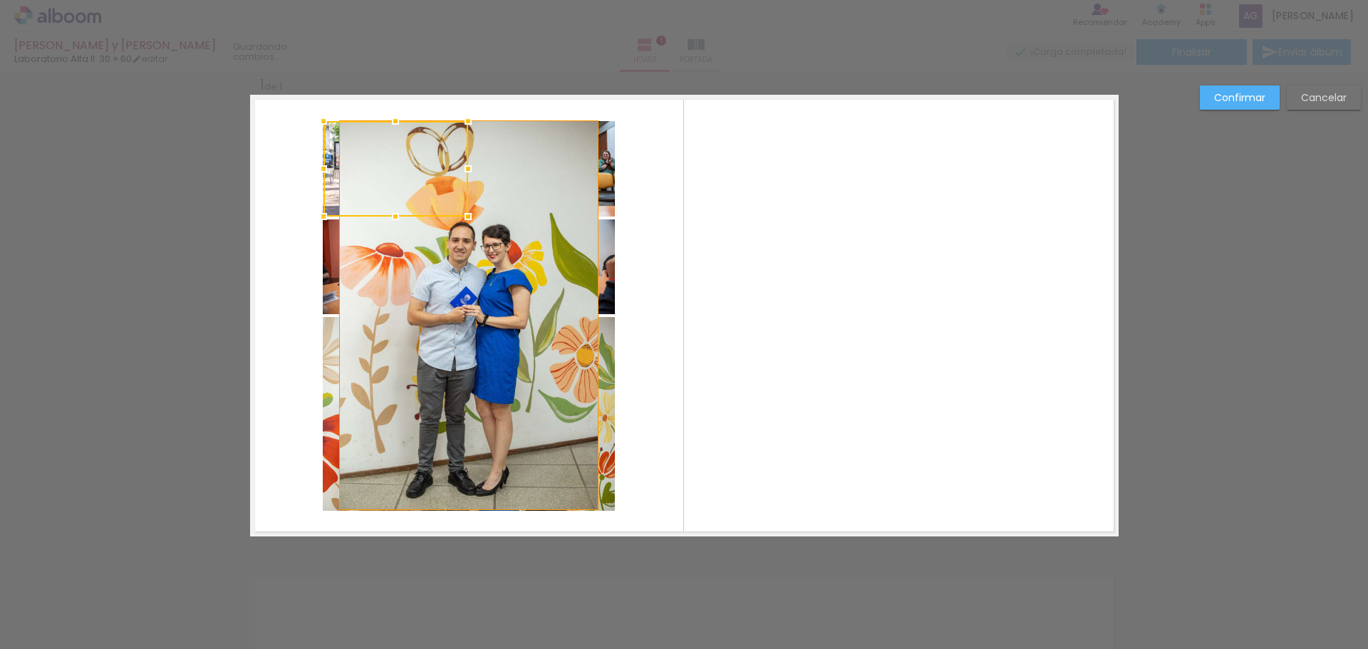
click at [376, 251] on quentale-photo at bounding box center [468, 315] width 259 height 390
click at [590, 216] on quentale-photo at bounding box center [468, 315] width 259 height 390
click at [339, 223] on quentale-photo at bounding box center [468, 315] width 259 height 390
click at [480, 217] on quentale-photo at bounding box center [468, 315] width 259 height 390
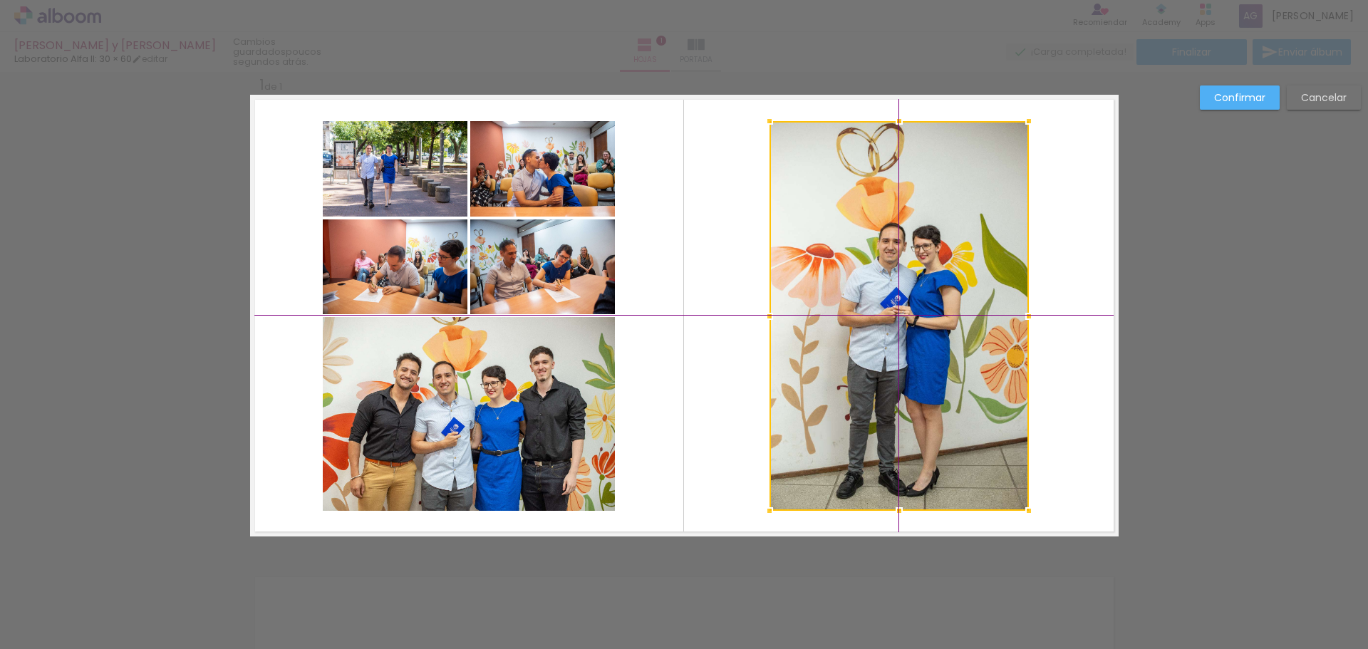
drag, startPoint x: 480, startPoint y: 217, endPoint x: 913, endPoint y: 224, distance: 433.2
click at [913, 224] on div at bounding box center [898, 316] width 259 height 390
click at [1100, 252] on quentale-layouter at bounding box center [684, 316] width 868 height 442
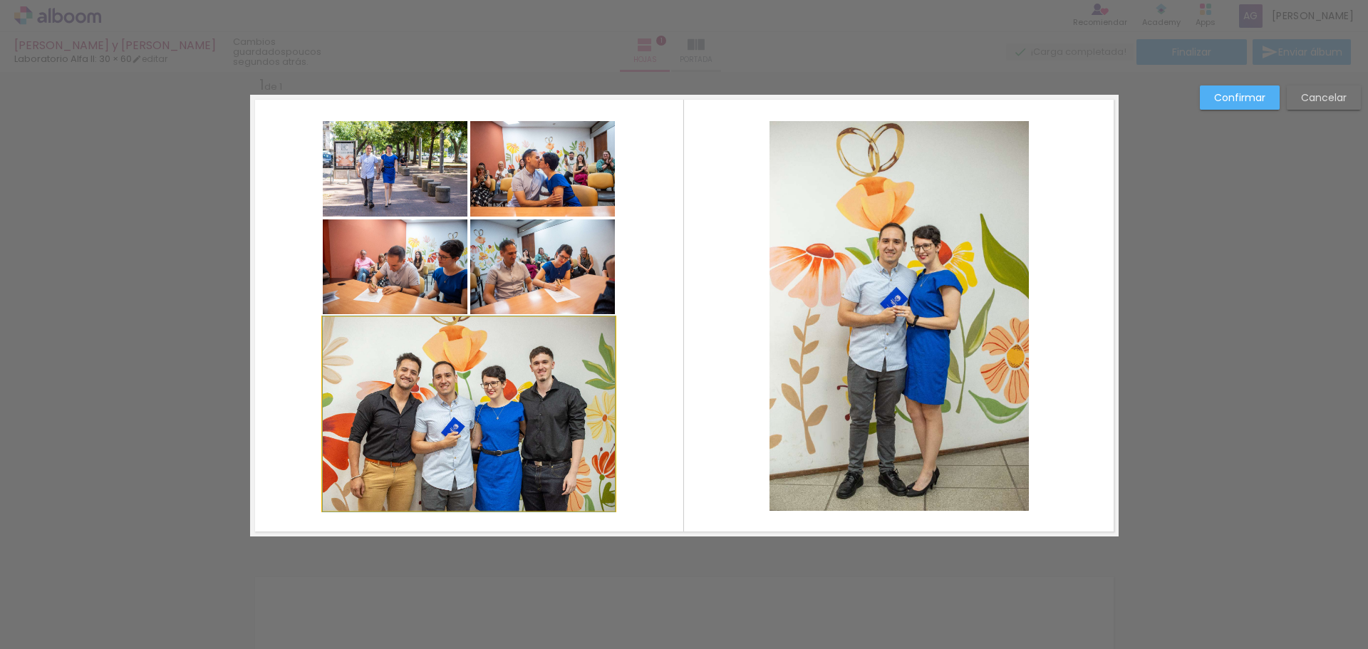
click at [522, 368] on quentale-photo at bounding box center [469, 414] width 292 height 194
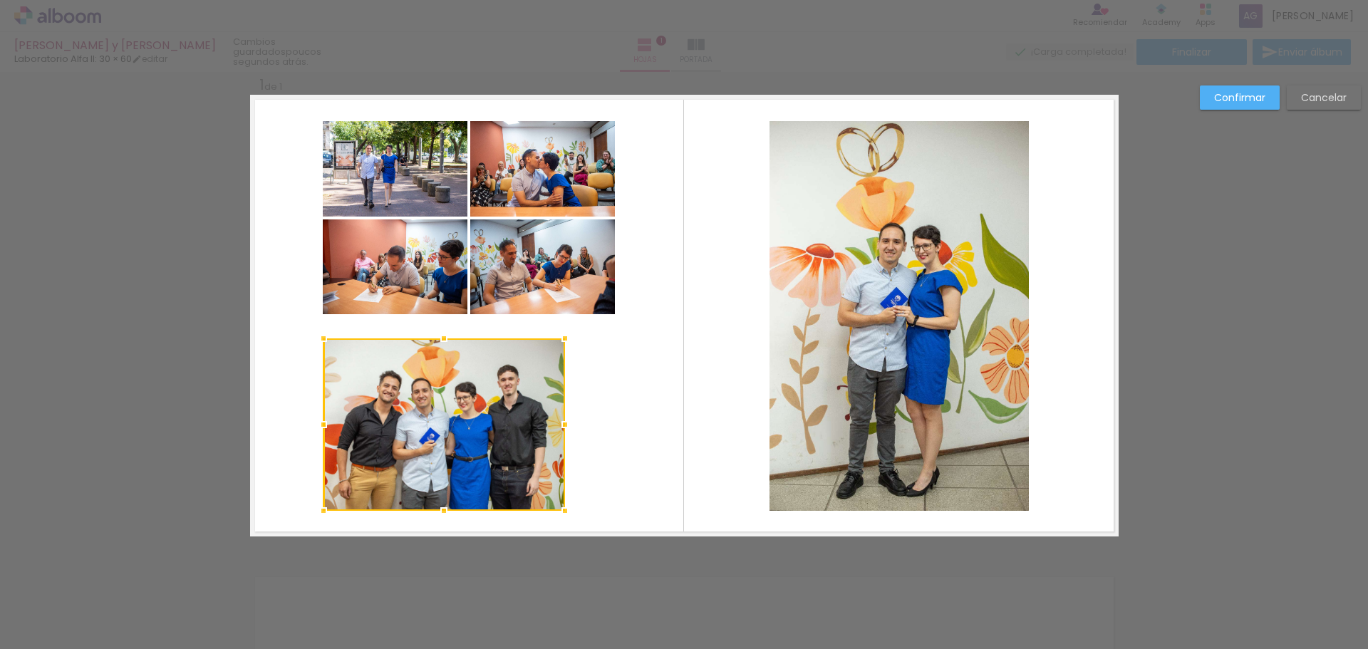
drag, startPoint x: 610, startPoint y: 317, endPoint x: 556, endPoint y: 333, distance: 55.7
click at [556, 333] on div at bounding box center [565, 338] width 28 height 28
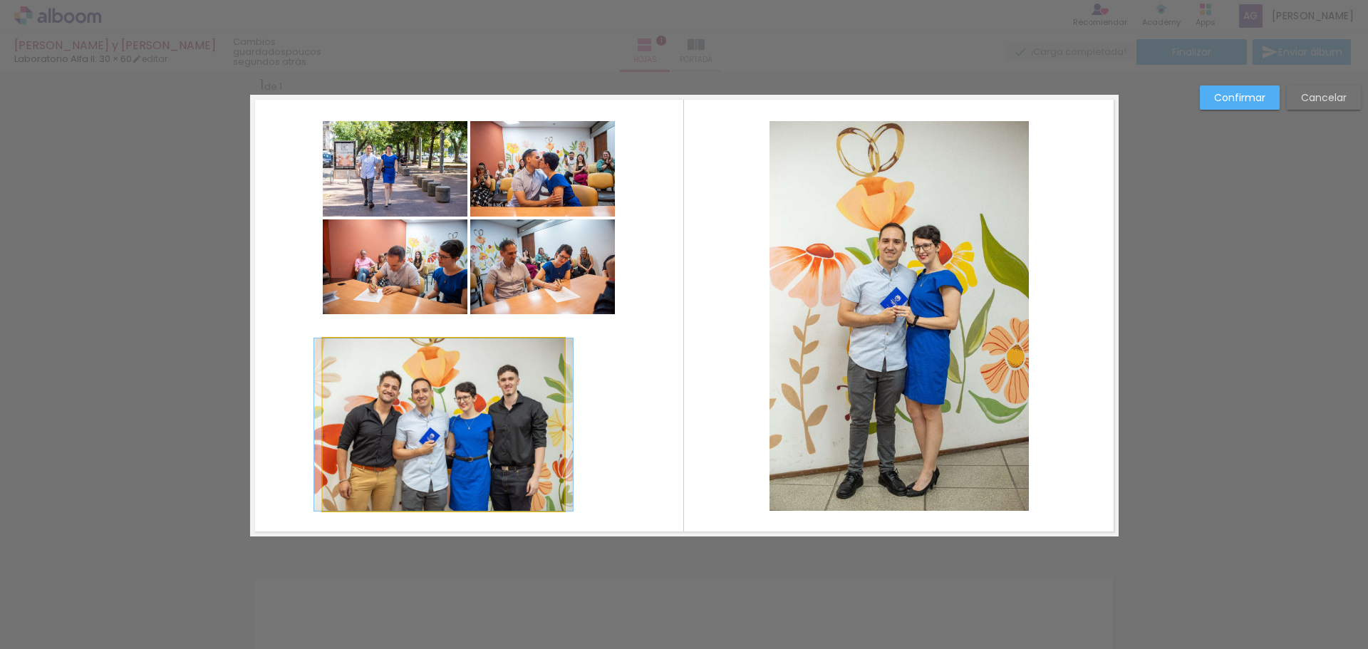
drag, startPoint x: 462, startPoint y: 391, endPoint x: 400, endPoint y: 383, distance: 63.2
click at [400, 383] on quentale-photo at bounding box center [444, 424] width 242 height 172
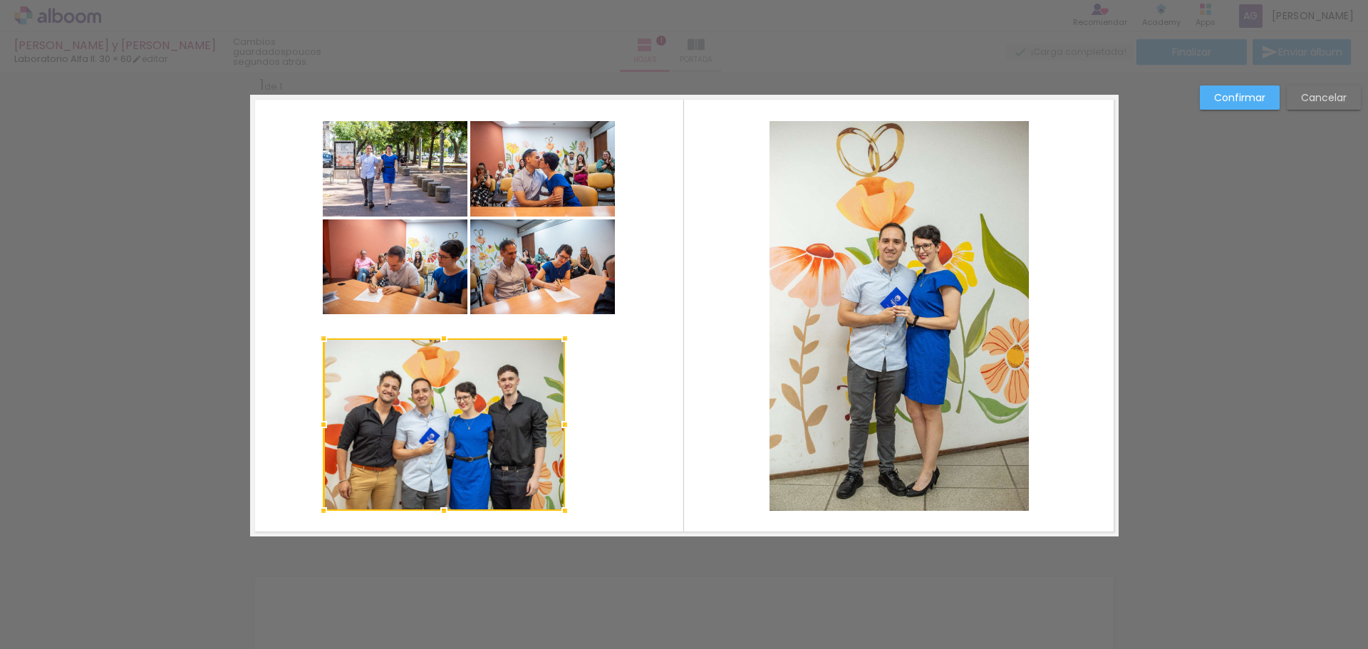
drag, startPoint x: 401, startPoint y: 385, endPoint x: 610, endPoint y: 360, distance: 210.1
click at [610, 360] on quentale-layouter at bounding box center [684, 316] width 868 height 442
click at [546, 172] on quentale-photo at bounding box center [542, 168] width 145 height 95
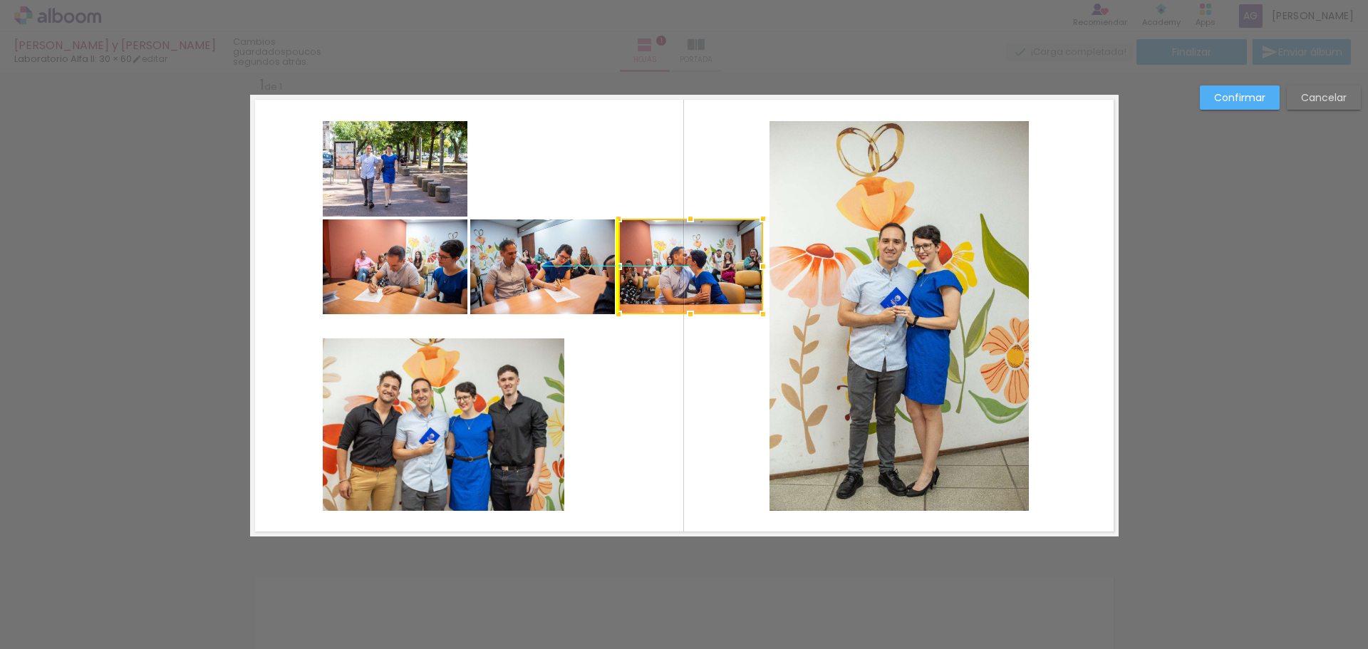
drag, startPoint x: 568, startPoint y: 178, endPoint x: 691, endPoint y: 274, distance: 156.3
click at [691, 274] on div at bounding box center [690, 266] width 145 height 95
click at [519, 278] on quentale-photo at bounding box center [542, 266] width 145 height 95
click at [390, 286] on quentale-photo at bounding box center [395, 266] width 145 height 95
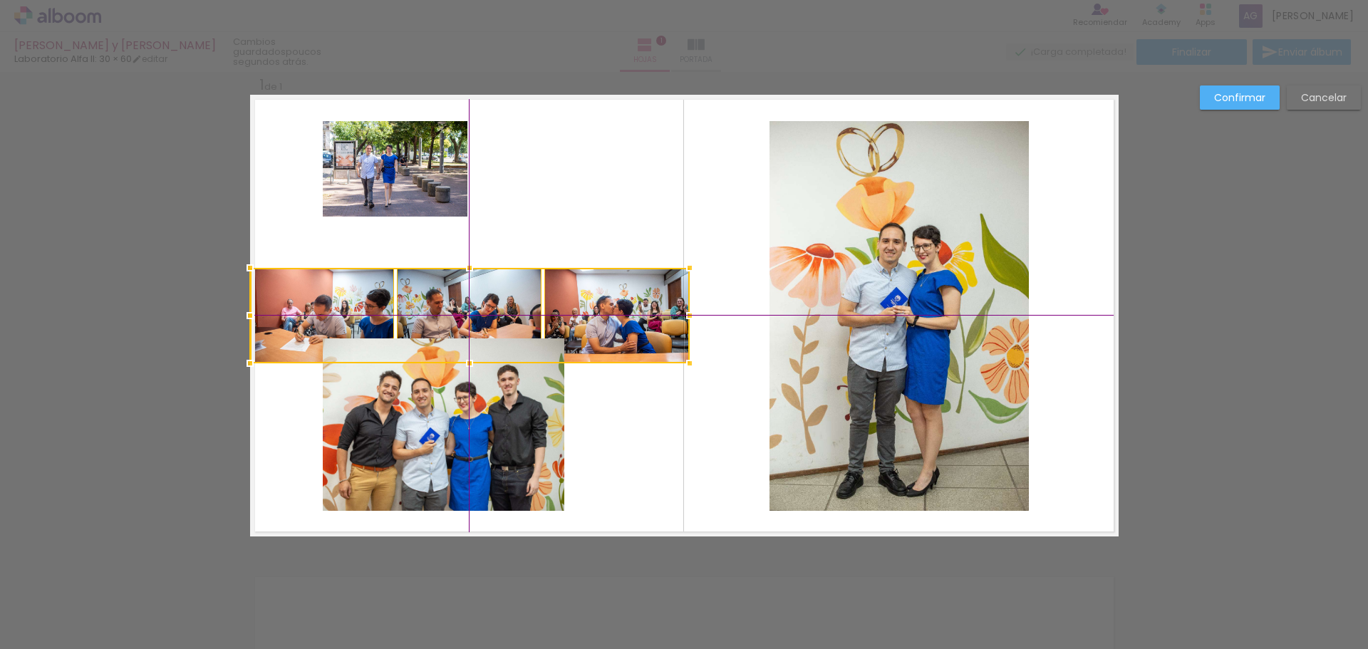
drag, startPoint x: 633, startPoint y: 269, endPoint x: 549, endPoint y: 300, distance: 89.1
click at [549, 300] on div at bounding box center [470, 315] width 440 height 95
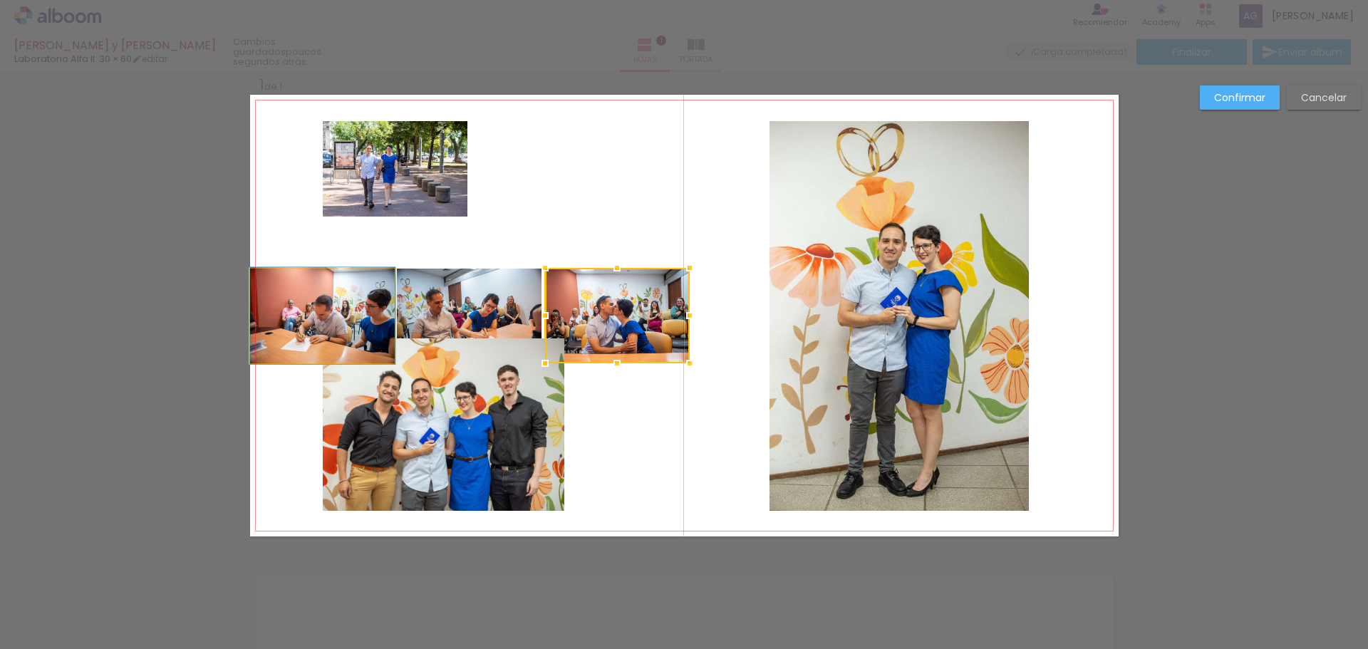
click at [290, 296] on quentale-photo at bounding box center [322, 316] width 145 height 95
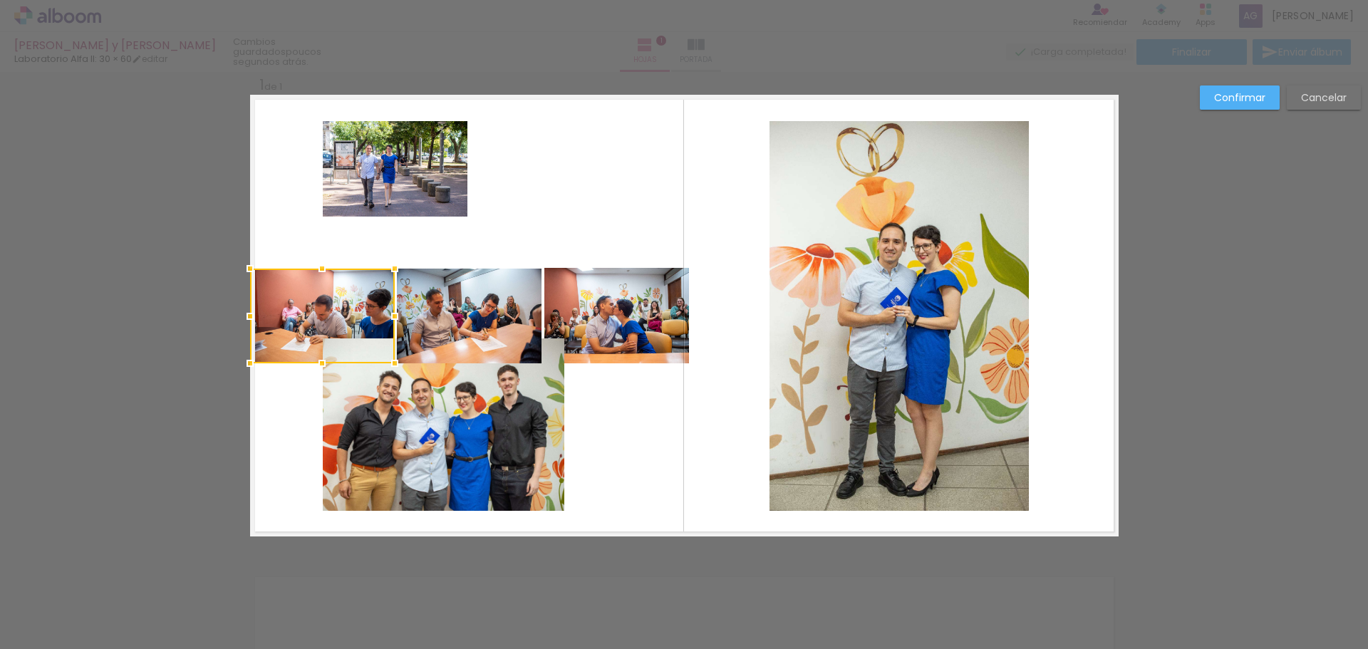
click at [462, 295] on quentale-photo at bounding box center [469, 316] width 145 height 95
drag, startPoint x: 591, startPoint y: 285, endPoint x: 623, endPoint y: 280, distance: 31.7
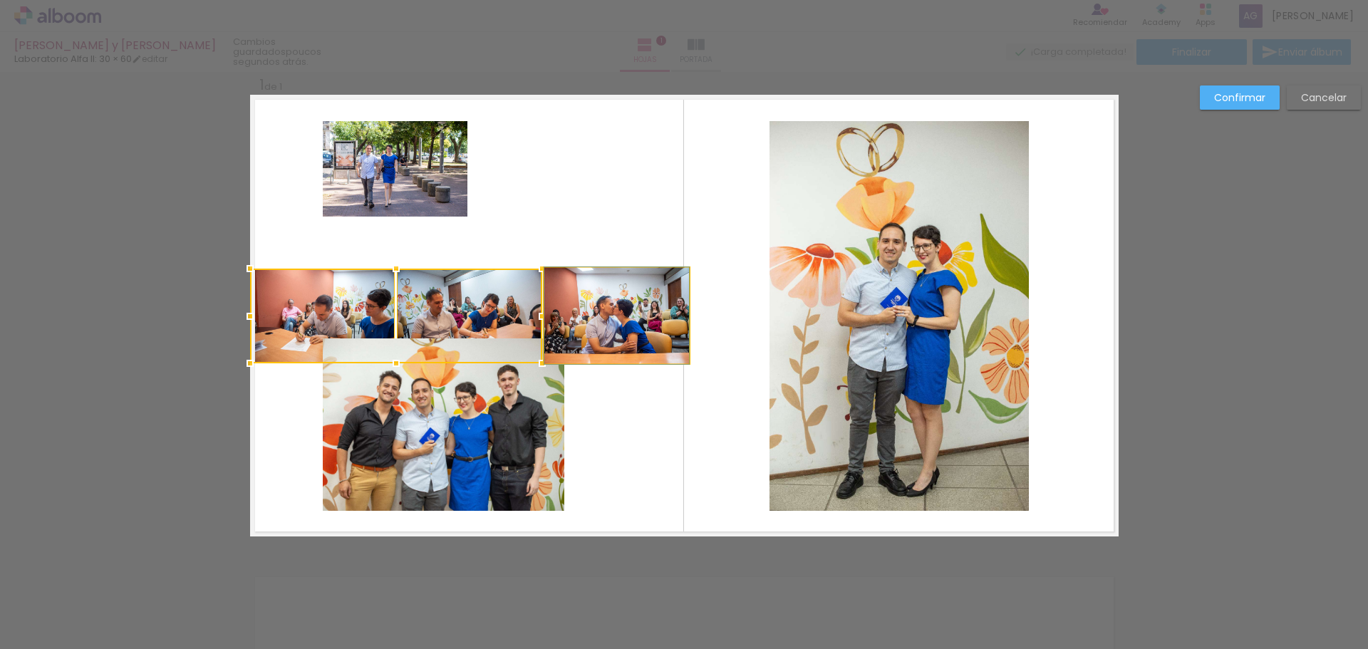
click at [591, 284] on quentale-photo at bounding box center [616, 315] width 145 height 95
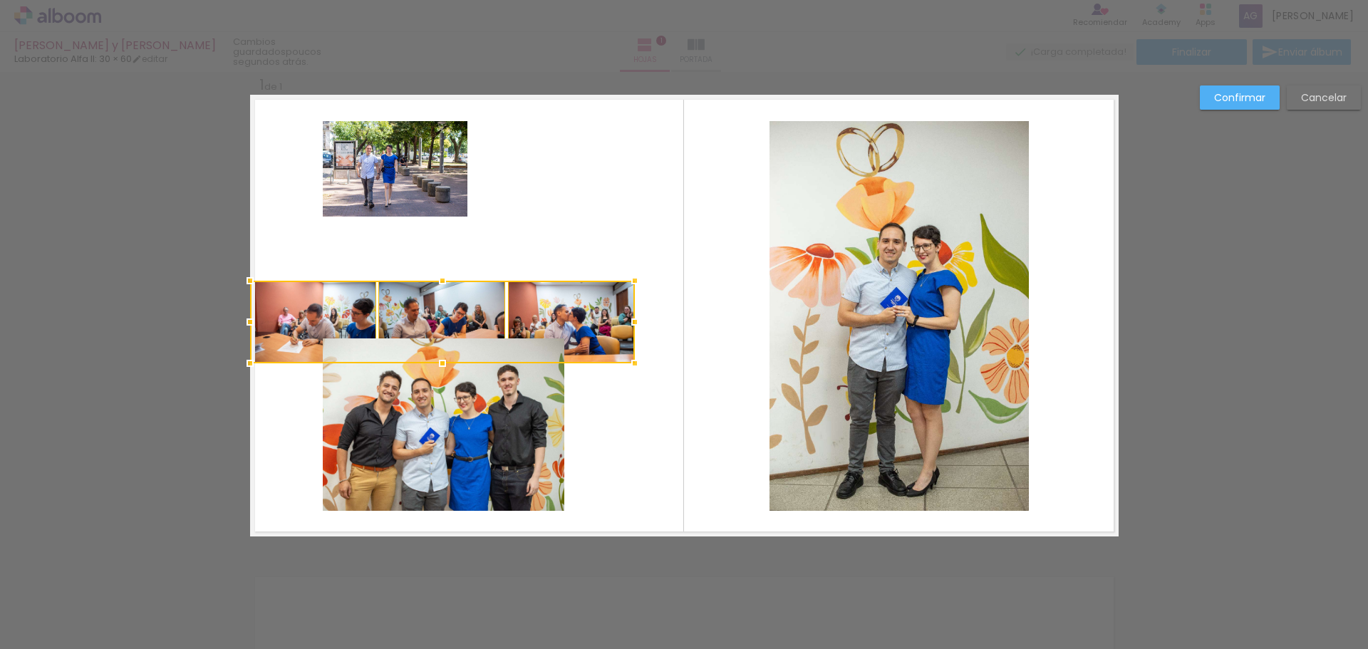
drag, startPoint x: 687, startPoint y: 266, endPoint x: 642, endPoint y: 296, distance: 54.3
click at [642, 296] on album-spread "1 de 1" at bounding box center [684, 316] width 868 height 442
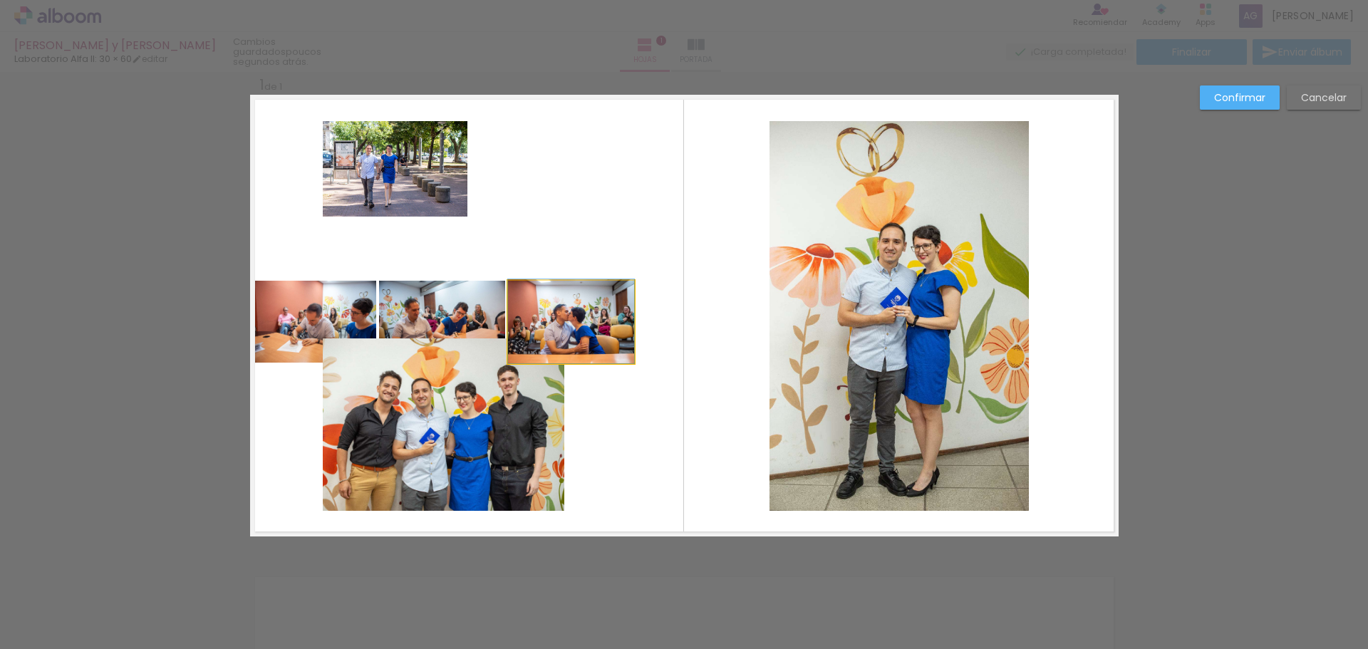
drag, startPoint x: 552, startPoint y: 313, endPoint x: 587, endPoint y: 307, distance: 35.5
click at [433, 318] on quentale-photo at bounding box center [442, 322] width 126 height 82
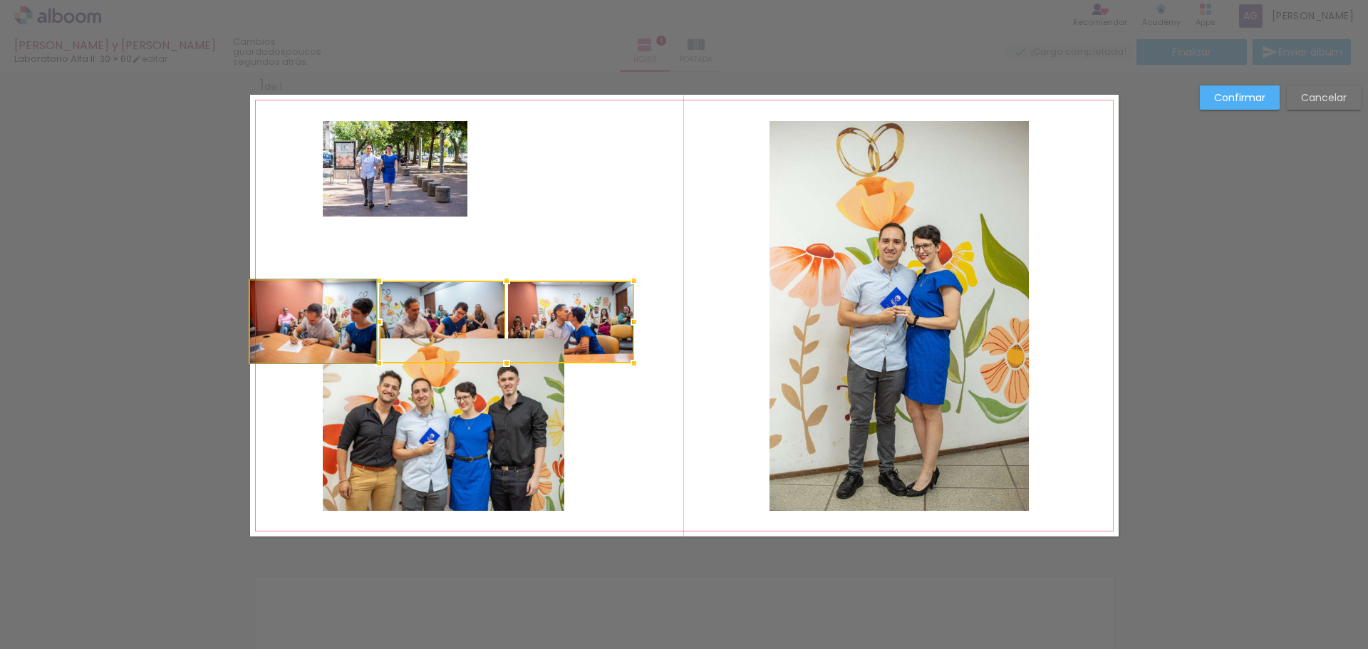
click at [315, 321] on quentale-photo at bounding box center [313, 322] width 126 height 82
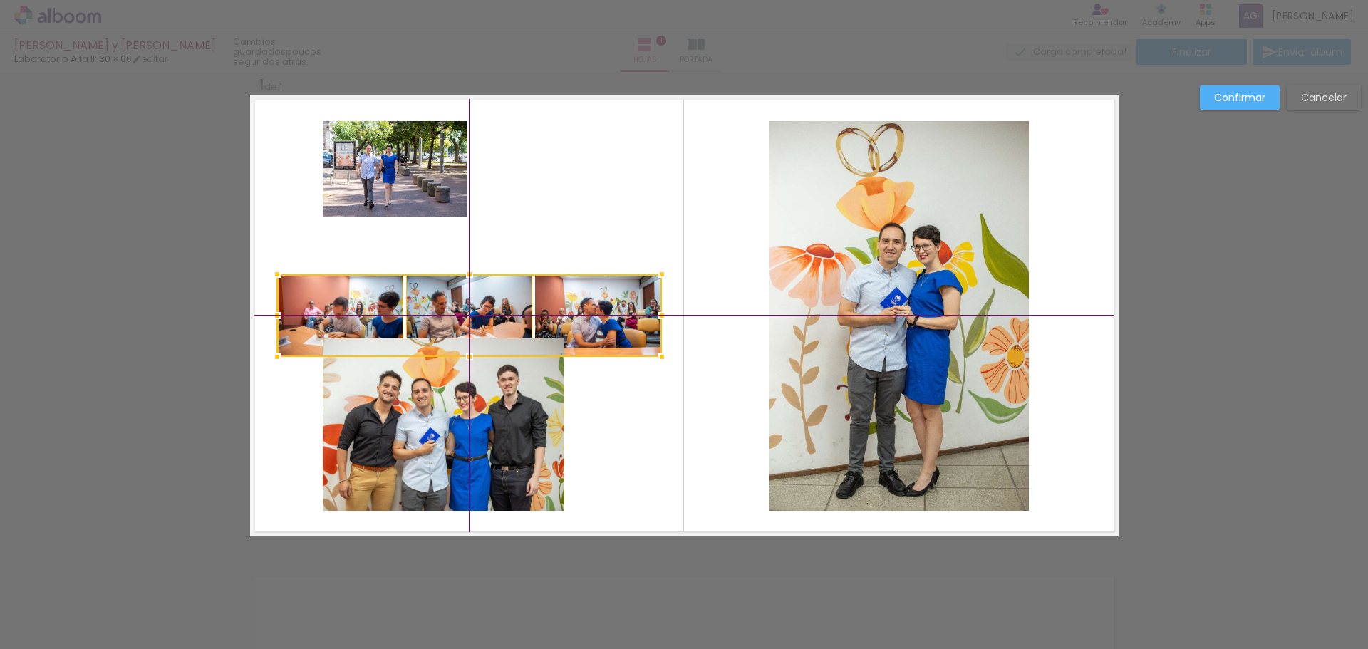
drag, startPoint x: 434, startPoint y: 309, endPoint x: 452, endPoint y: 324, distance: 23.8
click at [452, 324] on div at bounding box center [469, 315] width 385 height 83
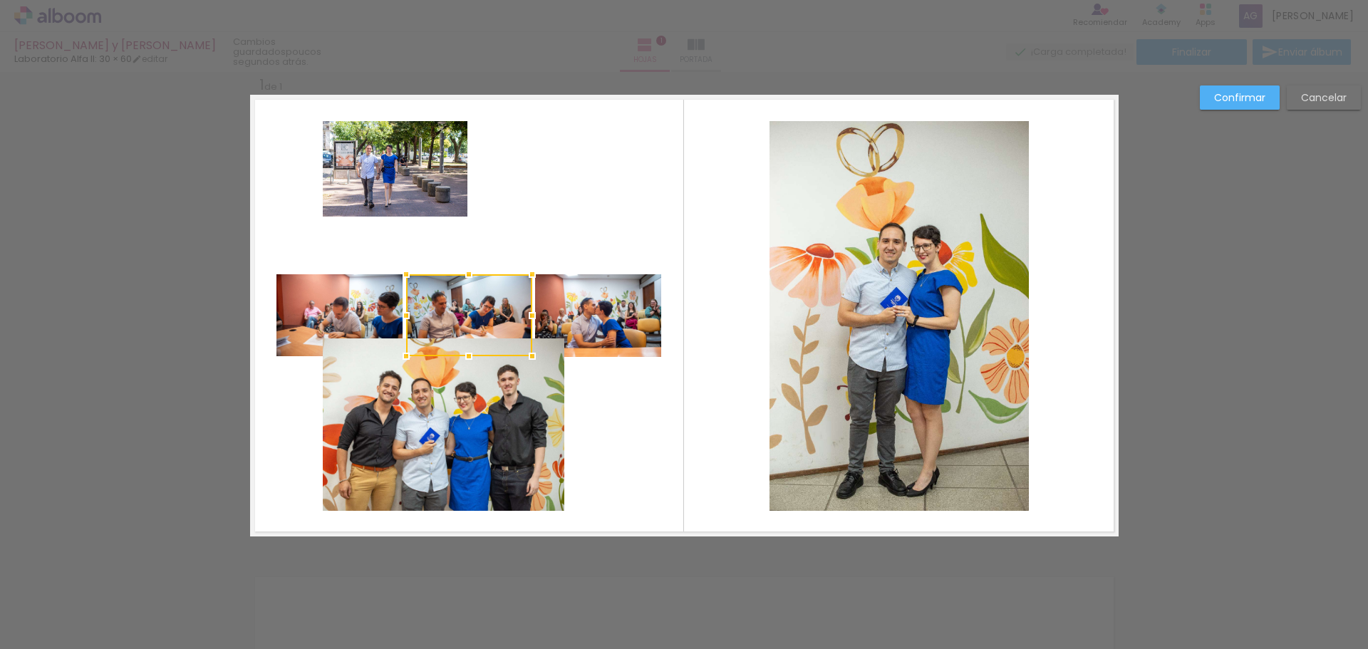
click at [650, 414] on quentale-layouter at bounding box center [684, 316] width 868 height 442
click at [473, 424] on quentale-photo at bounding box center [444, 424] width 242 height 172
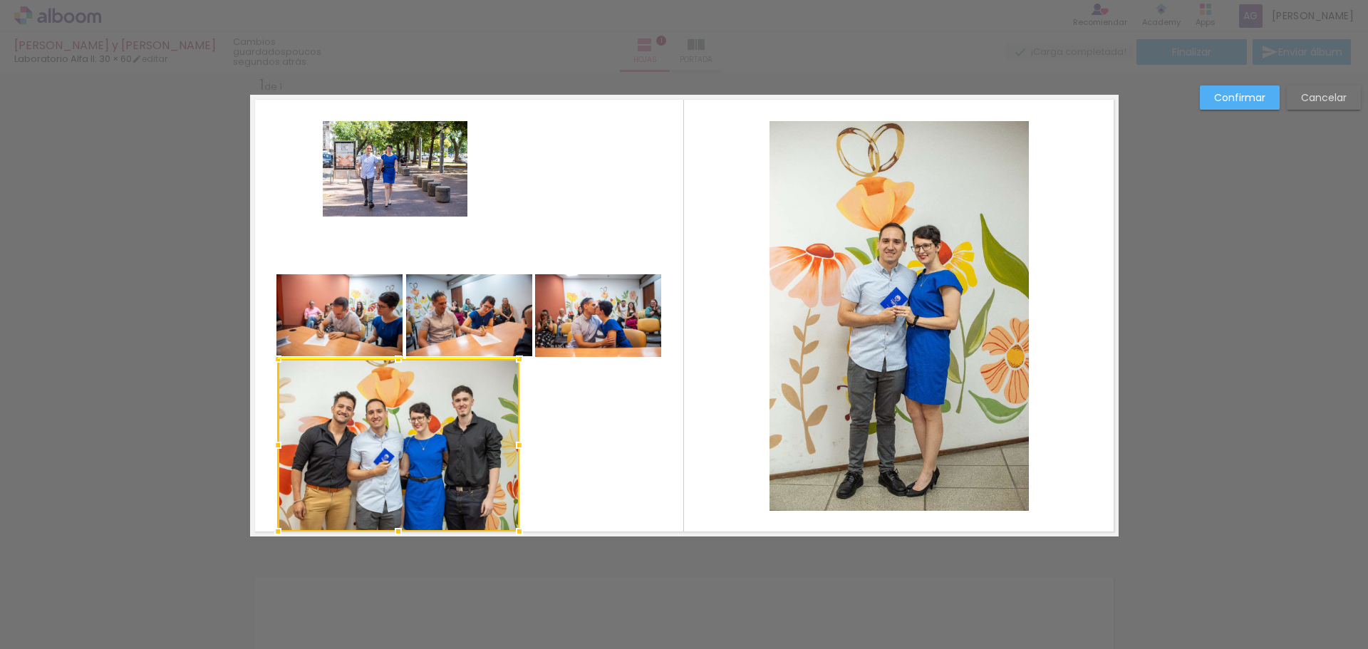
drag, startPoint x: 418, startPoint y: 418, endPoint x: 373, endPoint y: 438, distance: 49.8
click at [373, 438] on div at bounding box center [399, 445] width 242 height 172
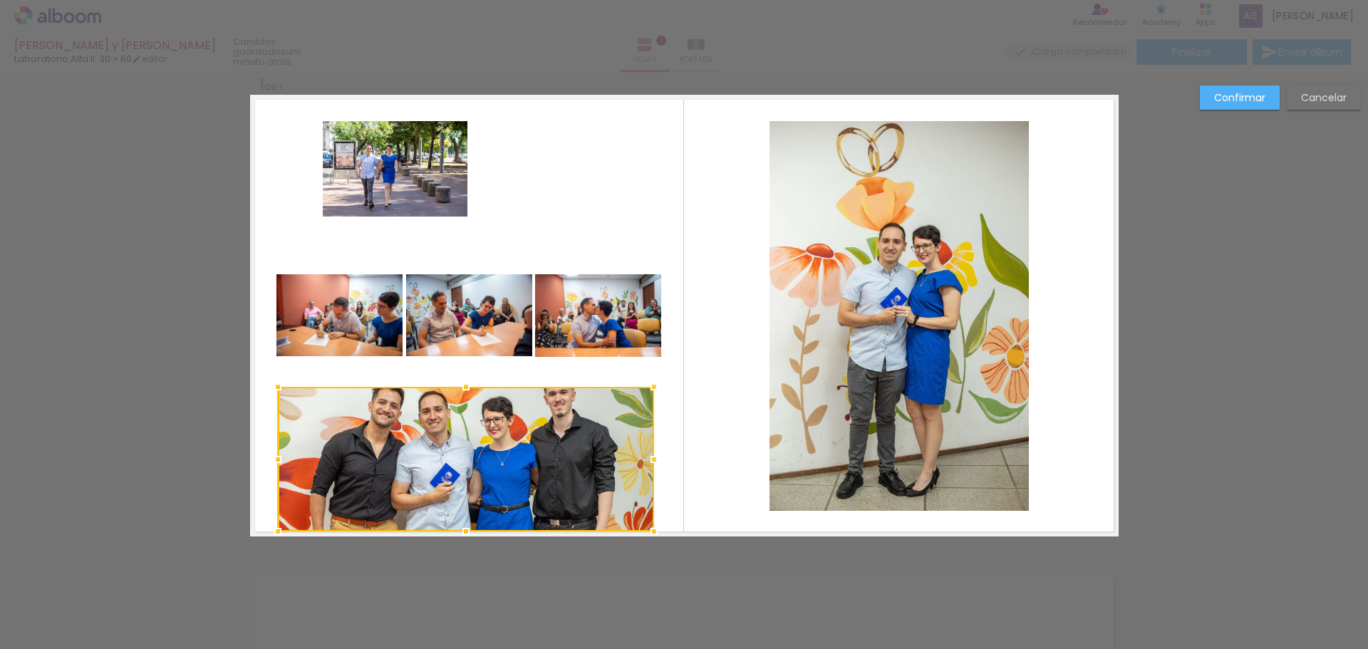
drag, startPoint x: 512, startPoint y: 360, endPoint x: 646, endPoint y: 389, distance: 137.6
click at [646, 389] on div at bounding box center [654, 387] width 28 height 28
click at [592, 333] on quentale-photo at bounding box center [598, 315] width 126 height 83
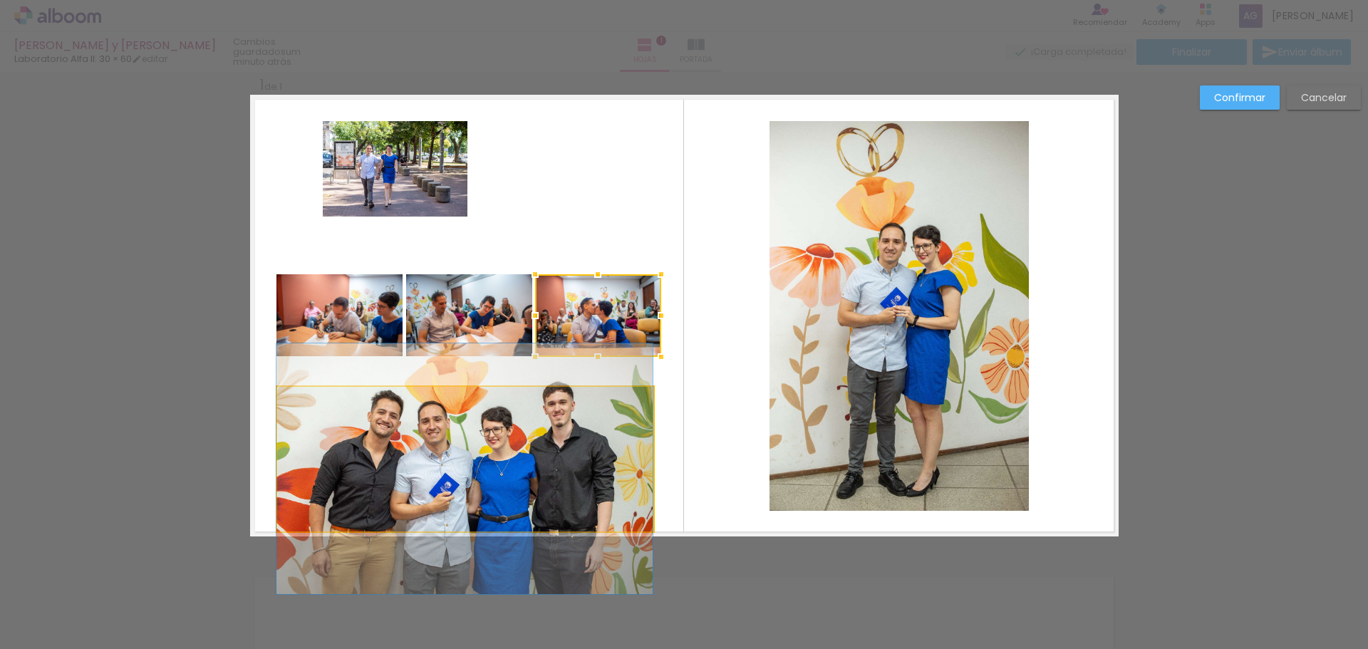
drag, startPoint x: 410, startPoint y: 435, endPoint x: 408, endPoint y: 445, distance: 10.4
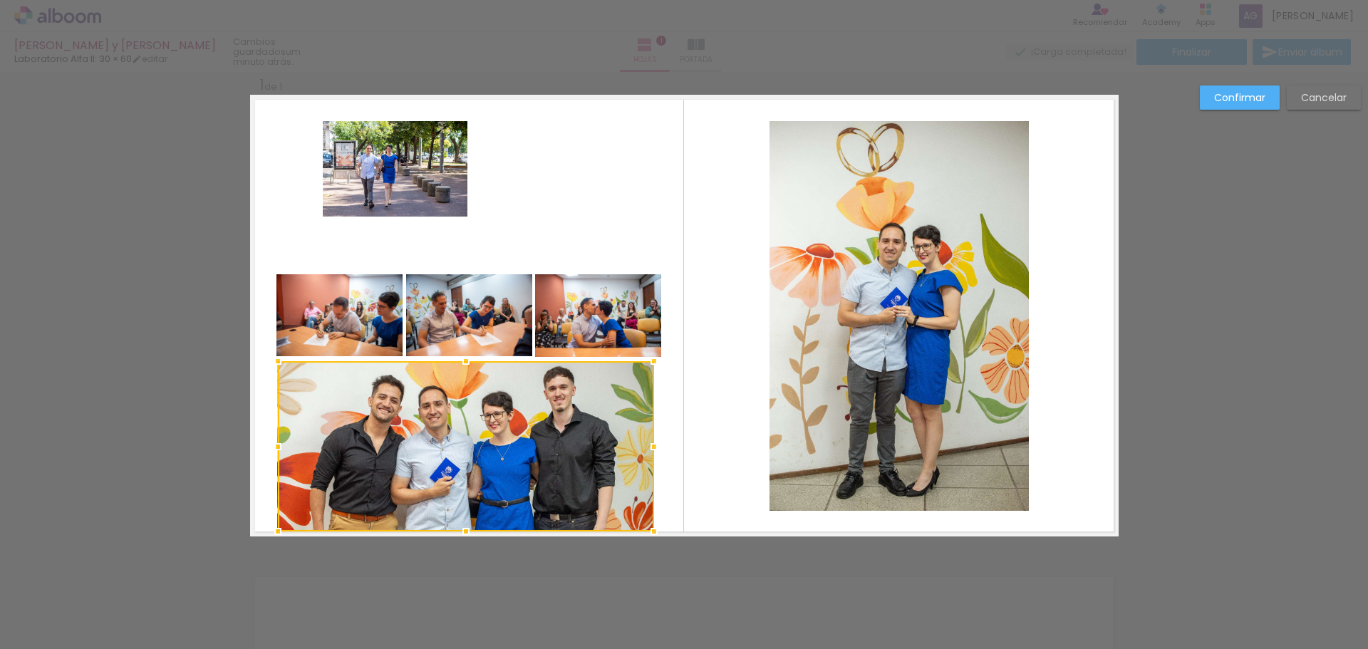
drag, startPoint x: 462, startPoint y: 388, endPoint x: 467, endPoint y: 363, distance: 26.0
click at [467, 363] on div at bounding box center [466, 361] width 28 height 28
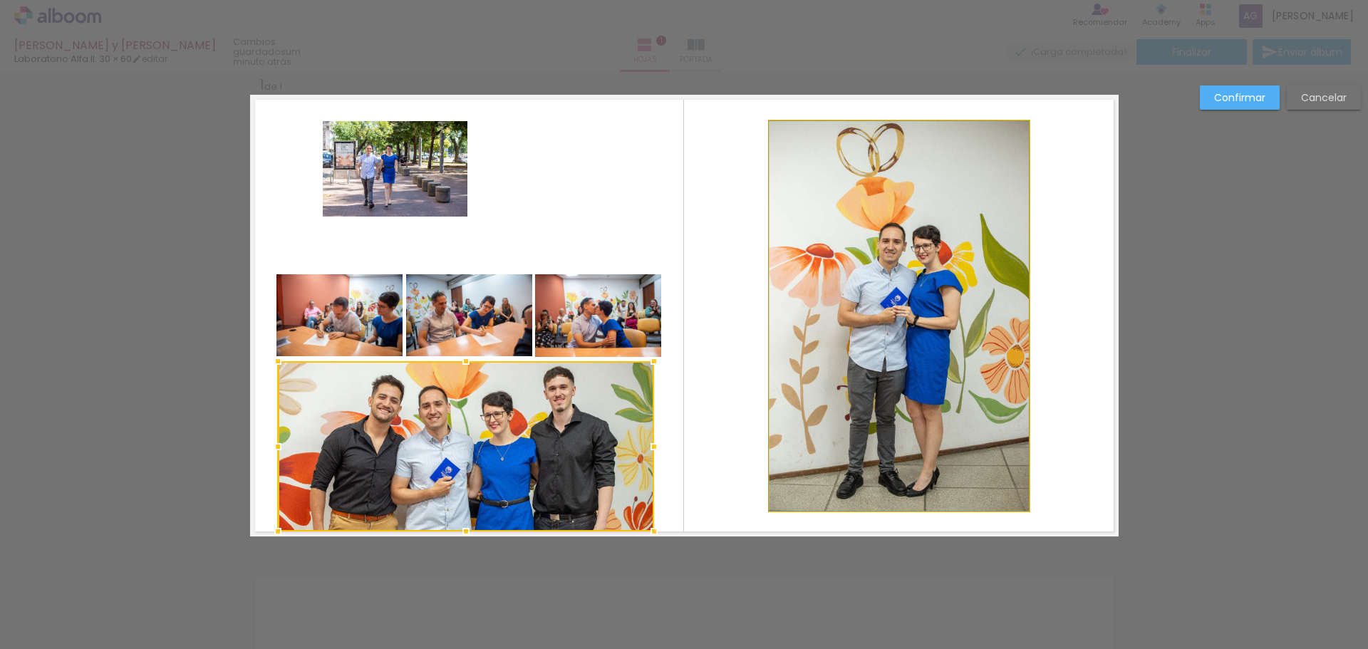
click at [844, 306] on quentale-photo at bounding box center [898, 316] width 259 height 390
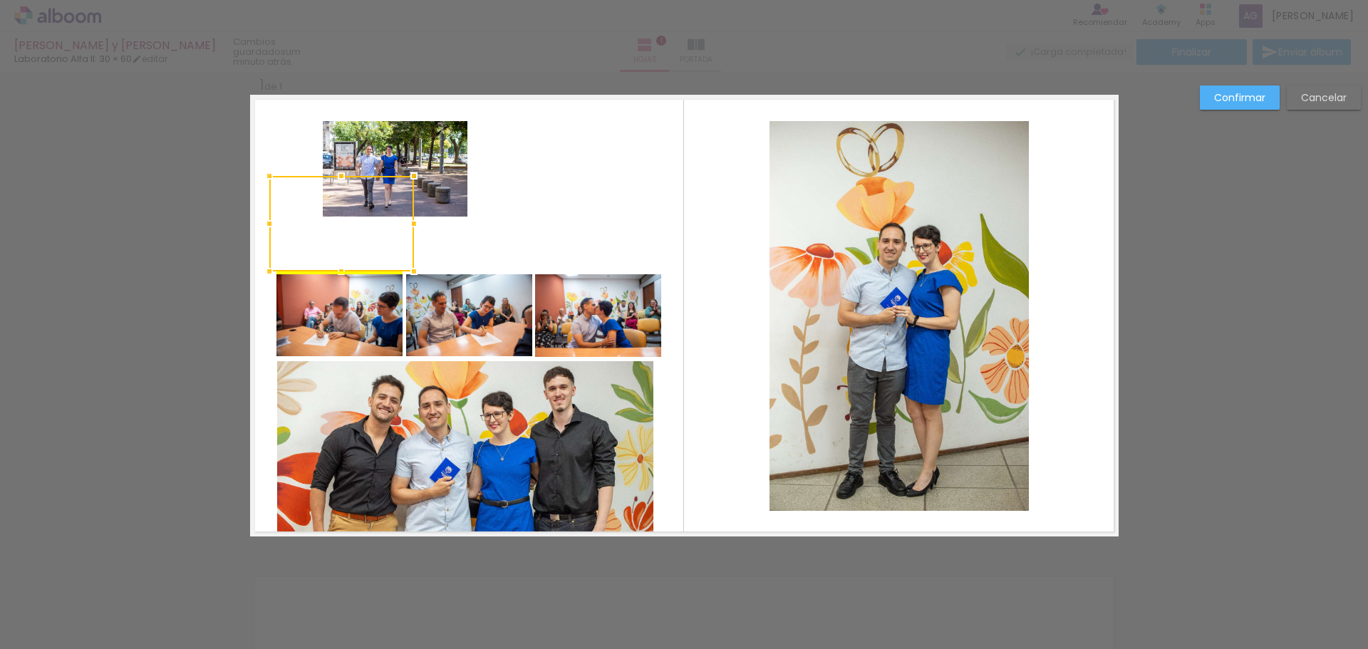
drag, startPoint x: 383, startPoint y: 173, endPoint x: 330, endPoint y: 225, distance: 74.6
click at [330, 225] on div at bounding box center [341, 223] width 145 height 95
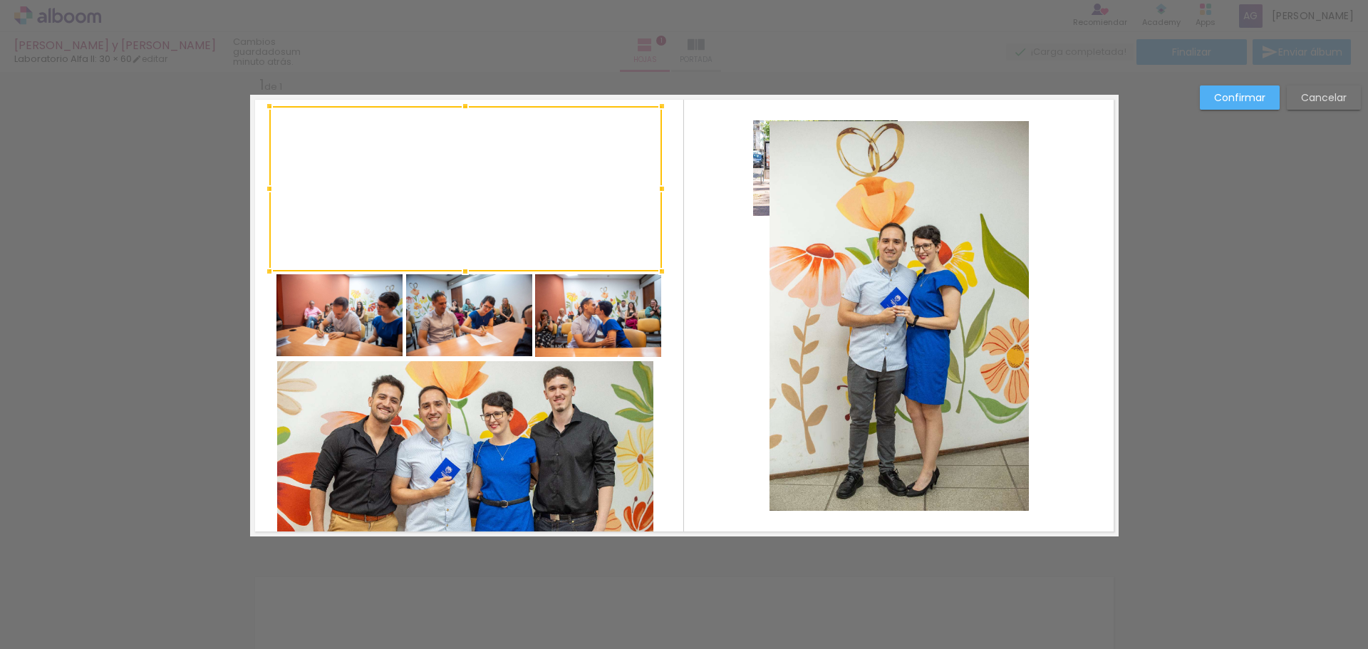
drag, startPoint x: 412, startPoint y: 173, endPoint x: 660, endPoint y: 105, distance: 257.7
click at [660, 105] on div at bounding box center [662, 106] width 28 height 28
click at [706, 193] on quentale-layouter at bounding box center [684, 316] width 868 height 442
click at [1265, 95] on paper-button "Confirmar" at bounding box center [1240, 97] width 80 height 24
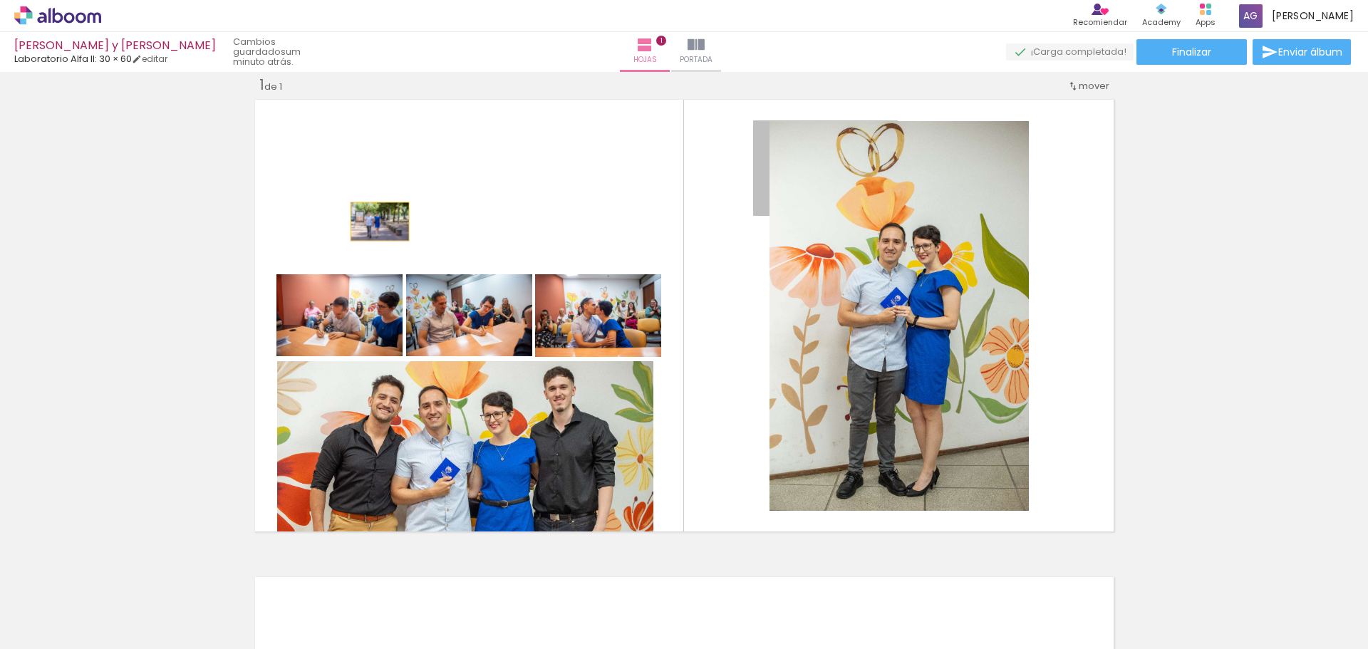
drag, startPoint x: 787, startPoint y: 182, endPoint x: 373, endPoint y: 221, distance: 415.8
click at [373, 221] on quentale-layouter at bounding box center [684, 316] width 868 height 442
drag, startPoint x: 798, startPoint y: 197, endPoint x: 677, endPoint y: 217, distance: 122.6
click at [647, 221] on quentale-layouter at bounding box center [684, 316] width 868 height 442
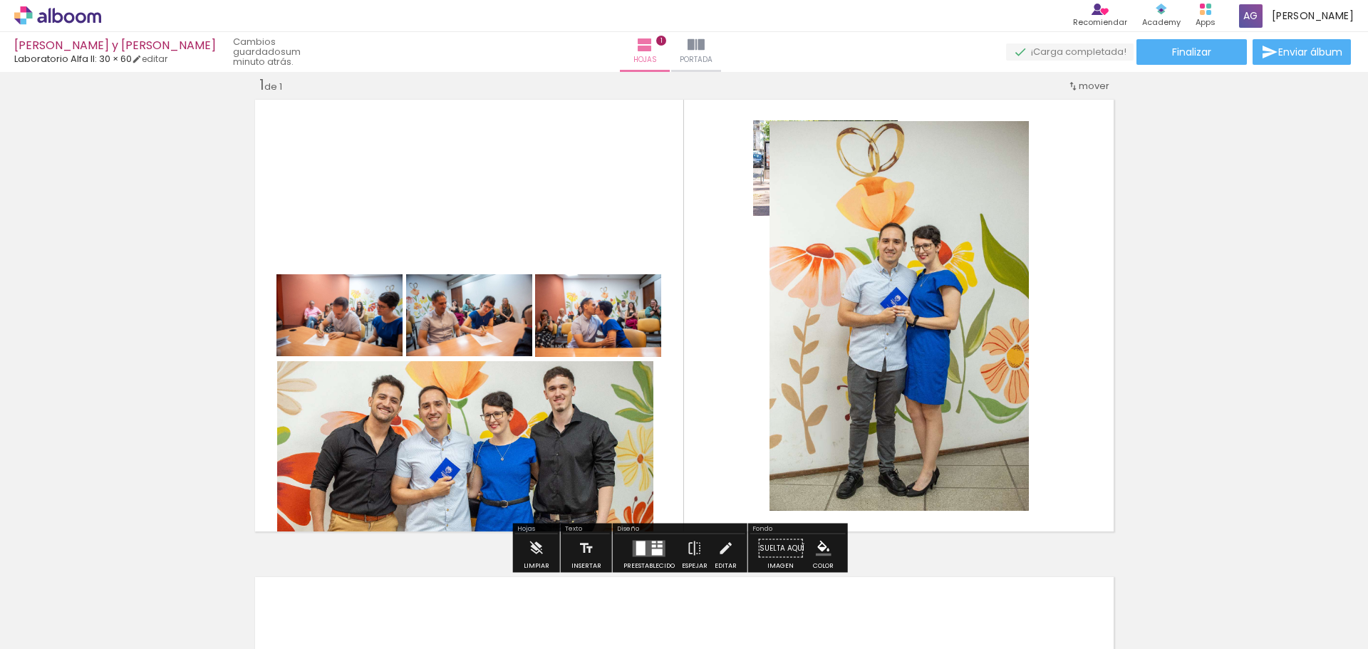
click at [723, 250] on quentale-layouter at bounding box center [684, 316] width 868 height 442
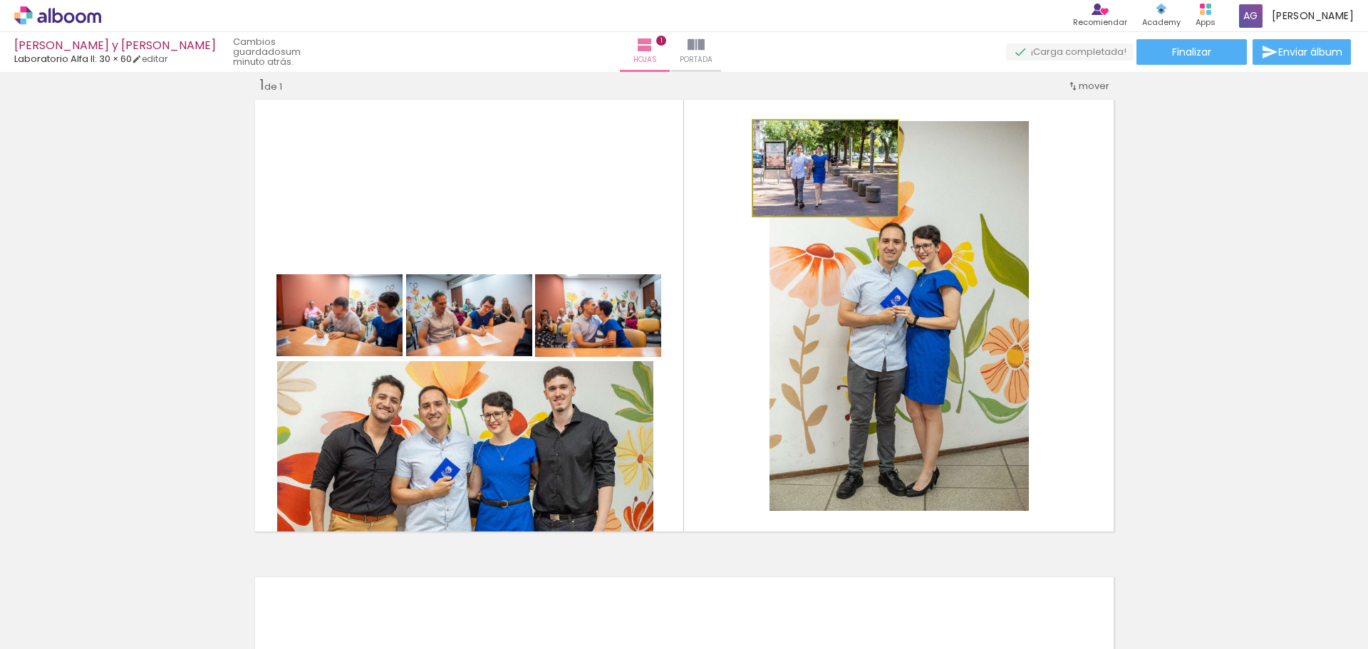
click at [753, 205] on quentale-photo at bounding box center [825, 167] width 145 height 95
click at [753, 204] on quentale-photo at bounding box center [825, 167] width 145 height 95
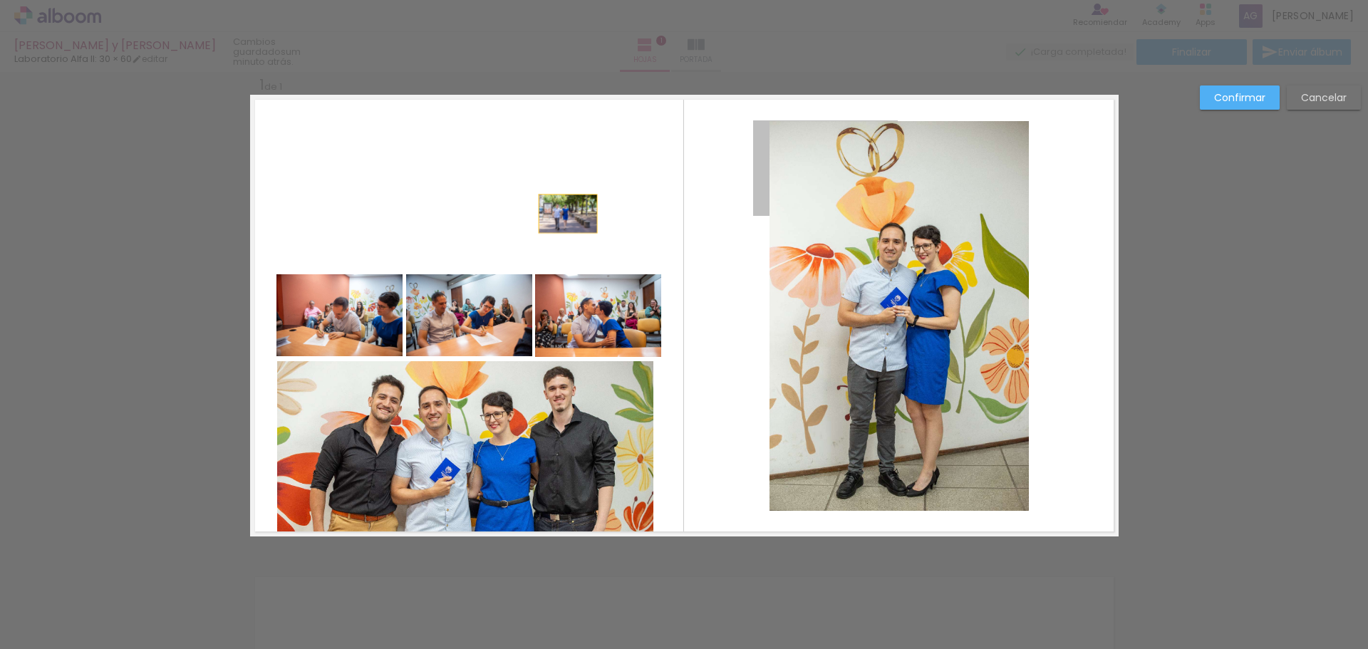
drag, startPoint x: 824, startPoint y: 187, endPoint x: 562, endPoint y: 214, distance: 262.9
click at [562, 214] on album-spread "1 de 1" at bounding box center [684, 316] width 868 height 442
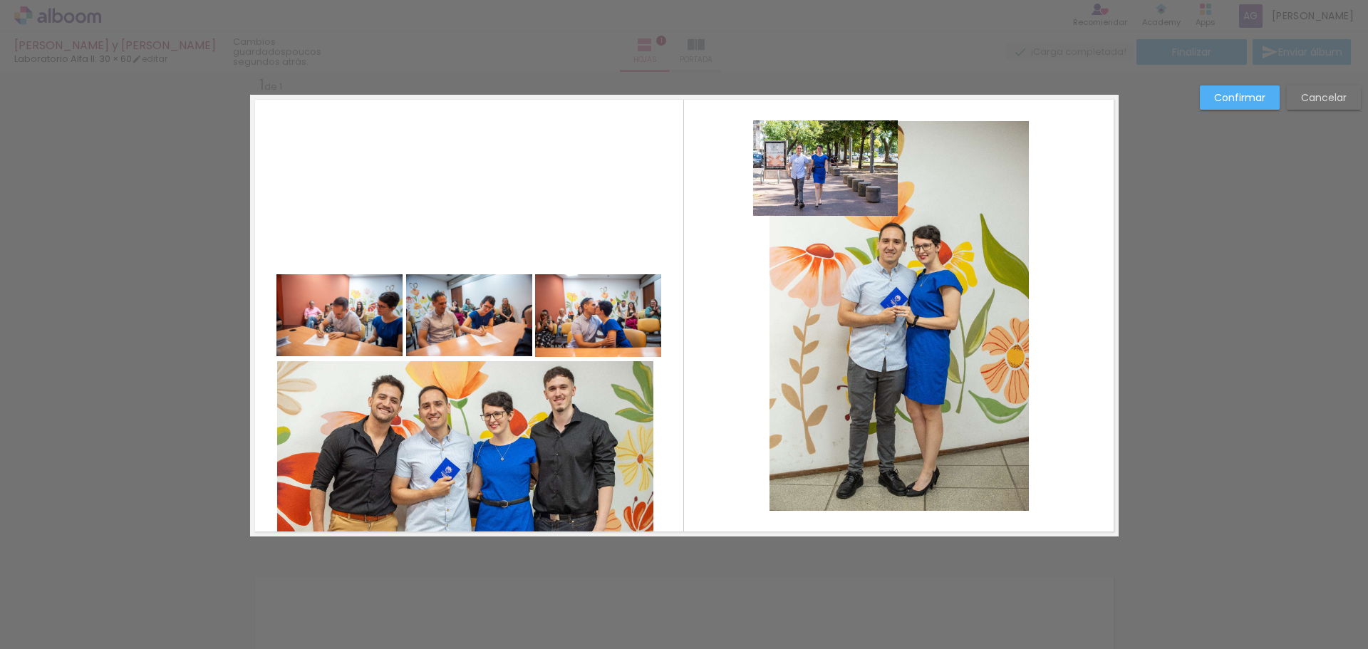
click at [866, 153] on quentale-photo at bounding box center [825, 167] width 145 height 95
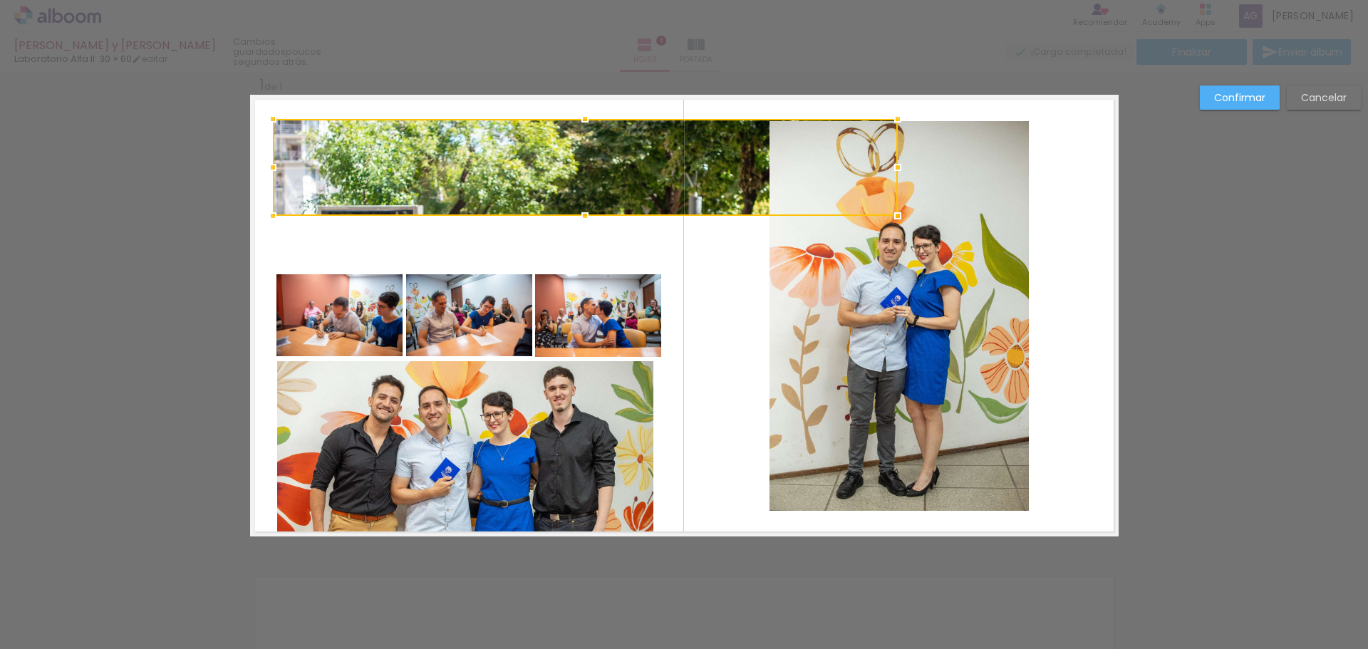
drag, startPoint x: 747, startPoint y: 119, endPoint x: 270, endPoint y: 118, distance: 476.6
click at [270, 118] on div at bounding box center [273, 119] width 28 height 28
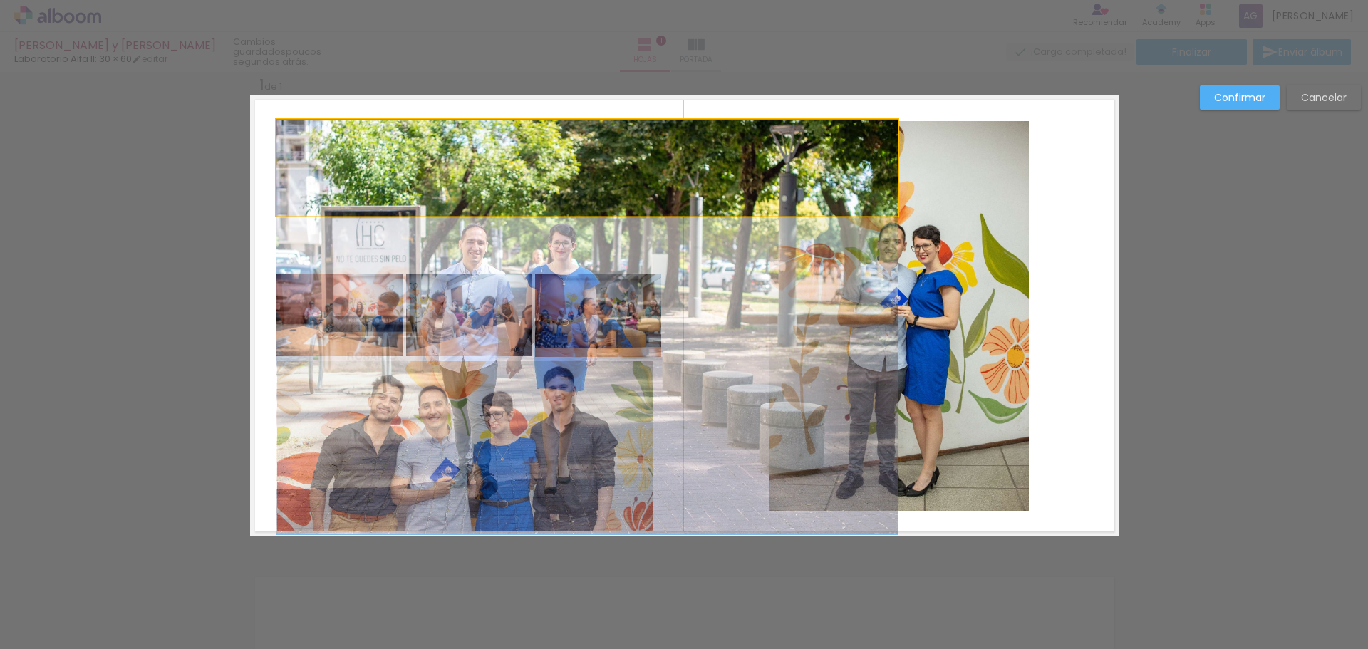
click at [713, 192] on quentale-photo at bounding box center [586, 168] width 621 height 96
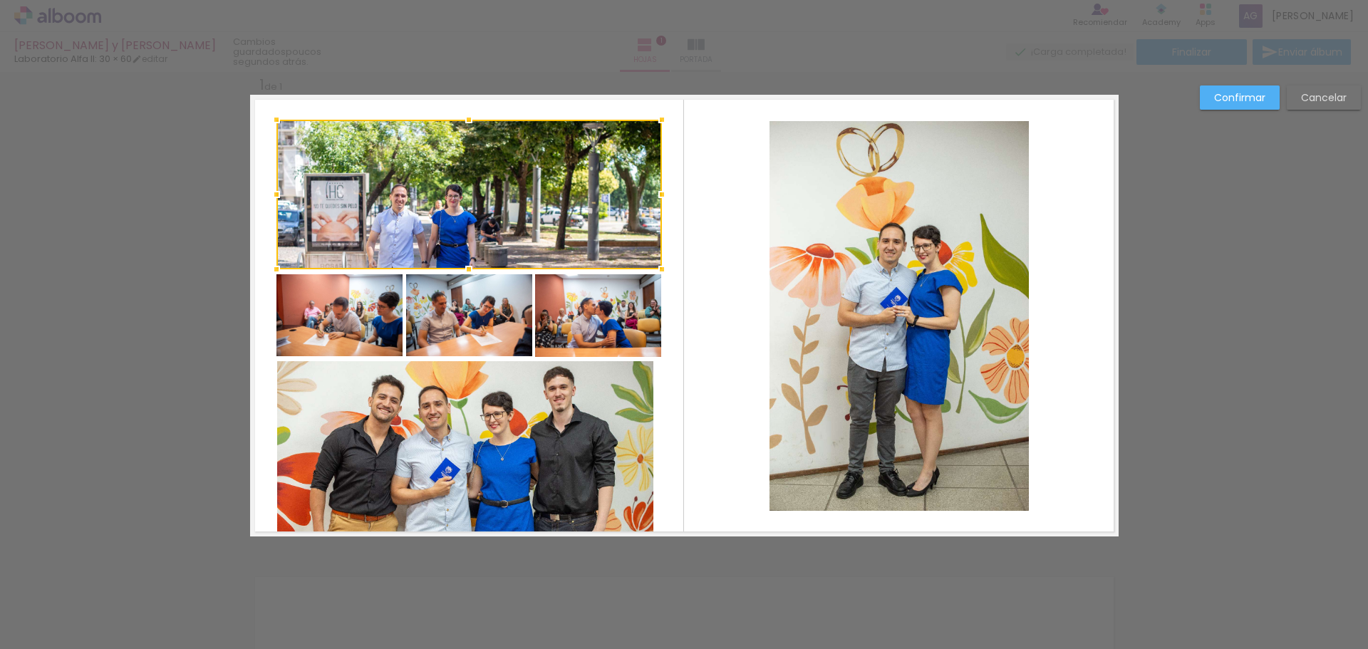
drag, startPoint x: 890, startPoint y: 215, endPoint x: 654, endPoint y: 269, distance: 241.8
click at [654, 269] on div at bounding box center [662, 269] width 28 height 28
click at [453, 217] on div at bounding box center [468, 195] width 385 height 150
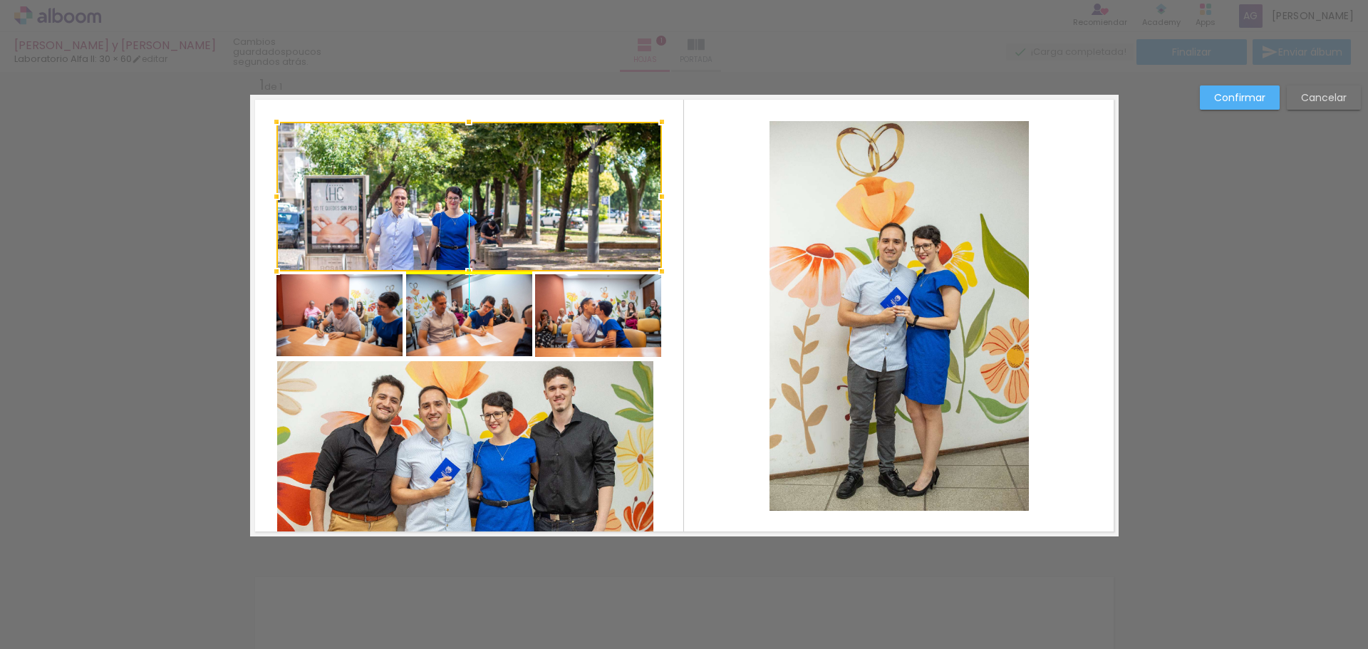
drag, startPoint x: 455, startPoint y: 222, endPoint x: 449, endPoint y: 236, distance: 15.0
click at [449, 236] on div at bounding box center [468, 197] width 385 height 150
click at [447, 236] on div at bounding box center [468, 197] width 385 height 150
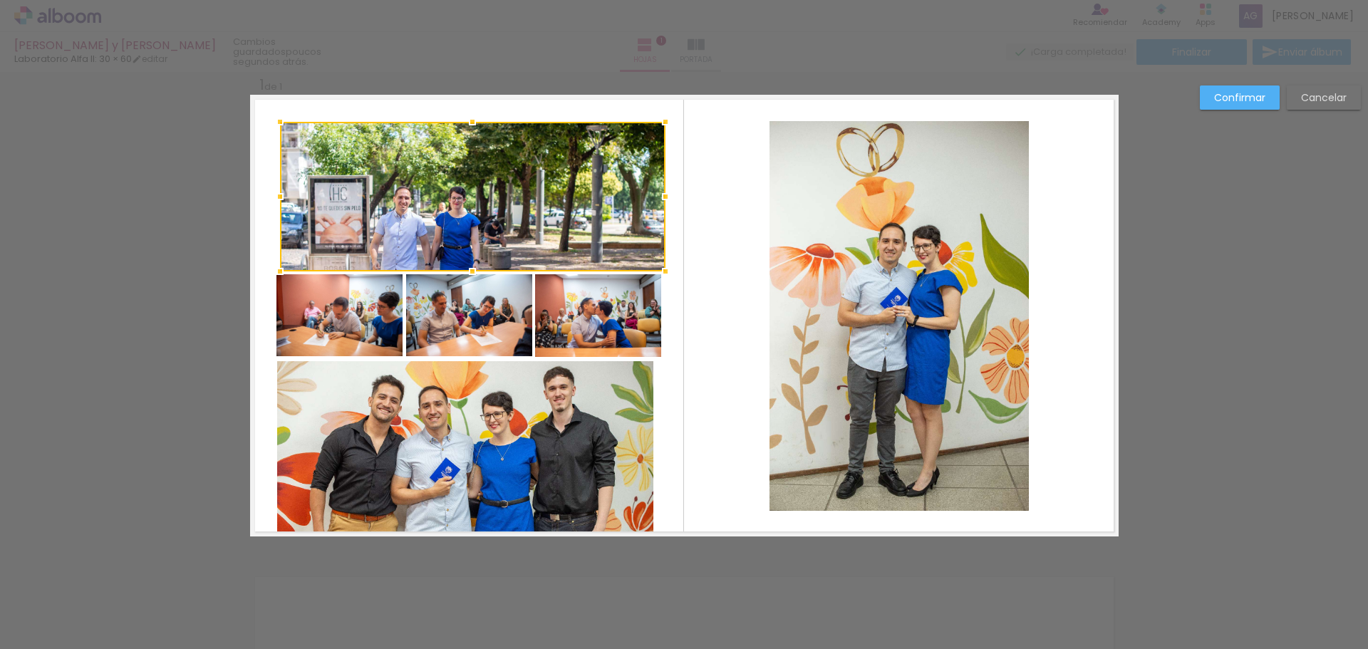
click at [450, 216] on div at bounding box center [472, 197] width 385 height 150
click at [432, 202] on div at bounding box center [472, 197] width 385 height 150
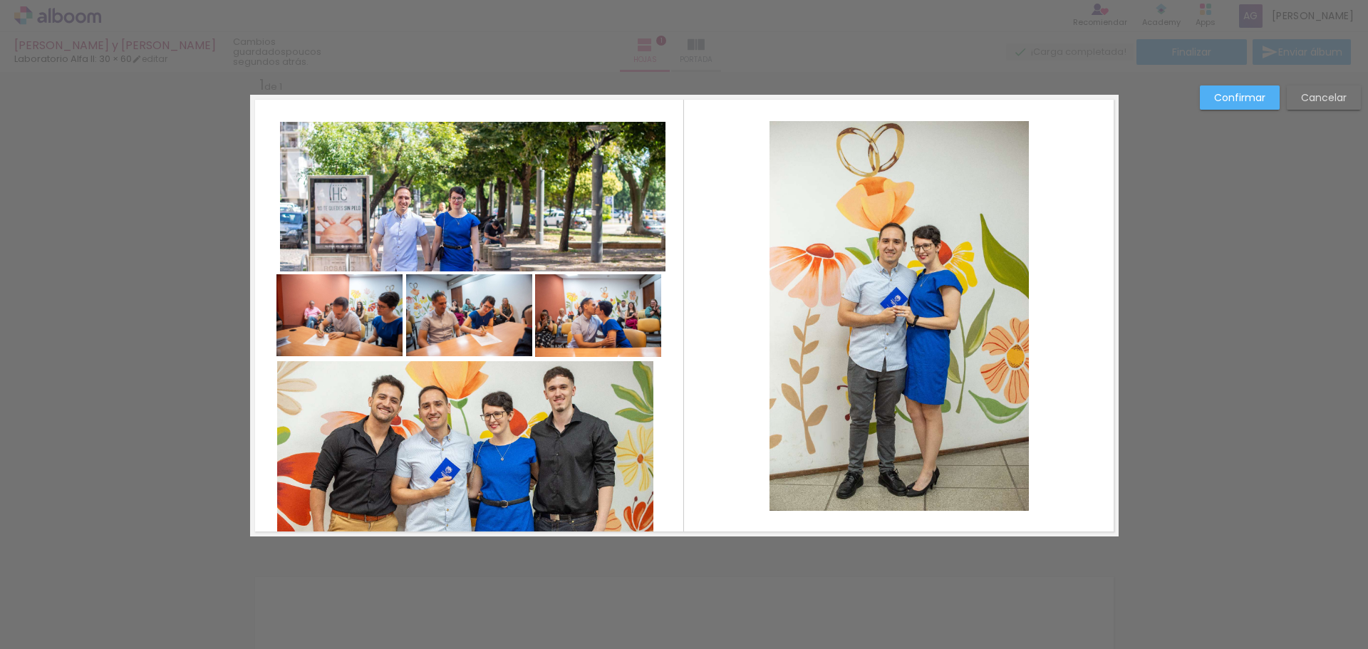
click at [398, 184] on quentale-photo at bounding box center [472, 197] width 385 height 150
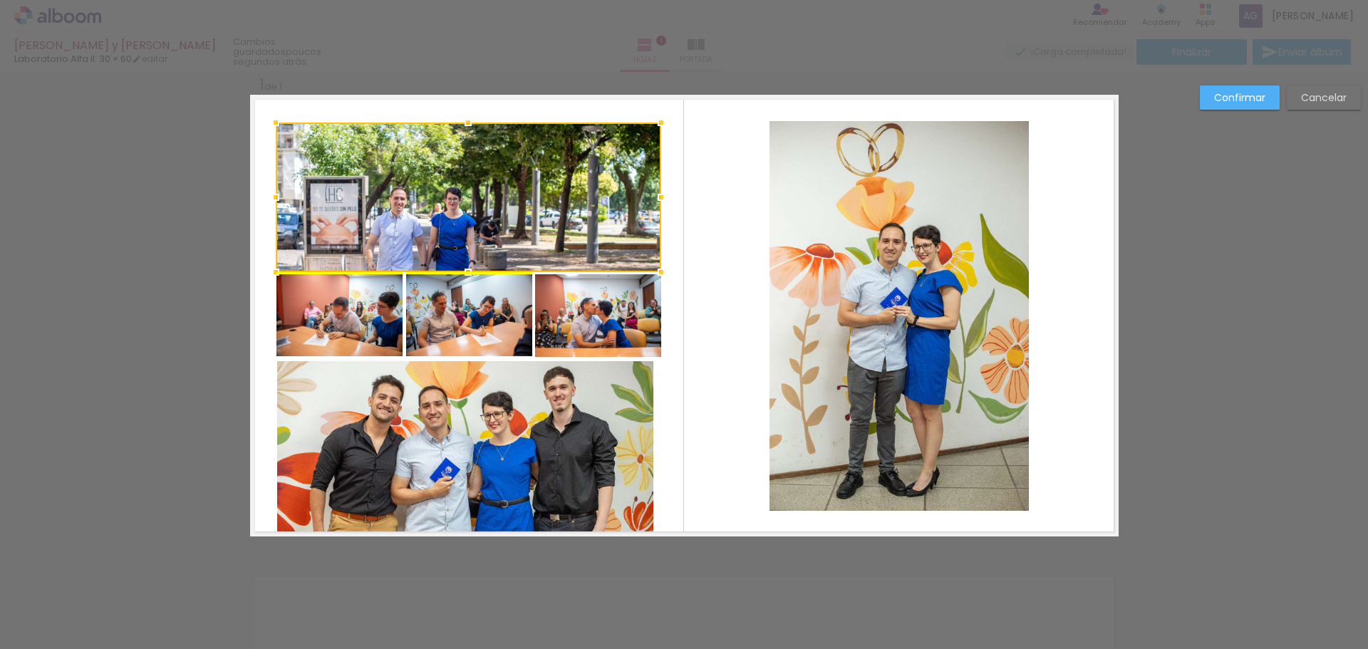
click at [393, 189] on div at bounding box center [468, 198] width 385 height 150
click at [0, 0] on slot "Confirmar" at bounding box center [0, 0] width 0 height 0
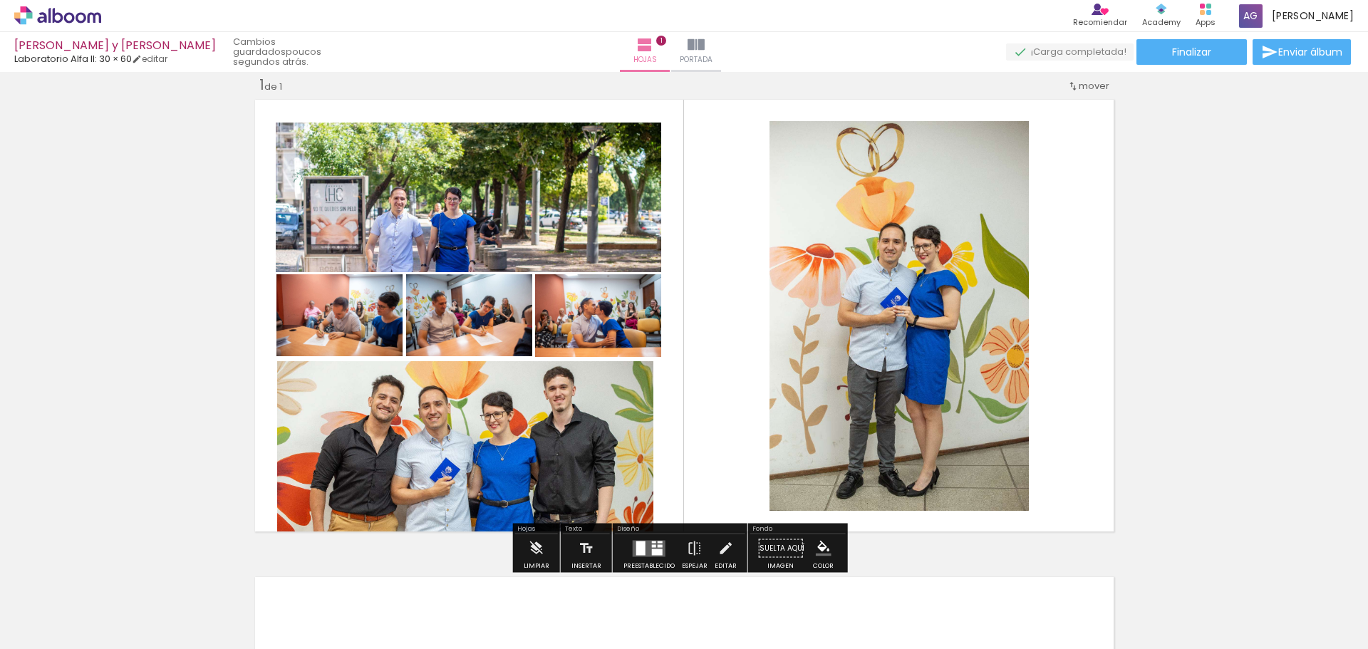
click at [486, 193] on quentale-photo at bounding box center [468, 198] width 385 height 150
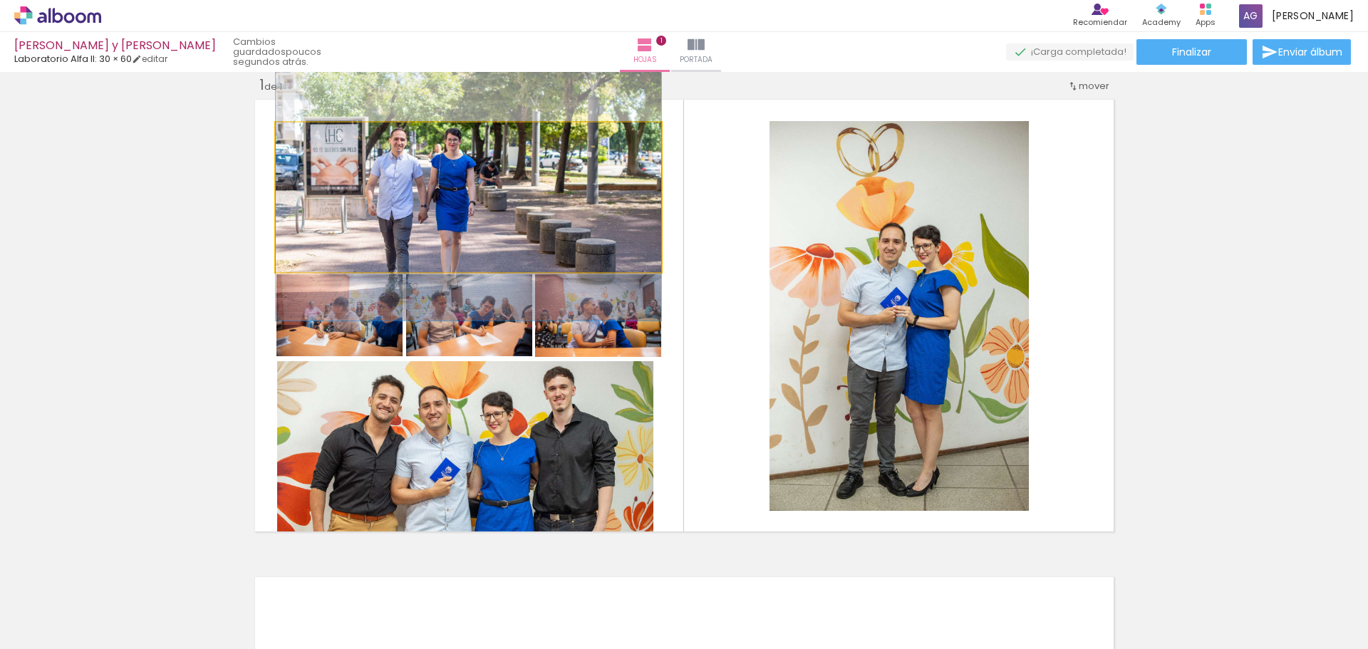
drag, startPoint x: 472, startPoint y: 213, endPoint x: 475, endPoint y: 154, distance: 59.2
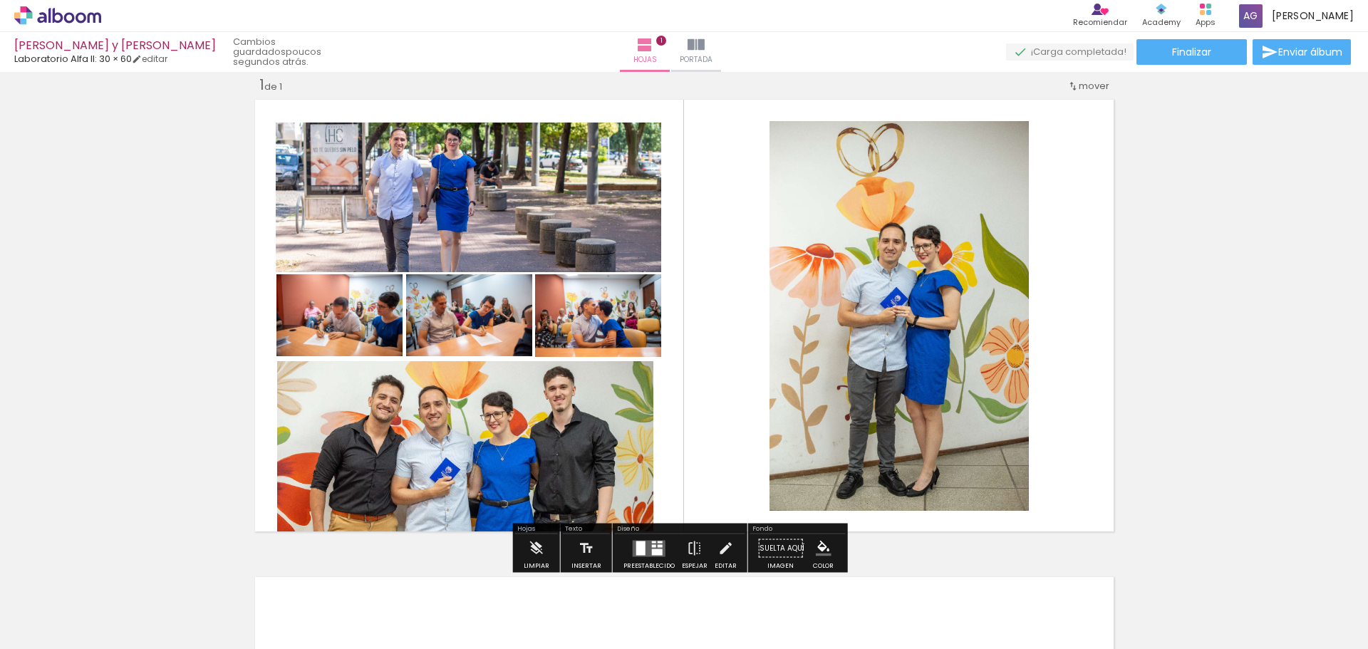
click at [536, 191] on quentale-photo at bounding box center [468, 198] width 385 height 150
click at [746, 261] on quentale-layouter at bounding box center [684, 316] width 868 height 442
